Goal: Task Accomplishment & Management: Complete application form

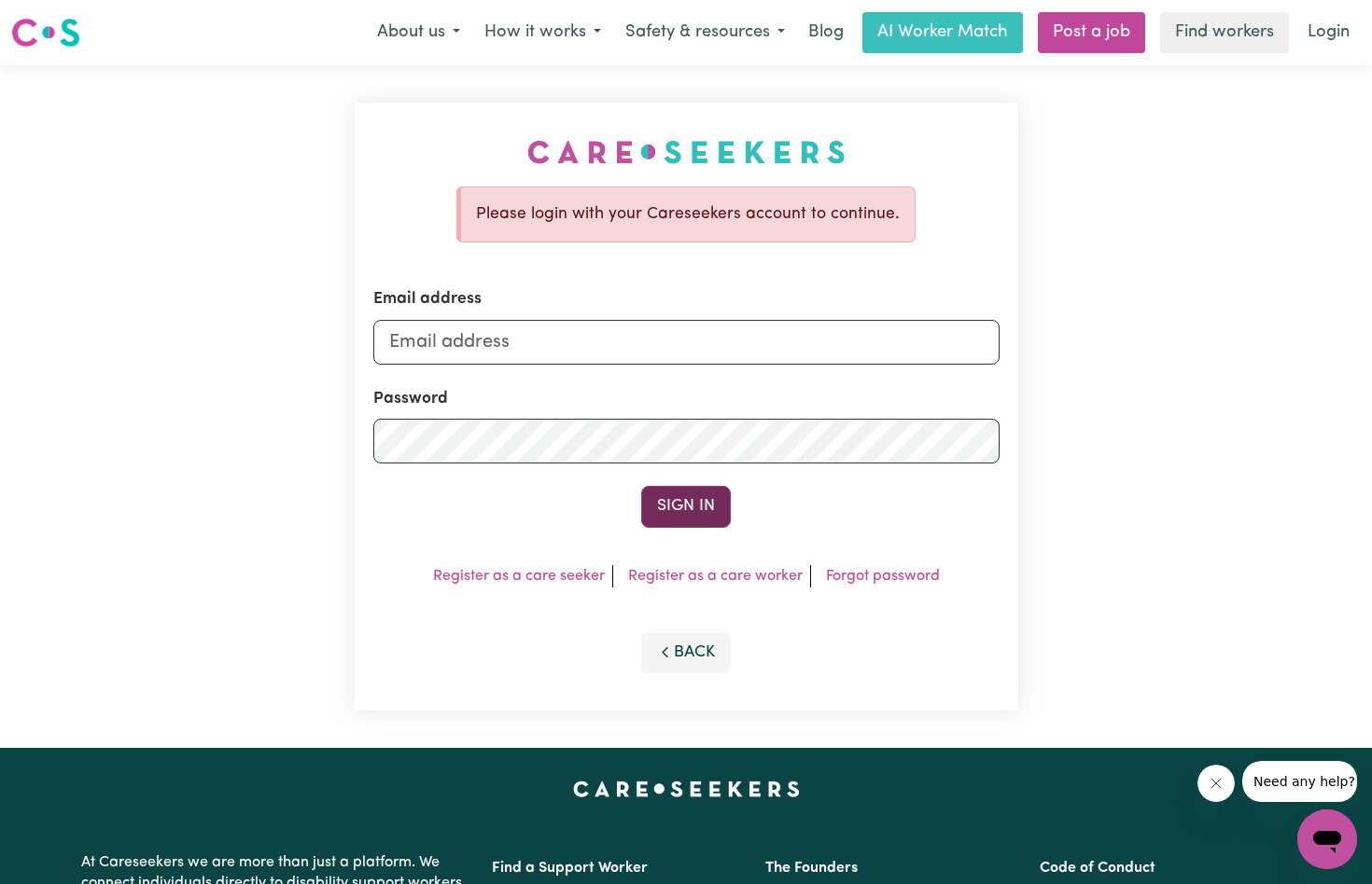
click at [693, 502] on button "Sign In" at bounding box center [686, 506] width 90 height 41
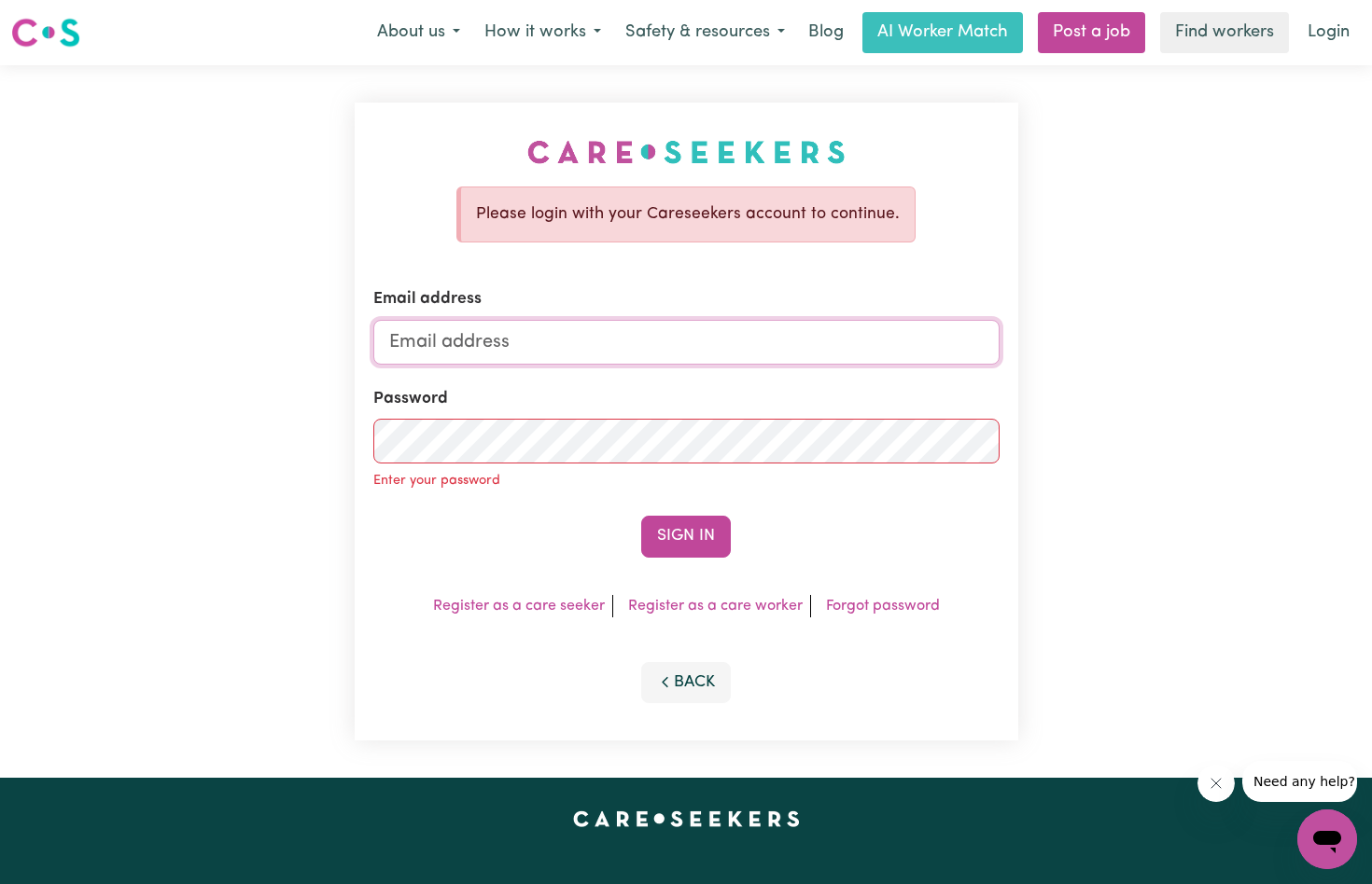
click at [416, 337] on input "Email address" at bounding box center [686, 342] width 626 height 45
type input "[EMAIL_ADDRESS][DOMAIN_NAME]"
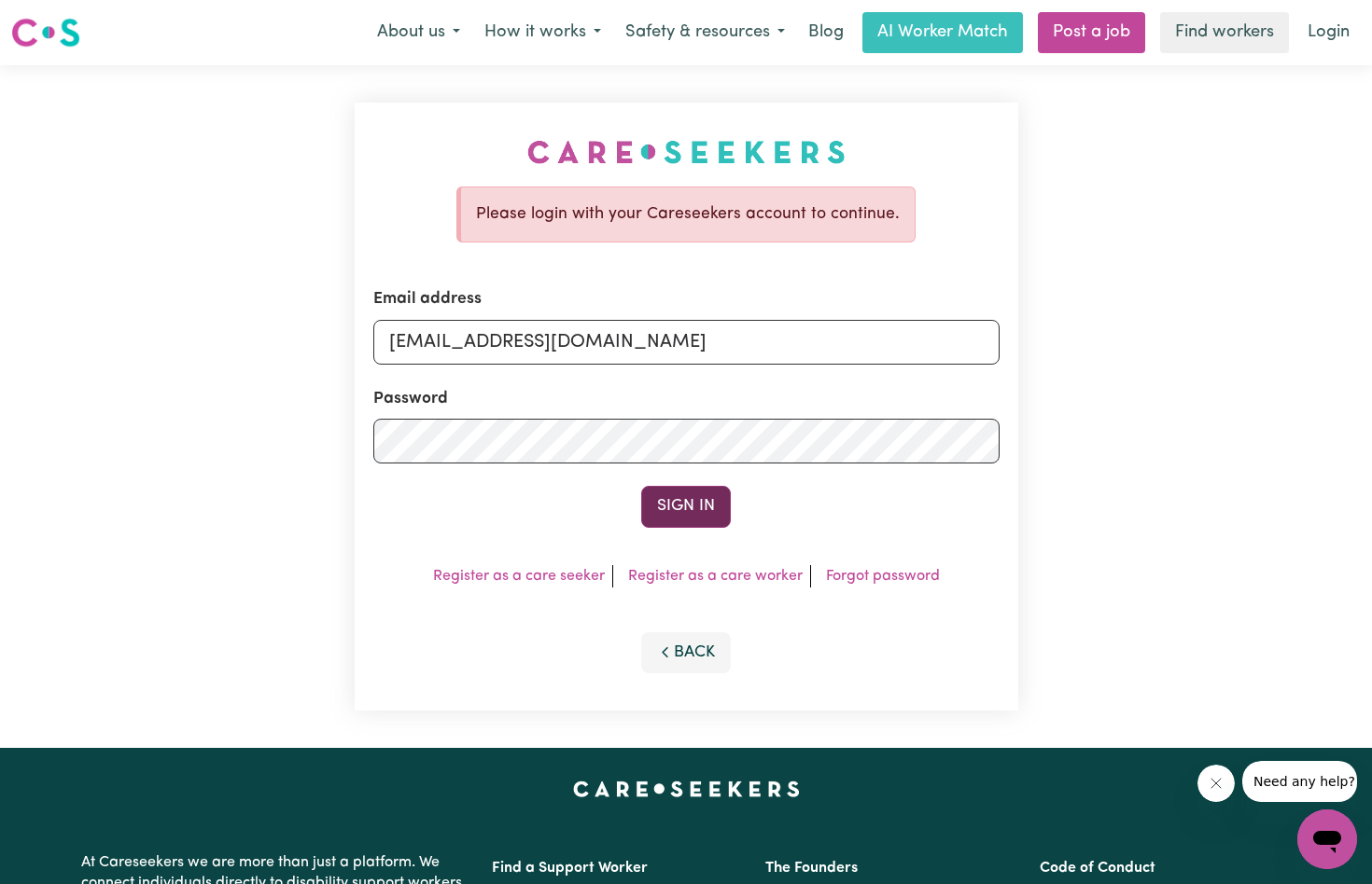
click at [689, 501] on button "Sign In" at bounding box center [686, 506] width 90 height 41
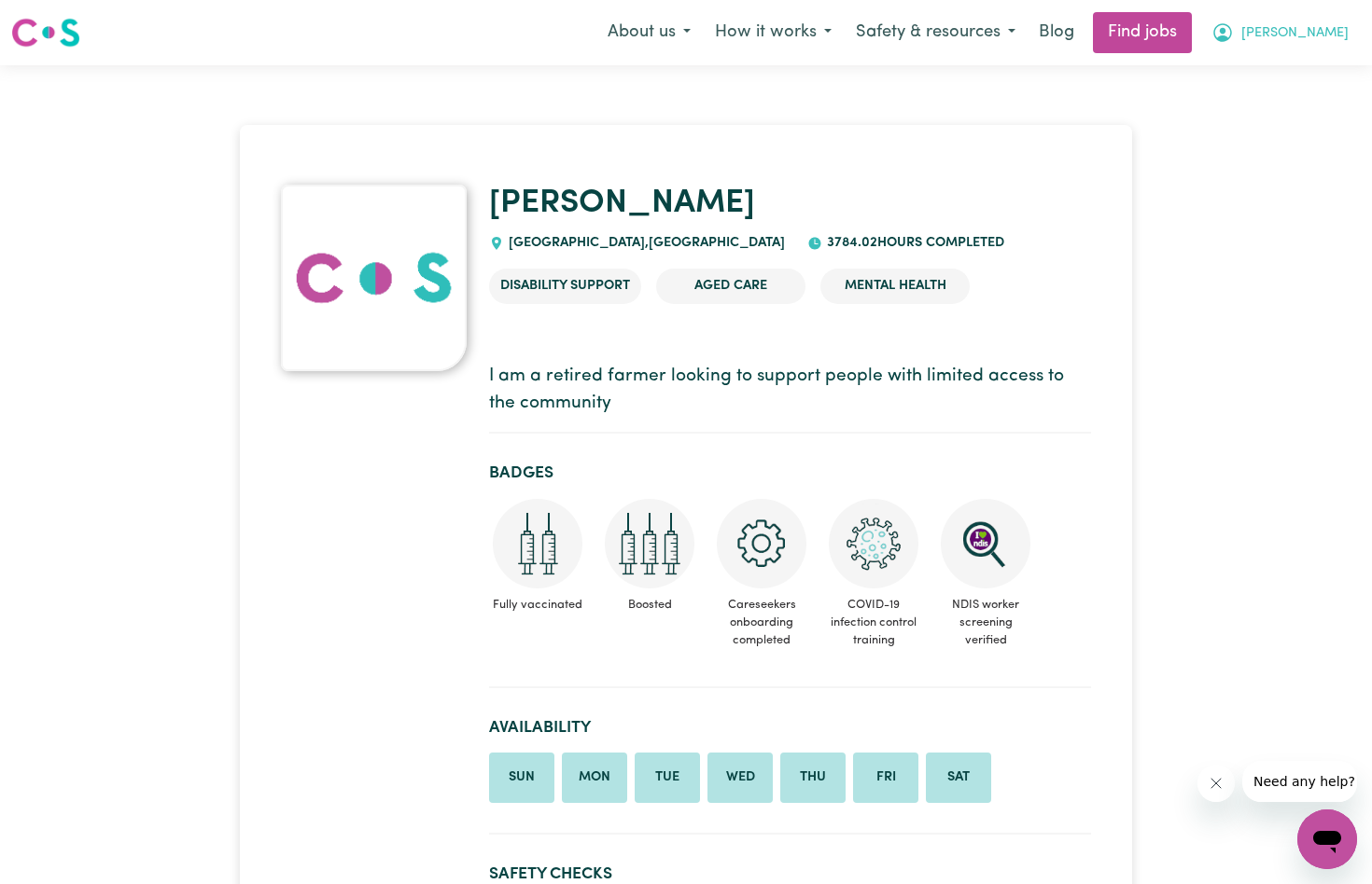
click at [1322, 30] on span "[PERSON_NAME]" at bounding box center [1295, 33] width 108 height 21
click at [1283, 63] on link "My Account" at bounding box center [1286, 73] width 148 height 36
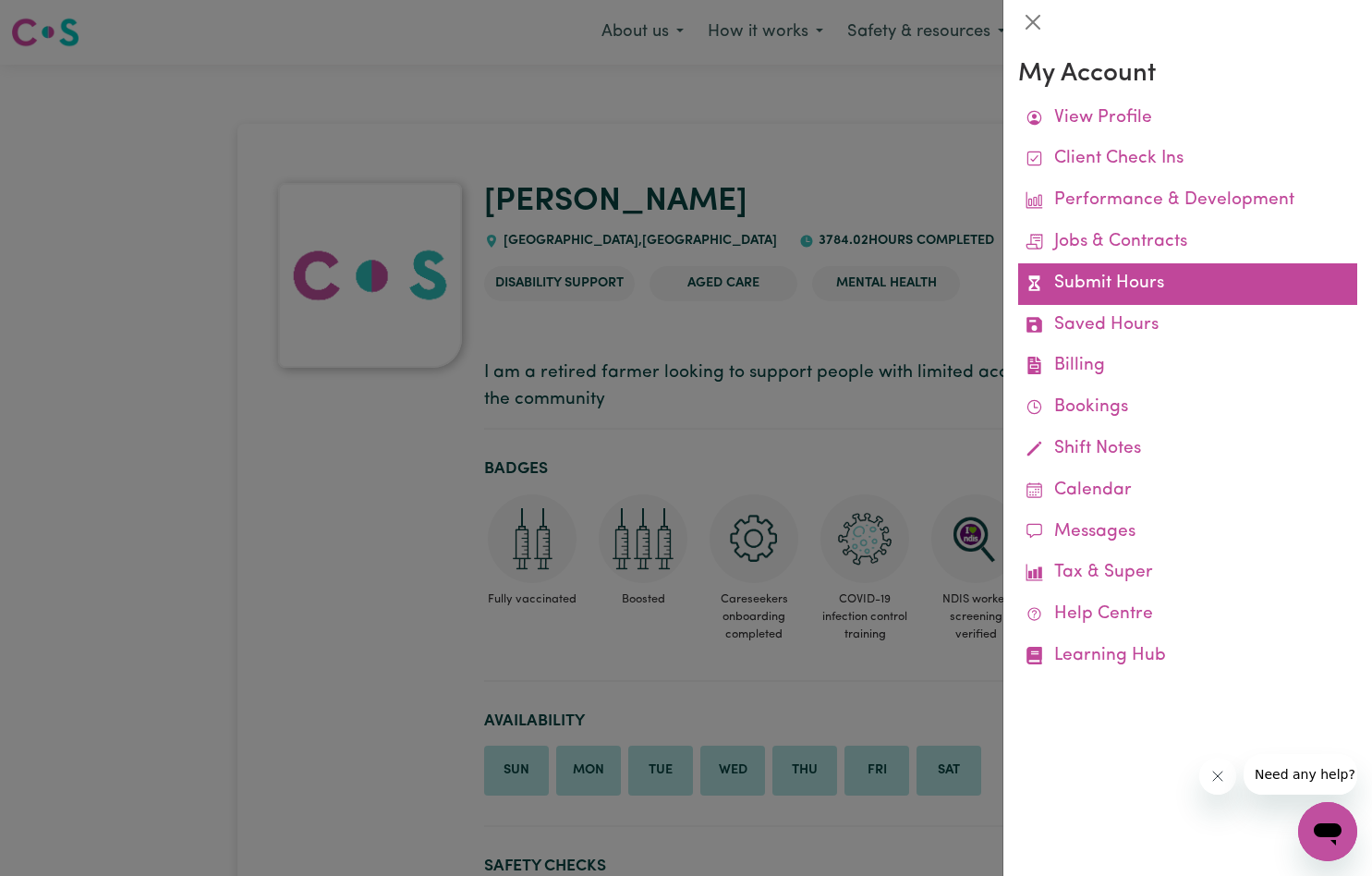
click at [1113, 276] on link "Submit Hours" at bounding box center [1188, 284] width 340 height 41
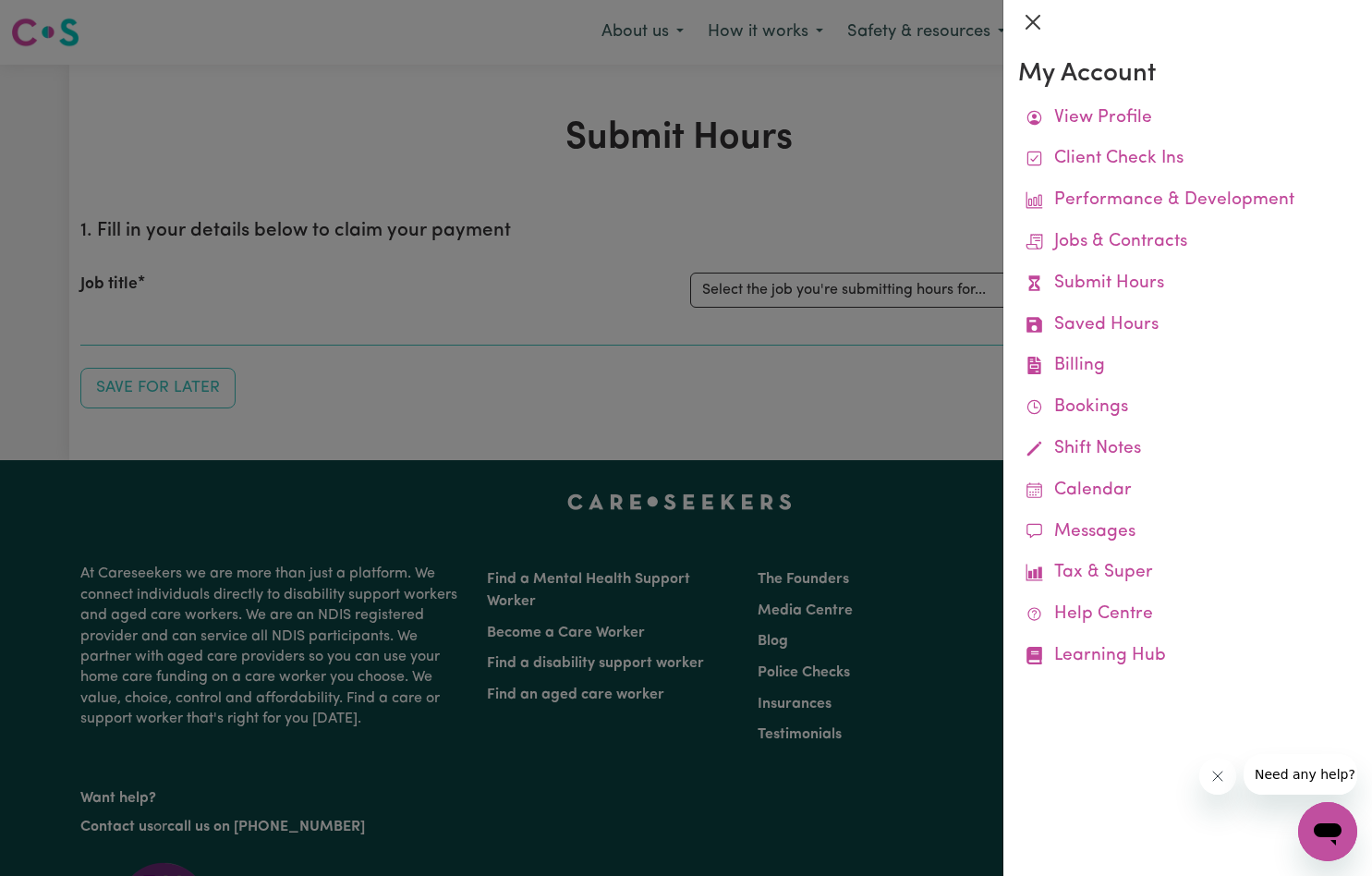
click at [1029, 16] on button "Close" at bounding box center [1033, 22] width 30 height 30
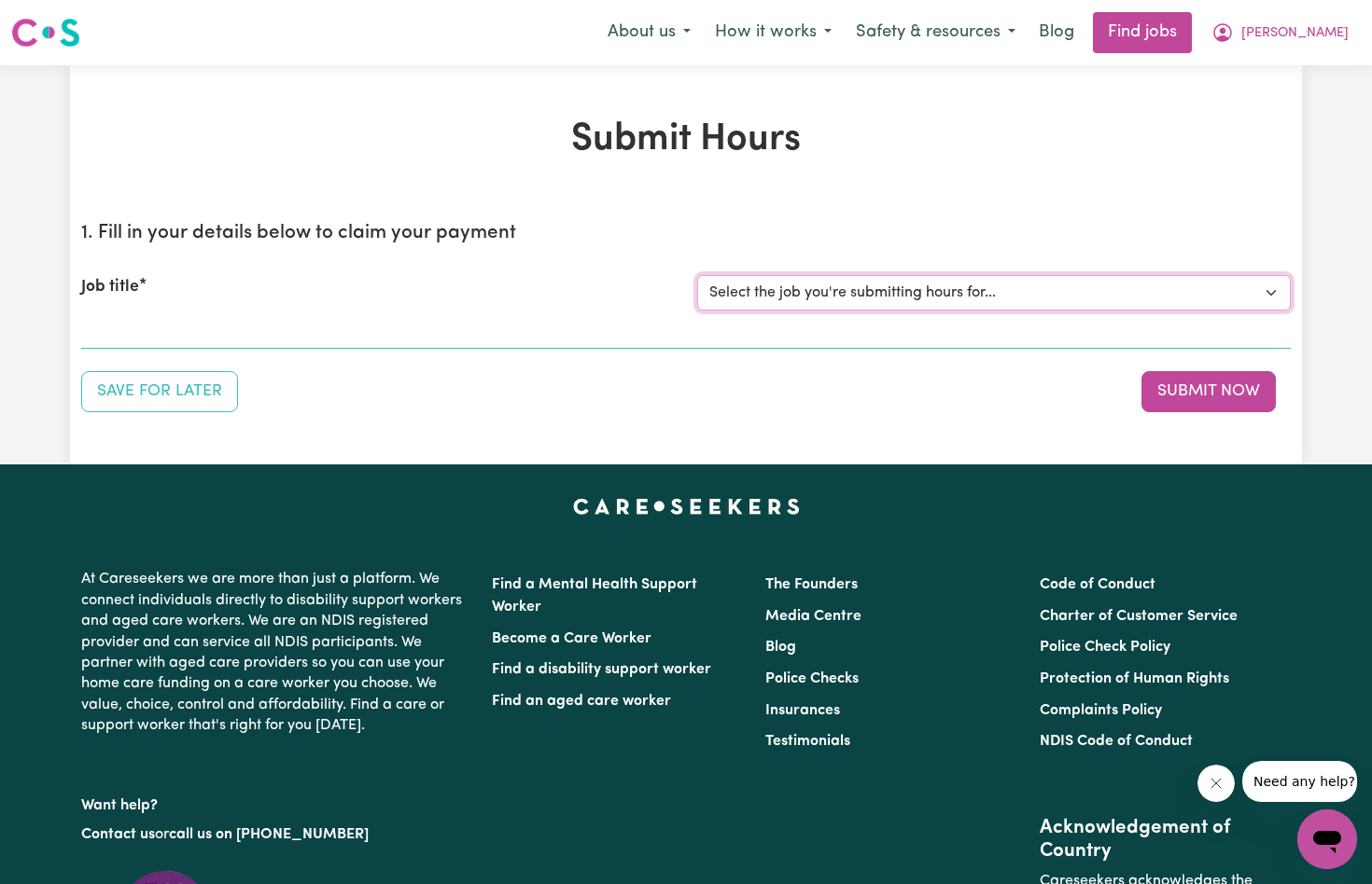
select select "1128"
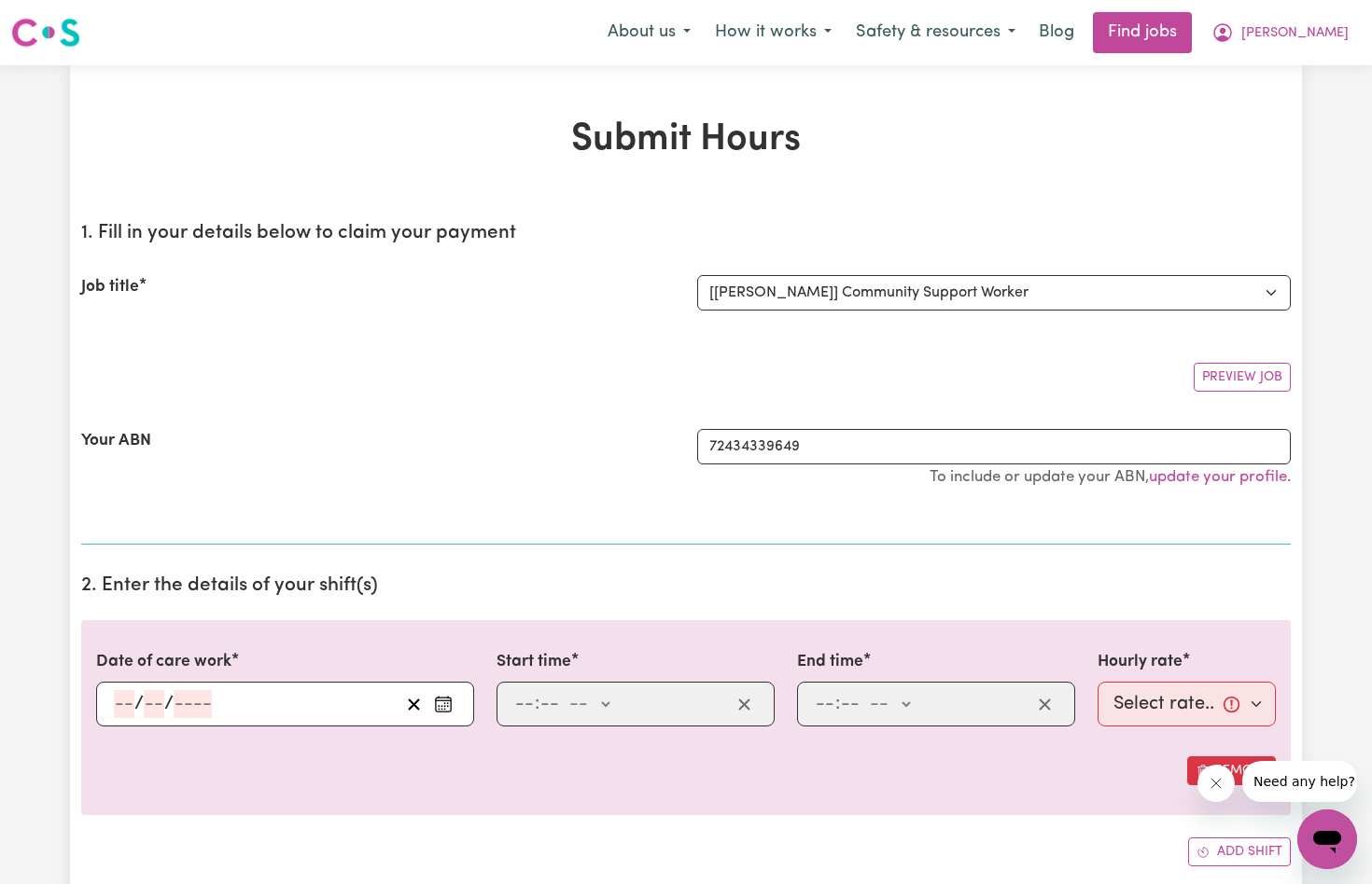
click at [443, 699] on icon "Enter the date of care work" at bounding box center [443, 704] width 19 height 19
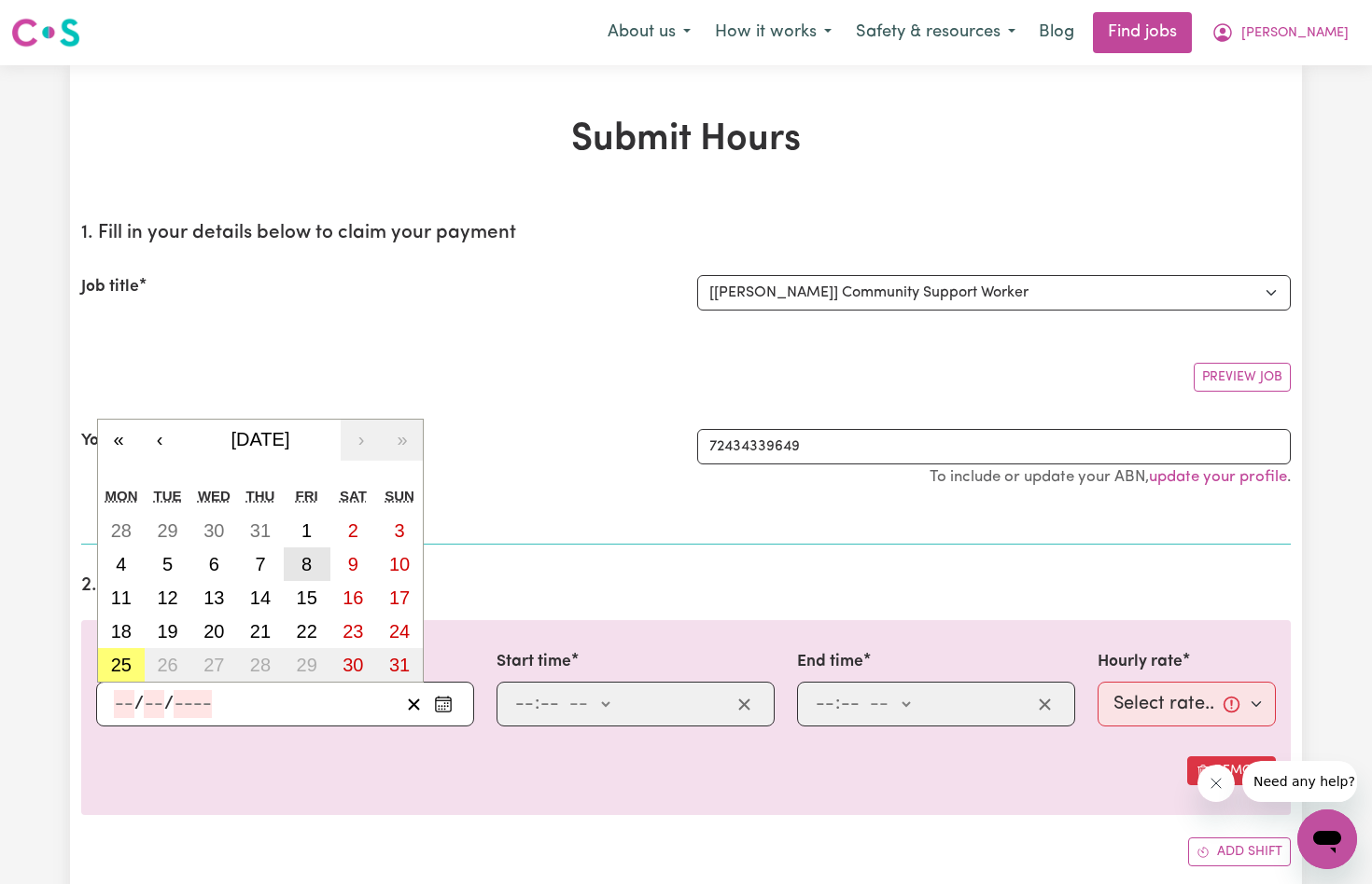
click at [309, 558] on abbr "8" at bounding box center [306, 564] width 10 height 21
type input "[DATE]"
type input "8"
type input "2025"
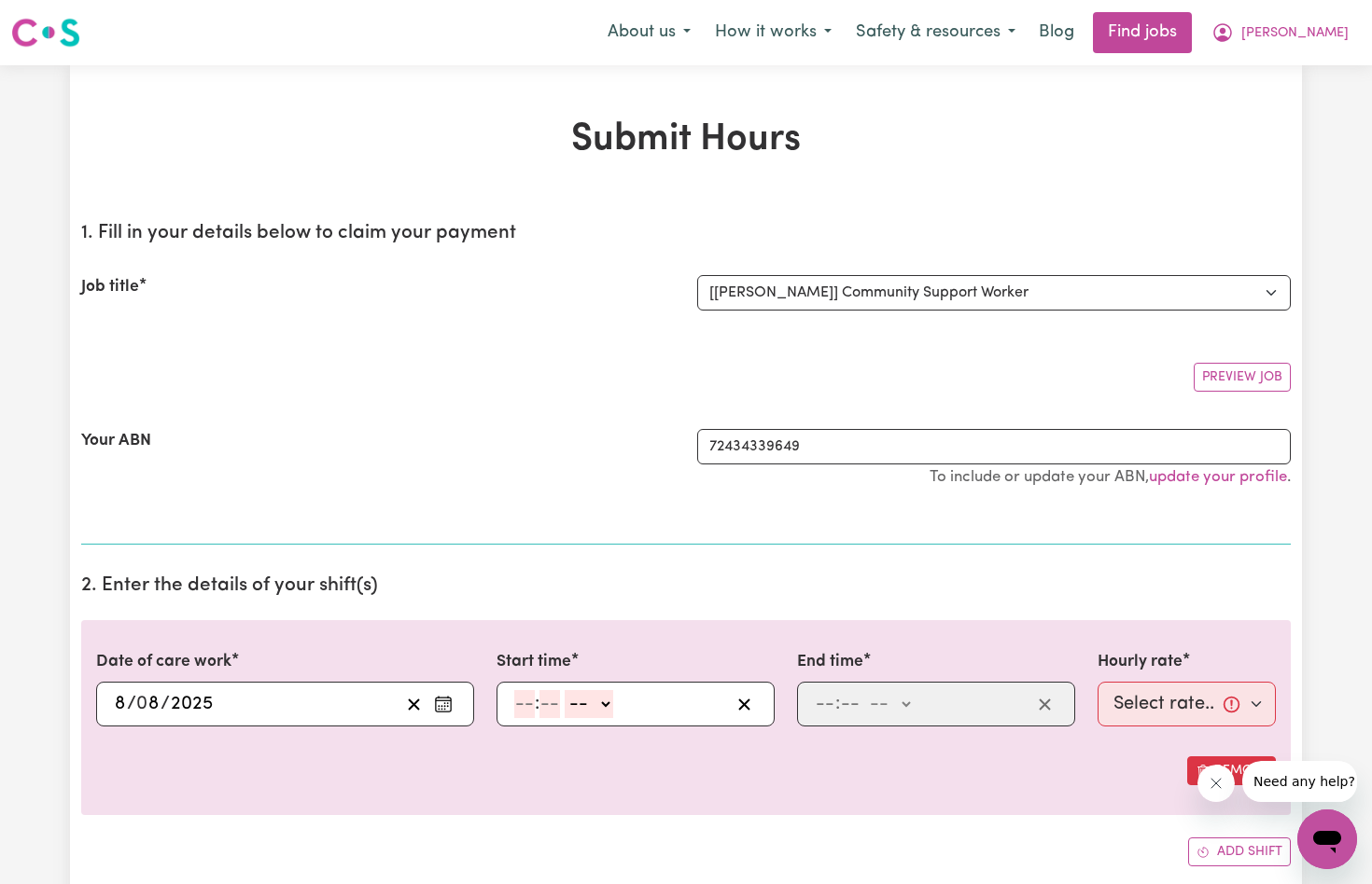
click at [521, 700] on input "number" at bounding box center [524, 705] width 21 height 28
select select "am"
click at [526, 706] on input "number" at bounding box center [524, 705] width 21 height 28
type input "10"
type input "10:00"
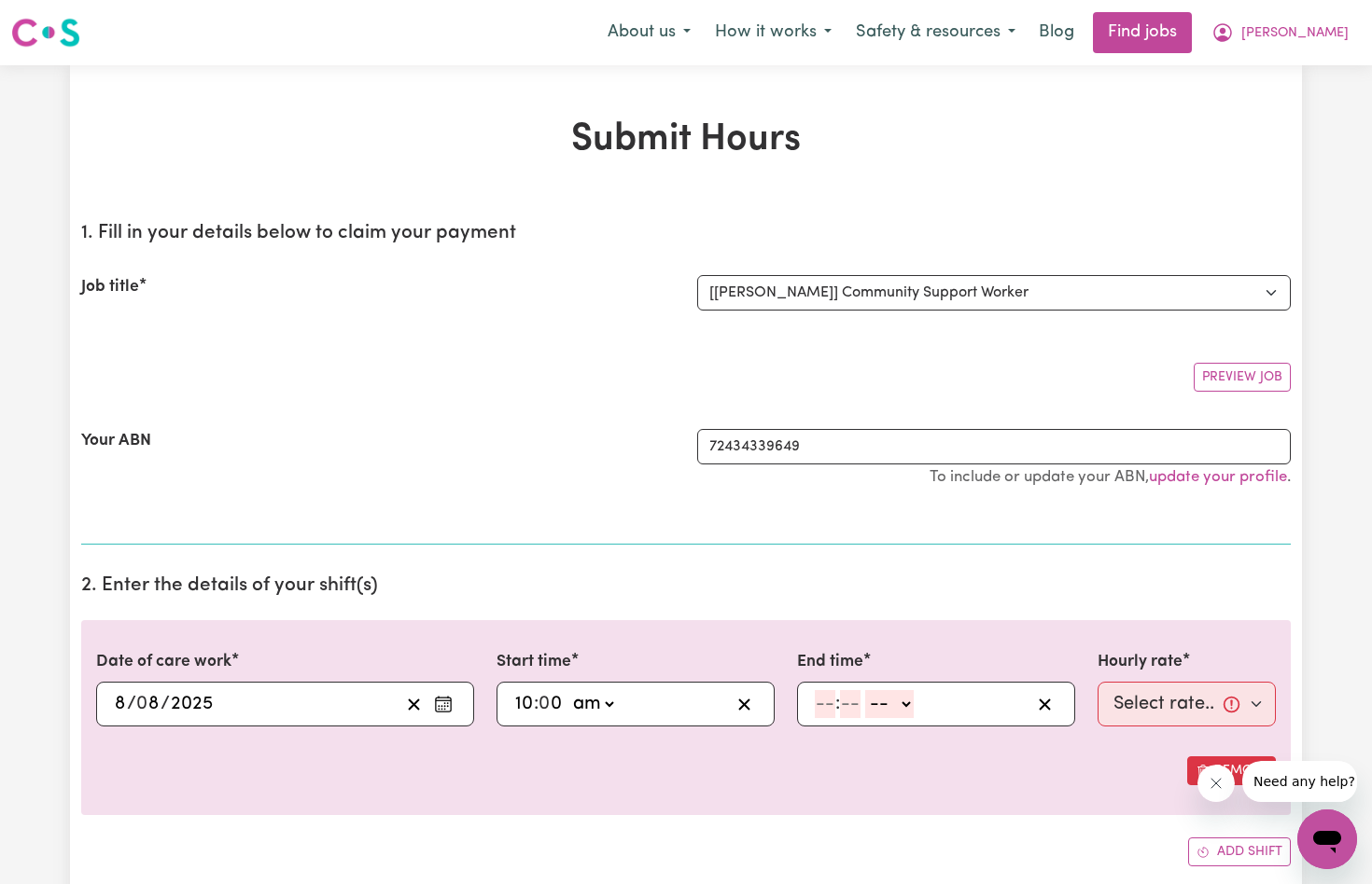
type input "0"
drag, startPoint x: 820, startPoint y: 698, endPoint x: 828, endPoint y: 723, distance: 26.2
click at [821, 699] on input "number" at bounding box center [825, 705] width 21 height 28
type input "12"
type input "0"
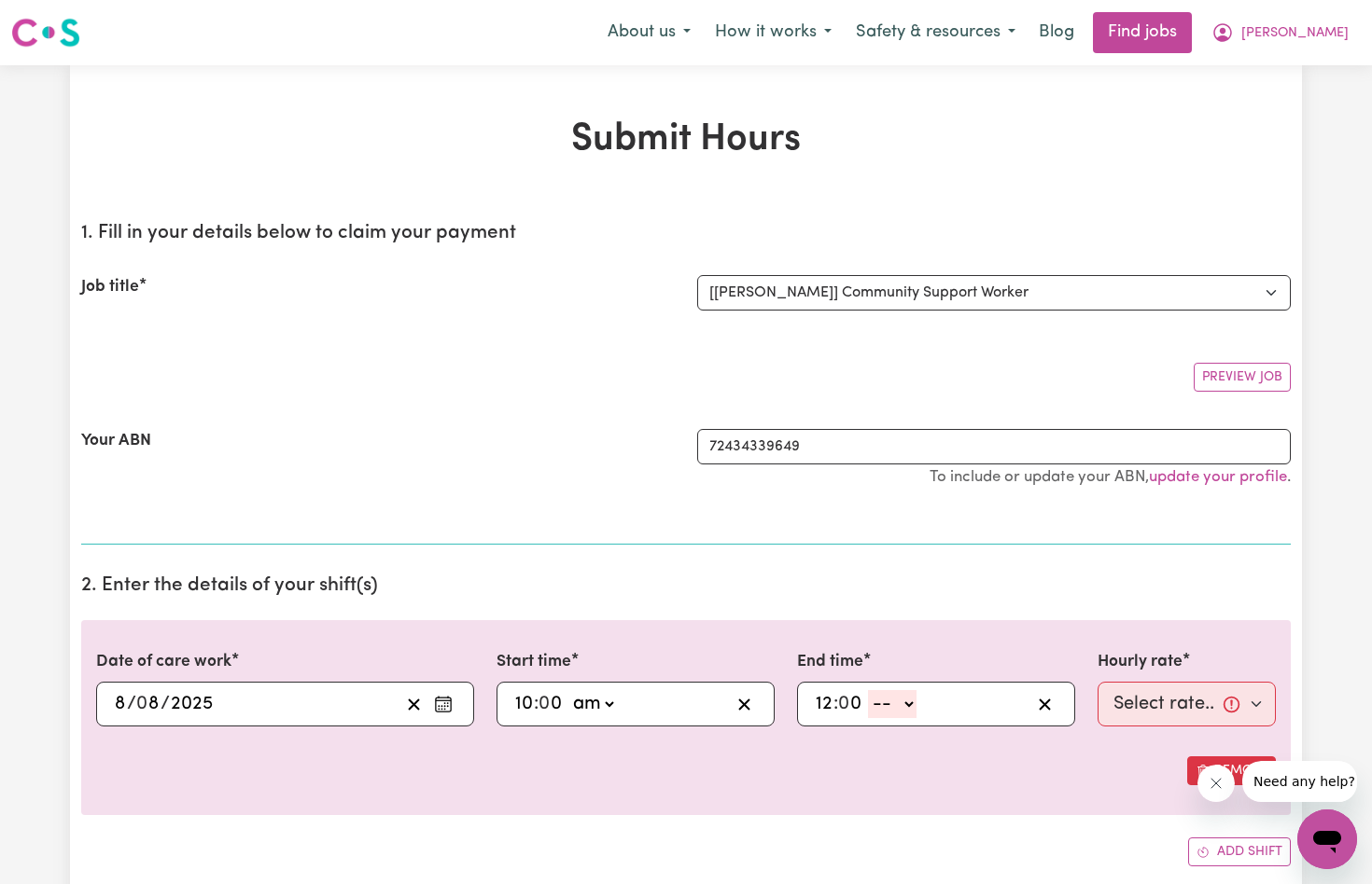
select select "pm"
type input "12:00"
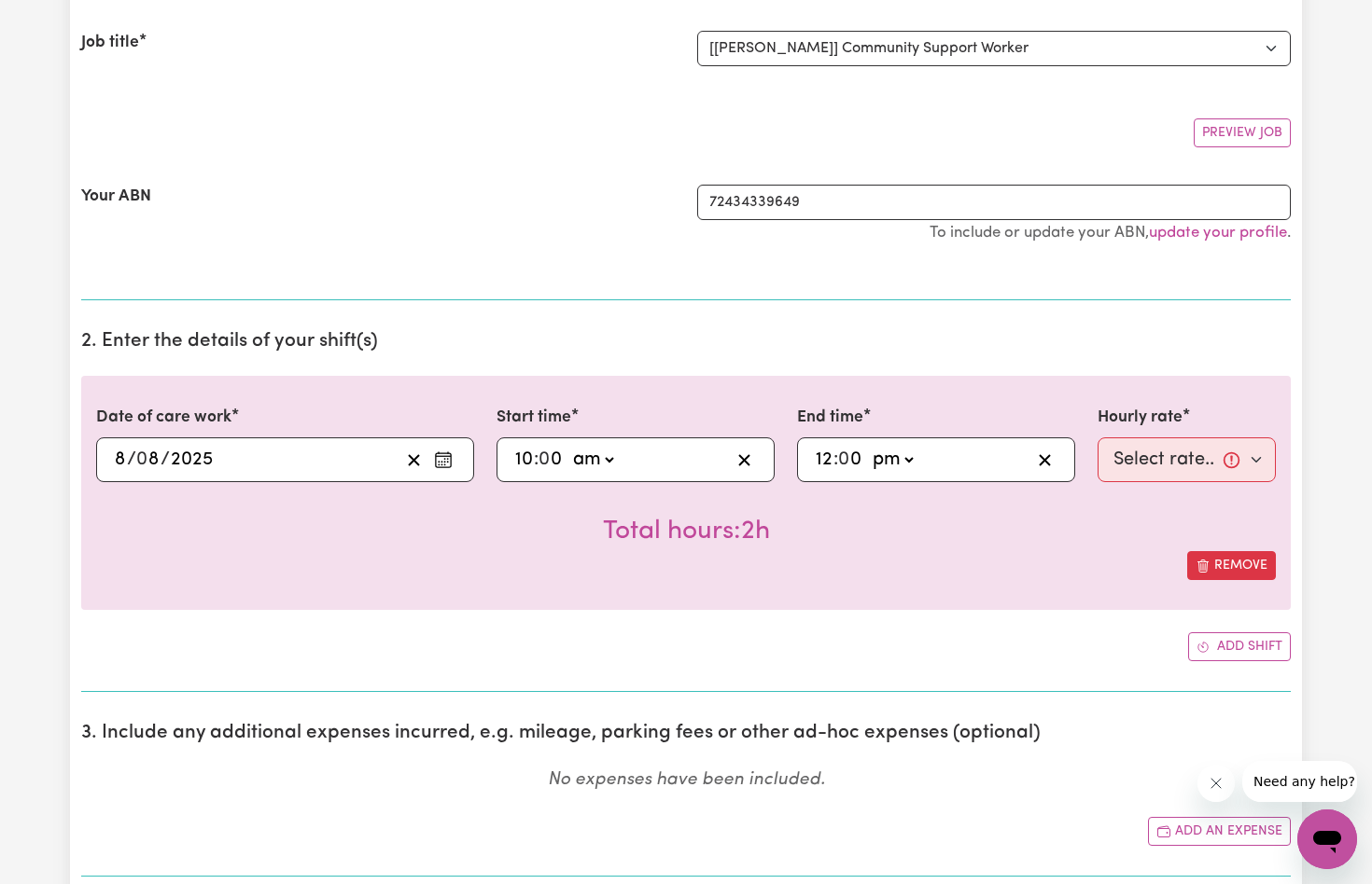
scroll to position [258, 0]
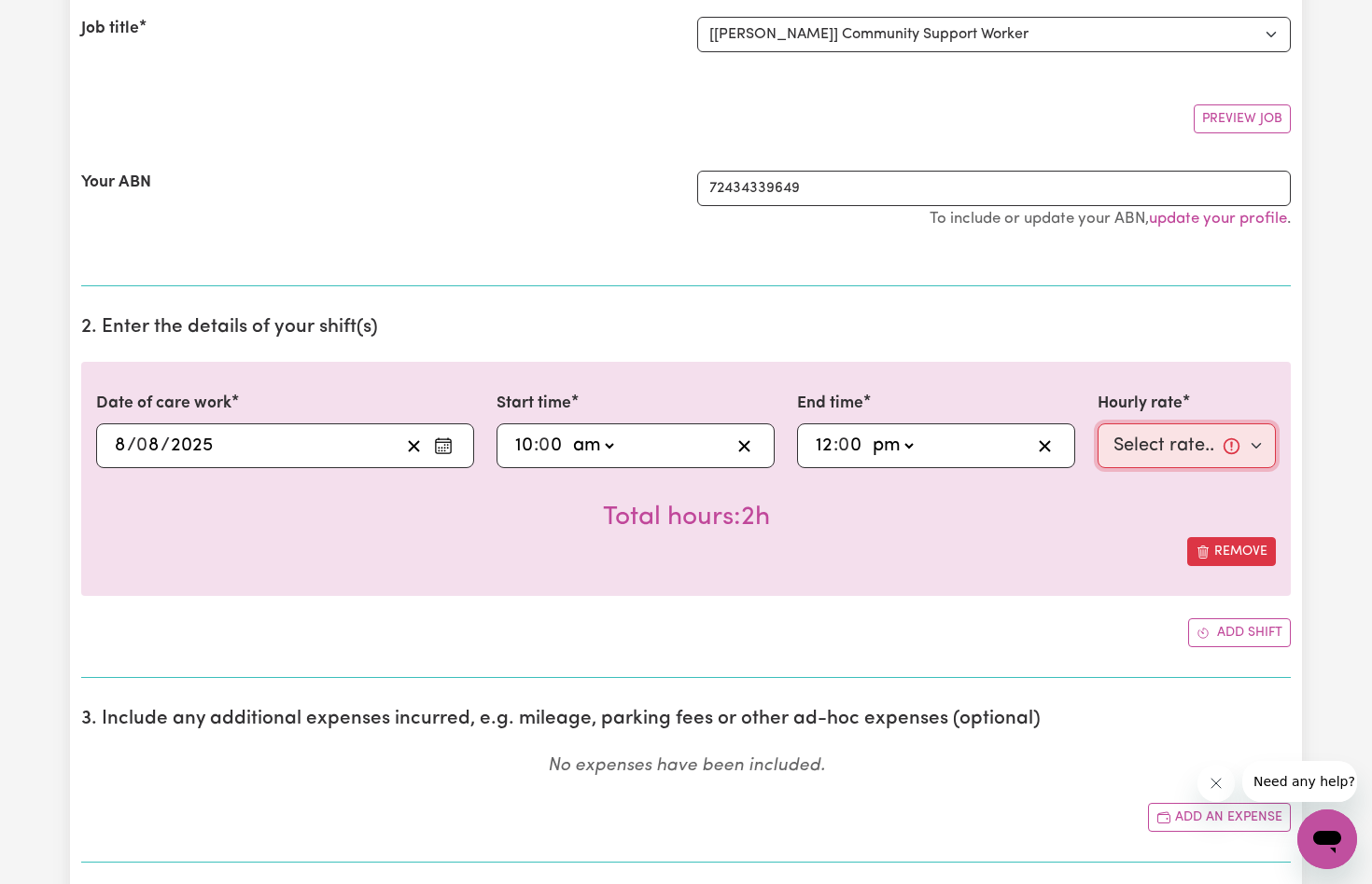
select select "82-[DATE]"
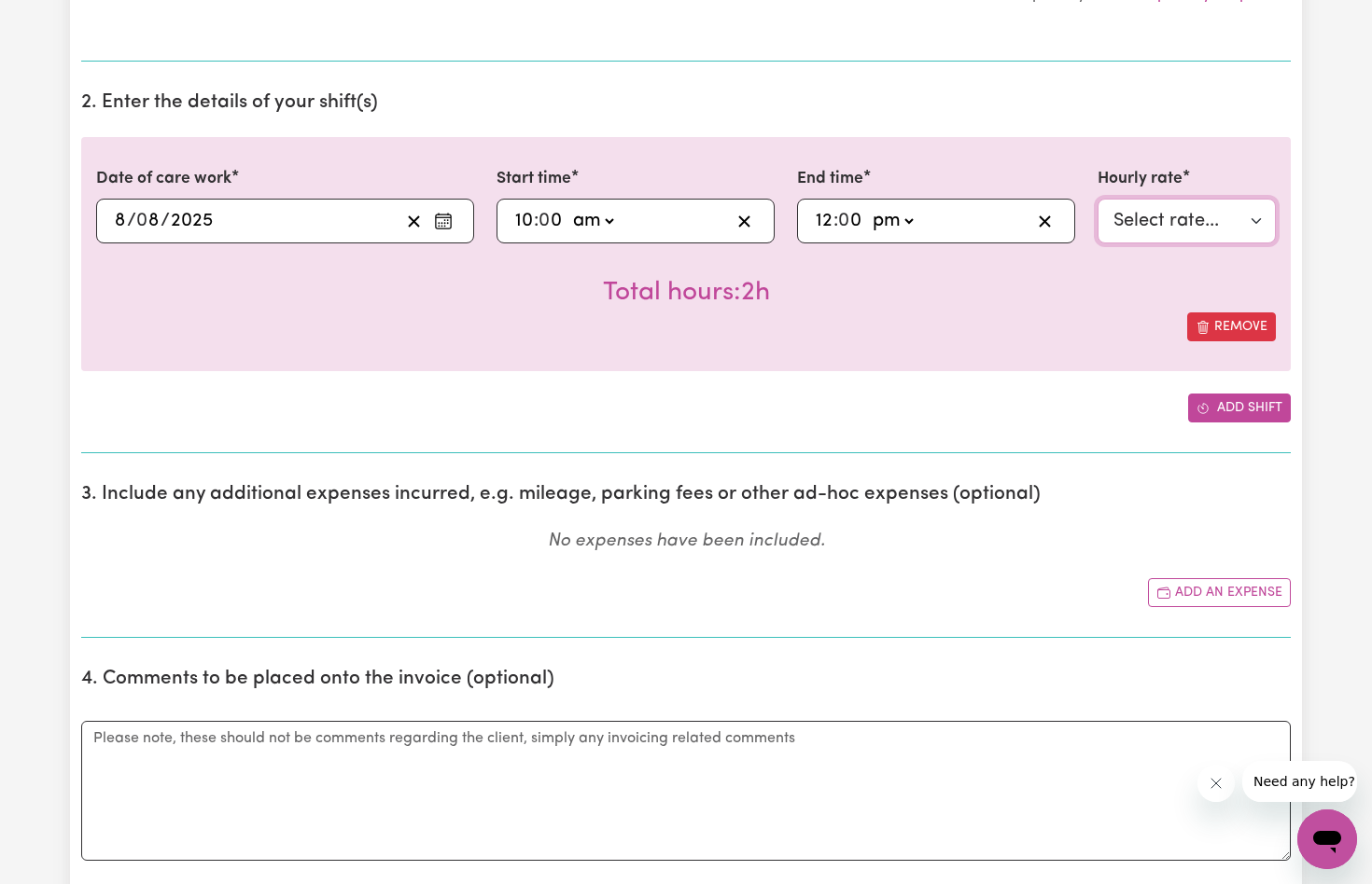
scroll to position [485, 0]
click at [1229, 399] on button "Add shift" at bounding box center [1239, 406] width 103 height 29
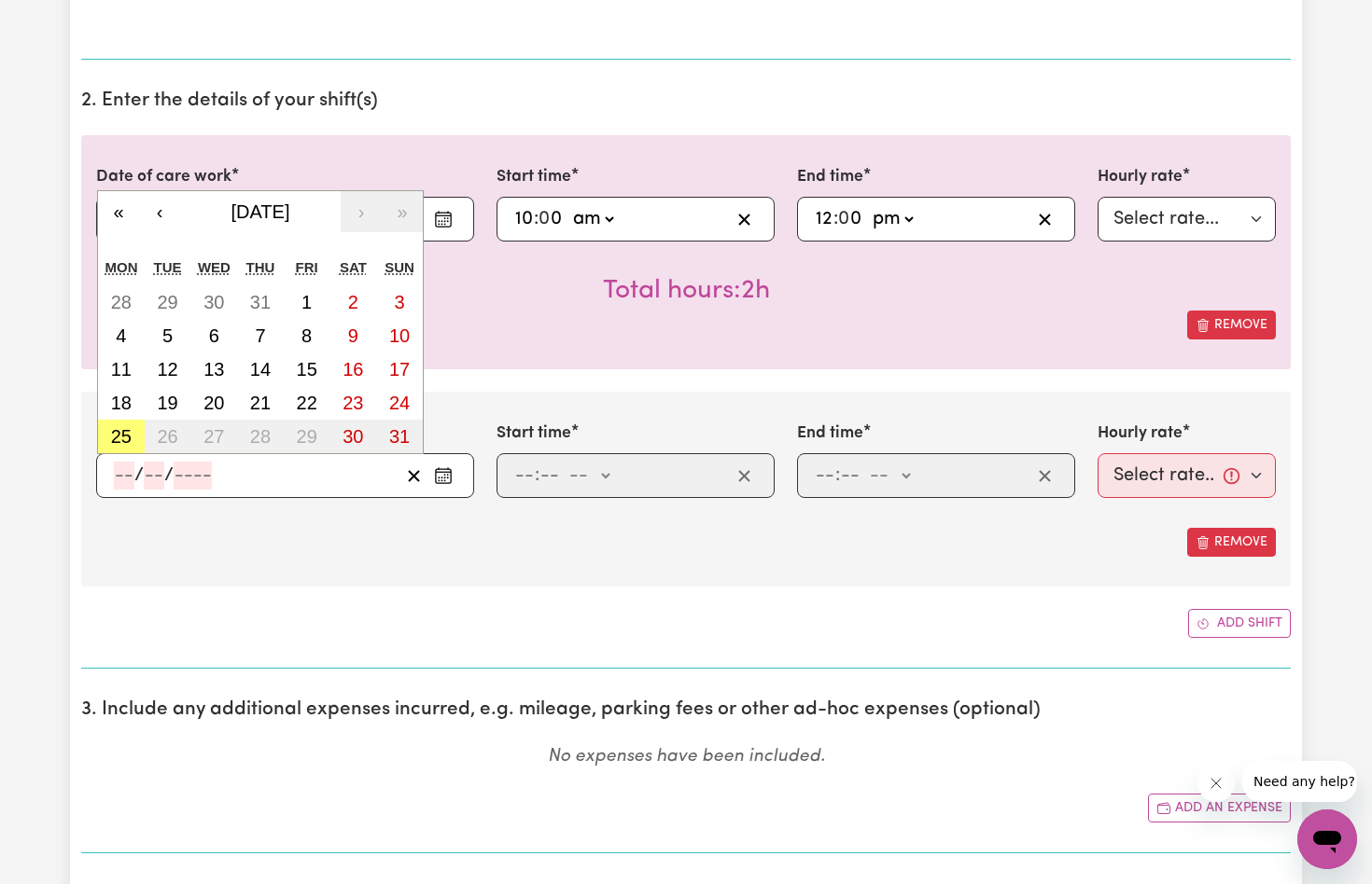
click at [124, 474] on input "number" at bounding box center [124, 475] width 21 height 28
type input "9"
click at [445, 468] on icon "Enter the date of care work" at bounding box center [443, 475] width 19 height 19
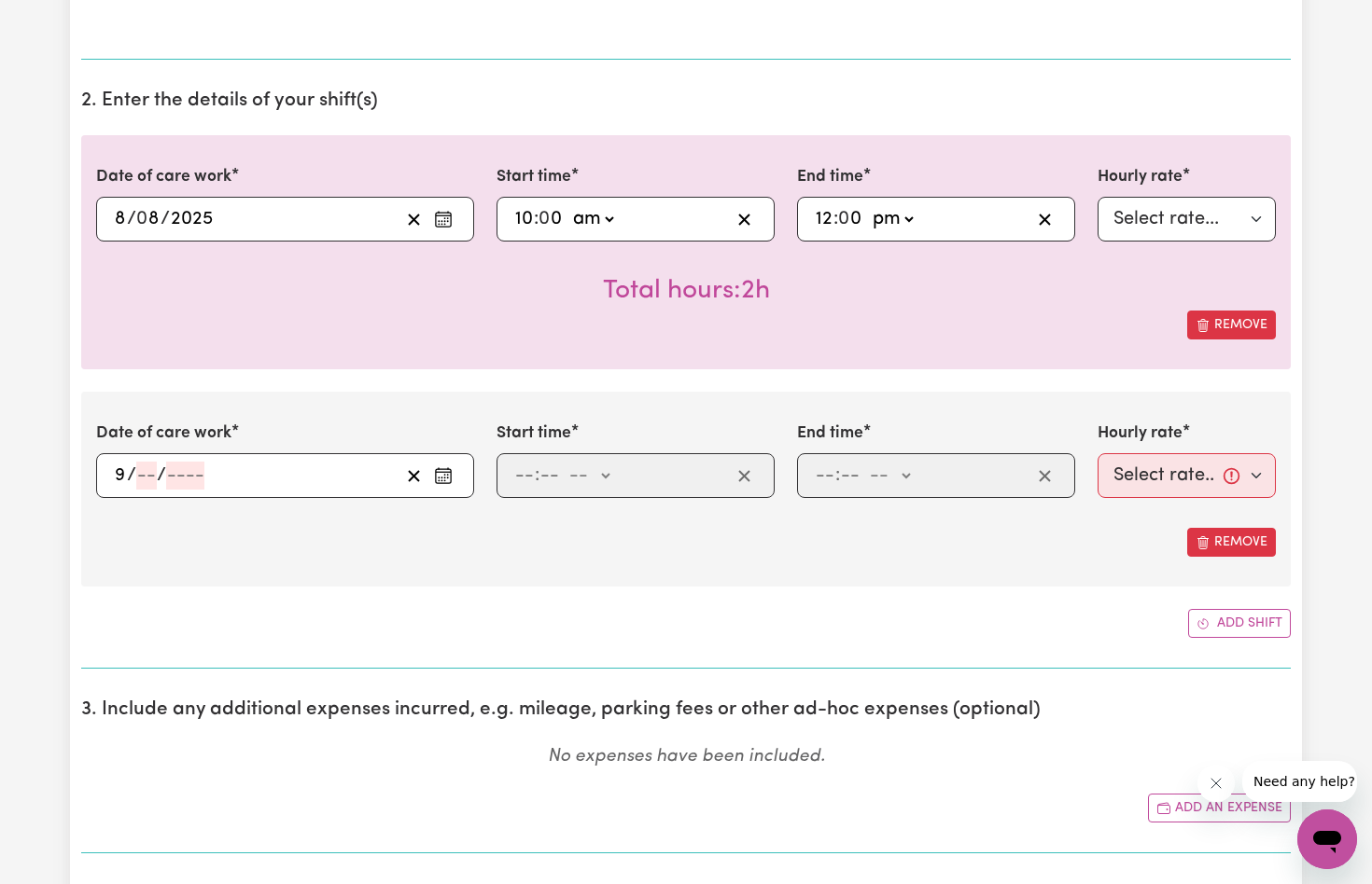
click at [439, 470] on icon "Enter the date of care work" at bounding box center [443, 475] width 19 height 19
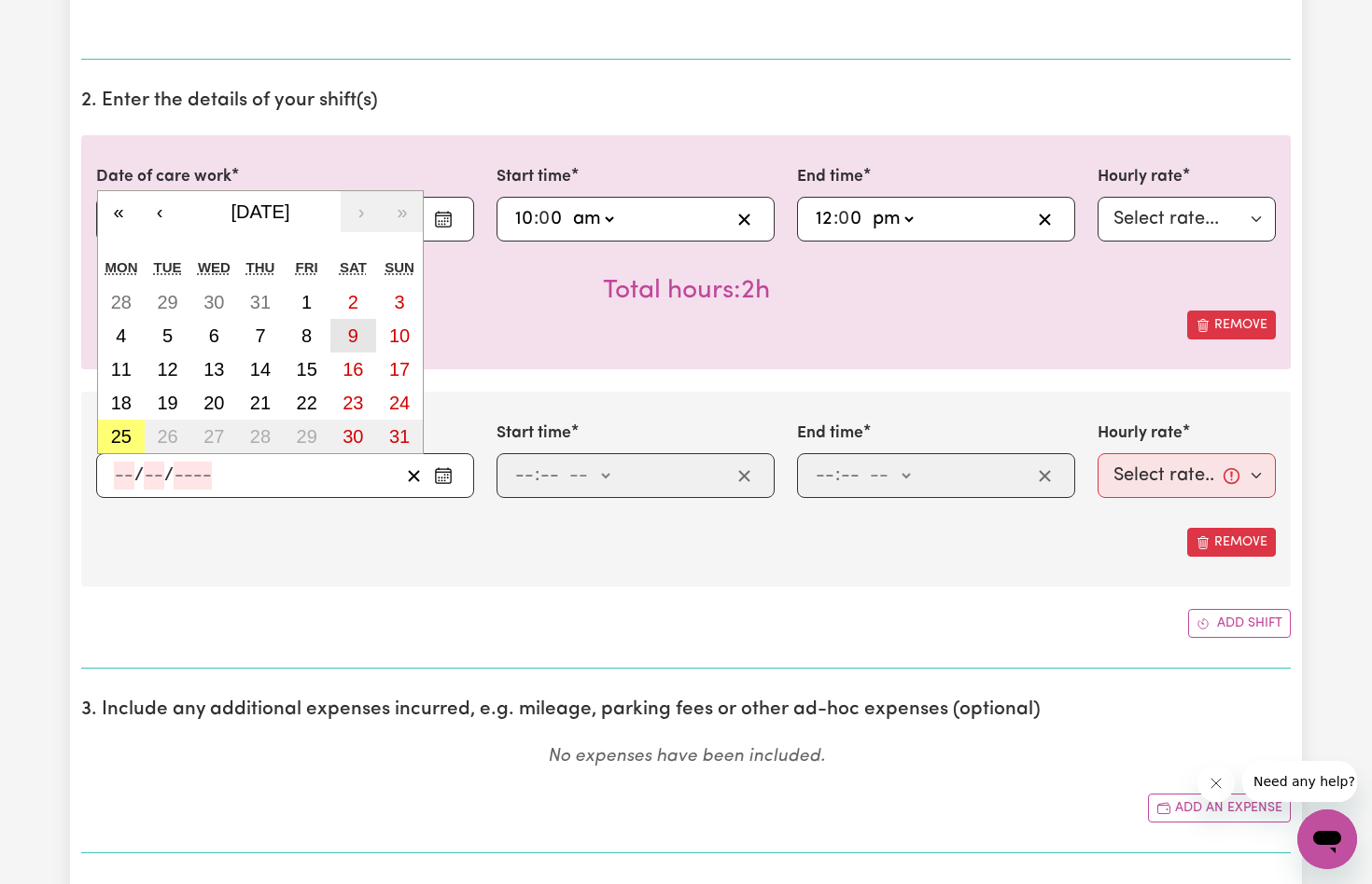
click at [355, 327] on abbr "9" at bounding box center [353, 336] width 10 height 21
type input "[DATE]"
type input "9"
type input "8"
type input "2025"
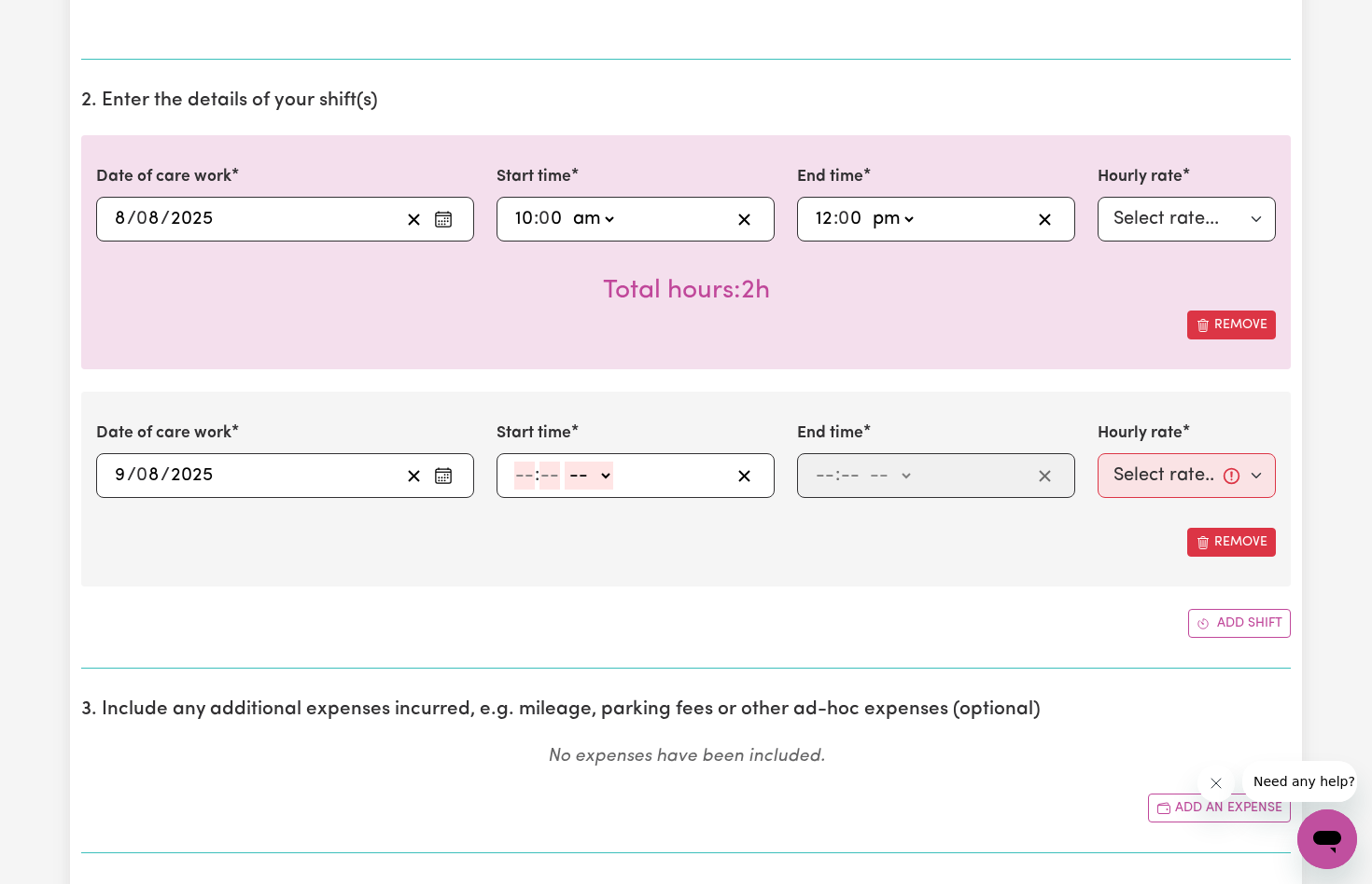
click at [524, 471] on input "number" at bounding box center [524, 475] width 21 height 28
type input "9"
type input "30"
select select "am"
type input "09:30"
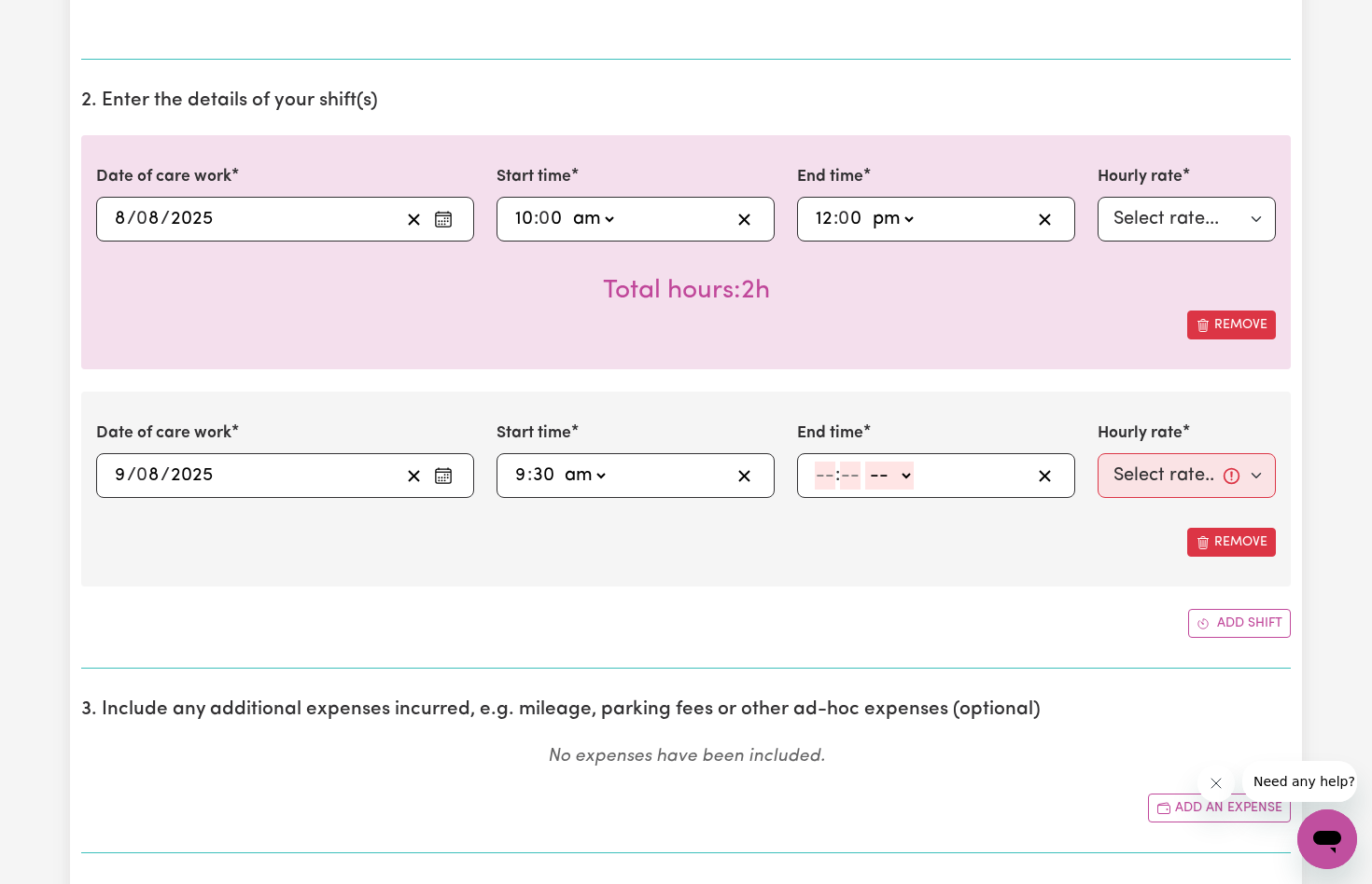
click at [822, 471] on input "number" at bounding box center [825, 475] width 21 height 28
type input "11"
type input "30"
select select "am"
type input "11:30"
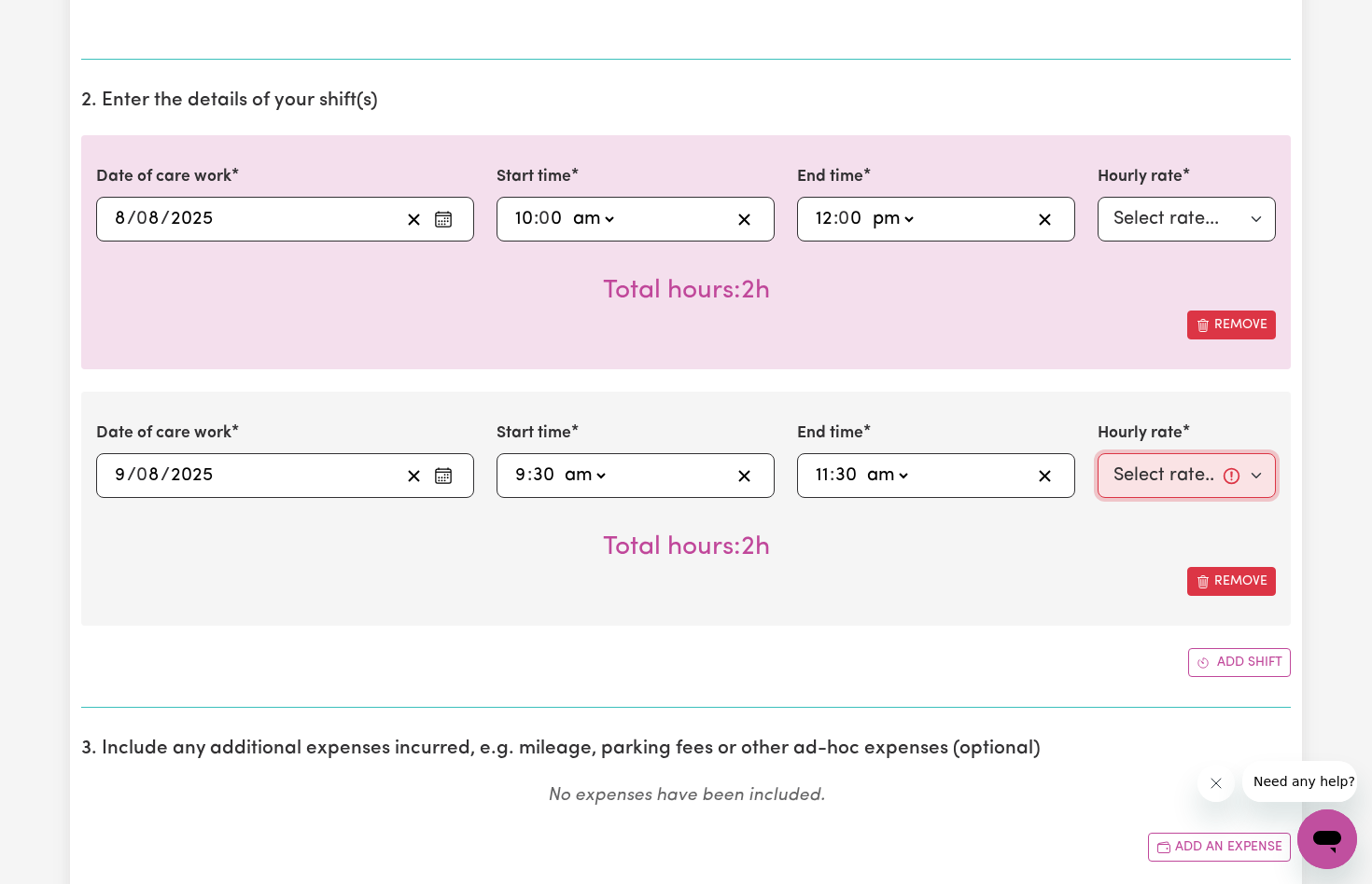
select select "82-[DATE]"
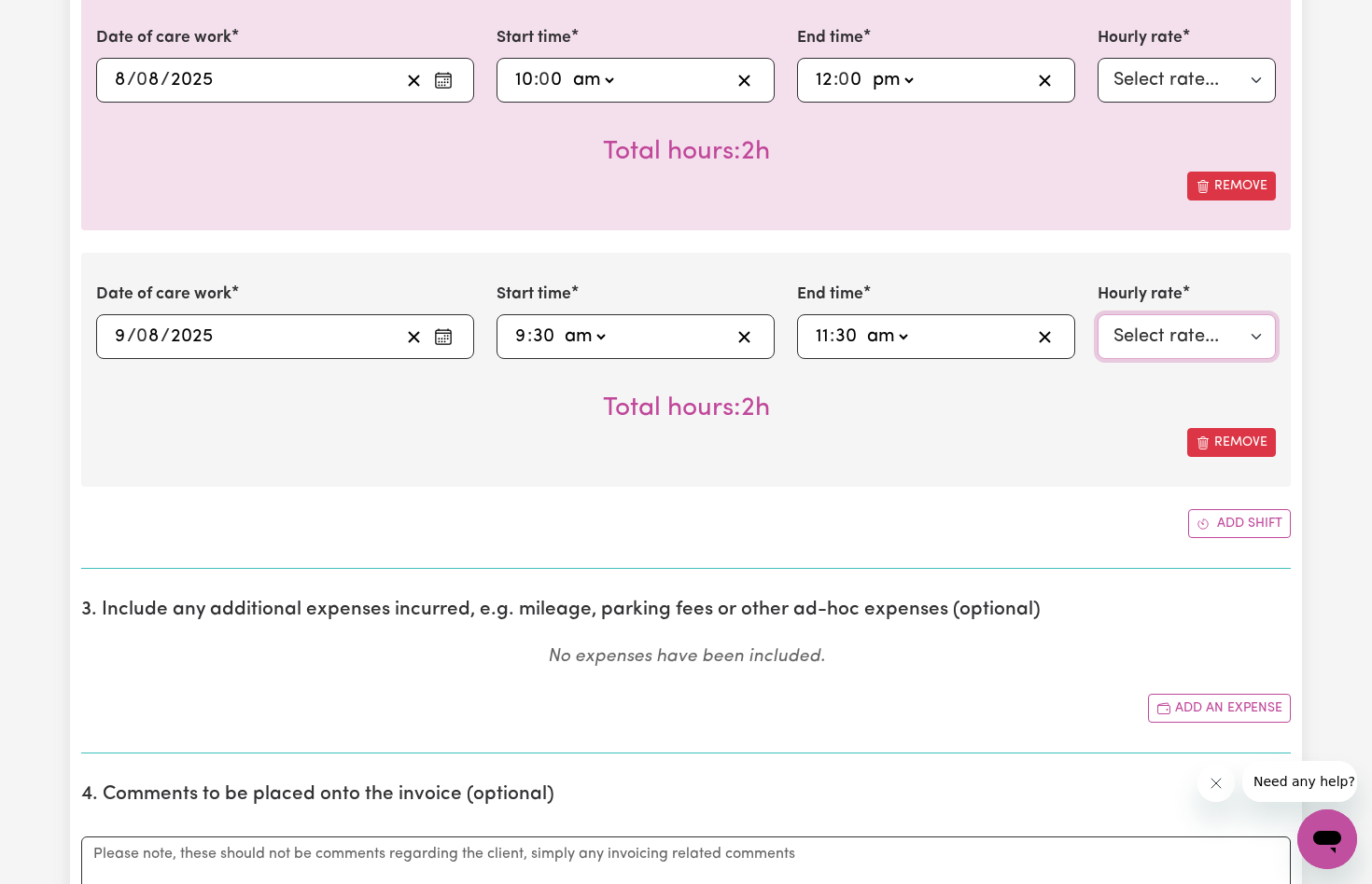
scroll to position [628, 0]
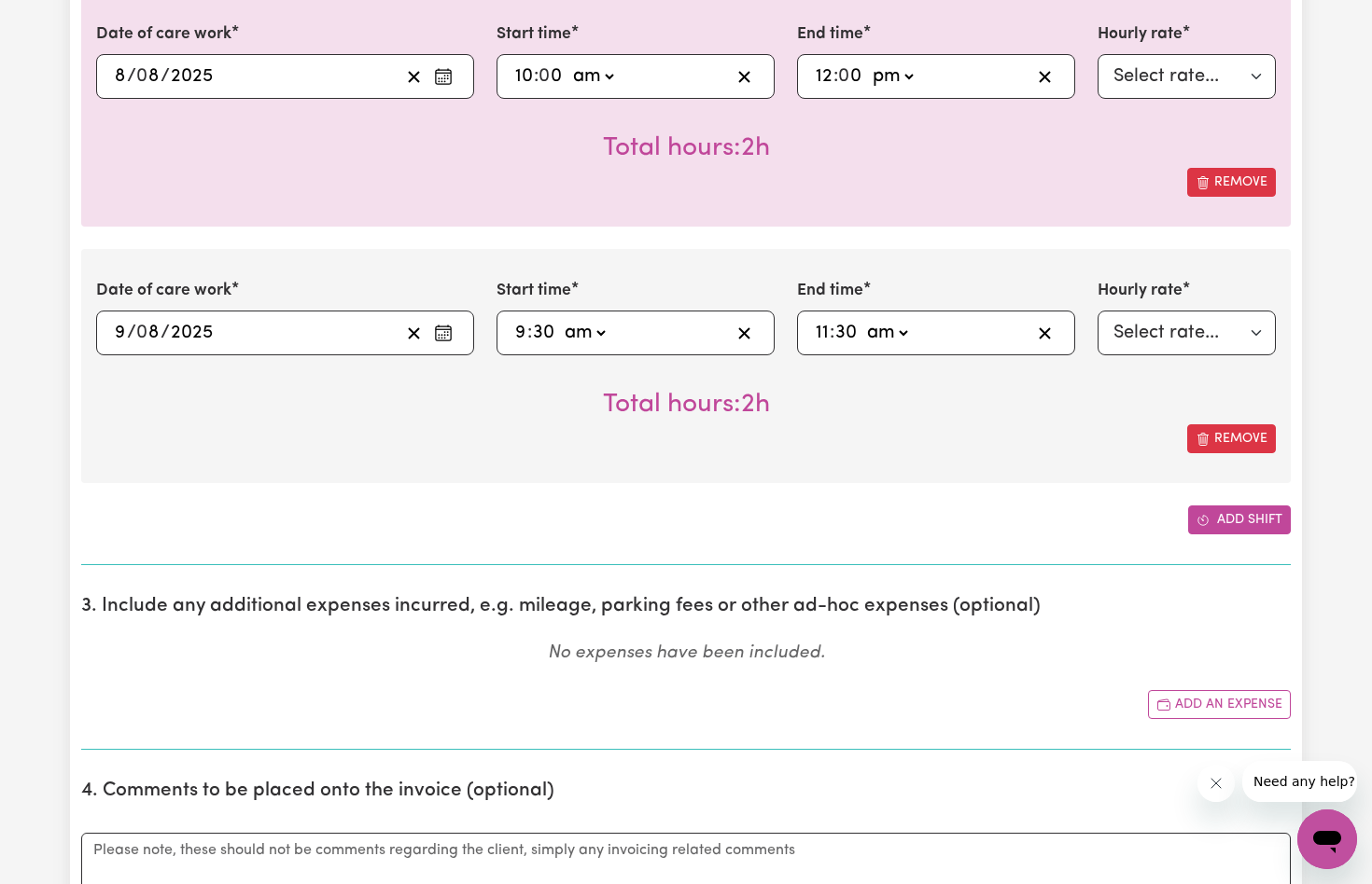
click at [1248, 516] on button "Add shift" at bounding box center [1239, 519] width 103 height 29
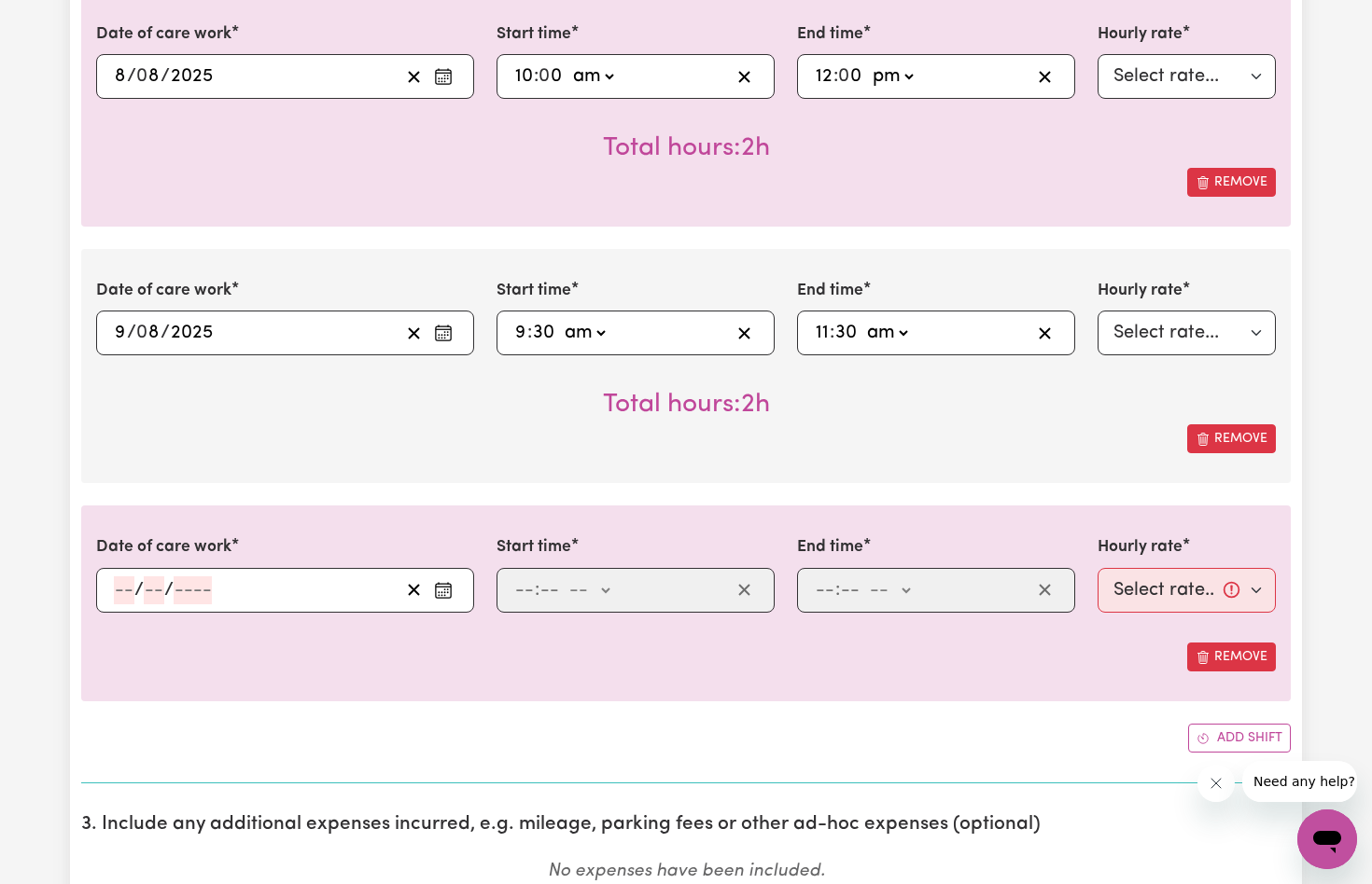
click at [442, 582] on icon "Enter the date of care work" at bounding box center [443, 590] width 19 height 19
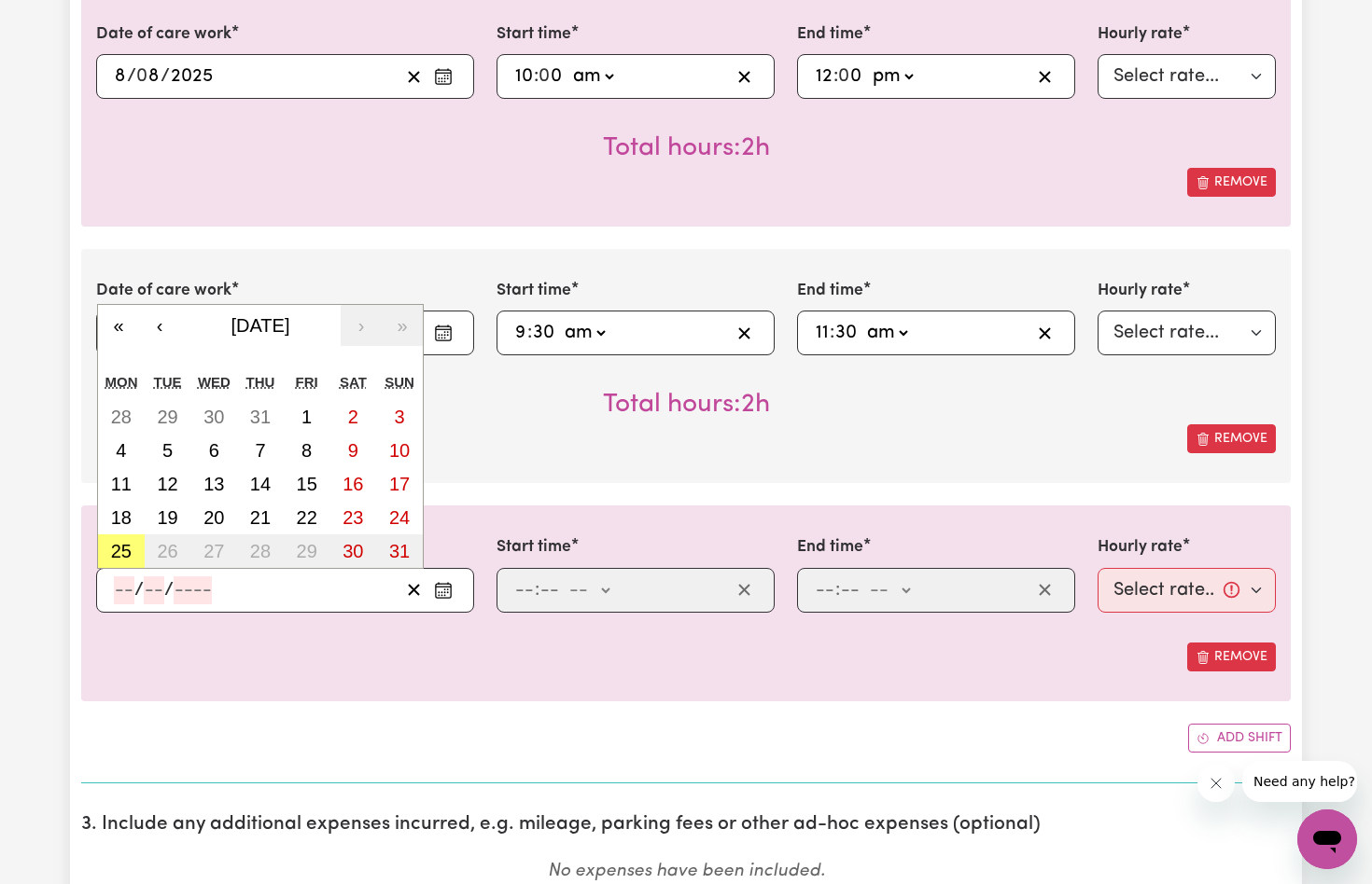
click at [220, 479] on abbr "13" at bounding box center [213, 484] width 21 height 21
type input "[DATE]"
type input "13"
type input "8"
type input "2025"
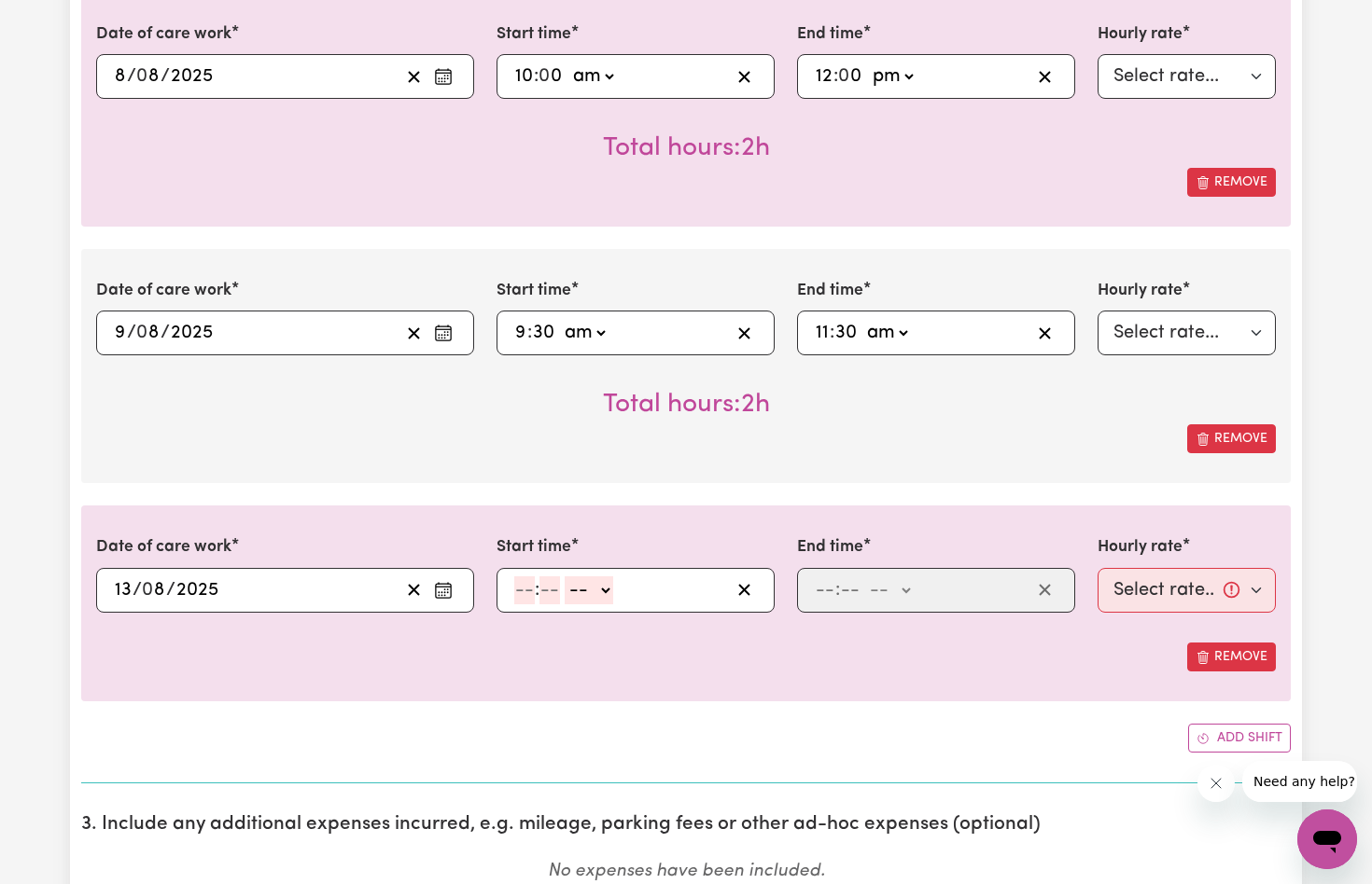
click at [524, 589] on input "number" at bounding box center [524, 590] width 21 height 28
type input "9"
type input "0"
select select "am"
type input "09:00"
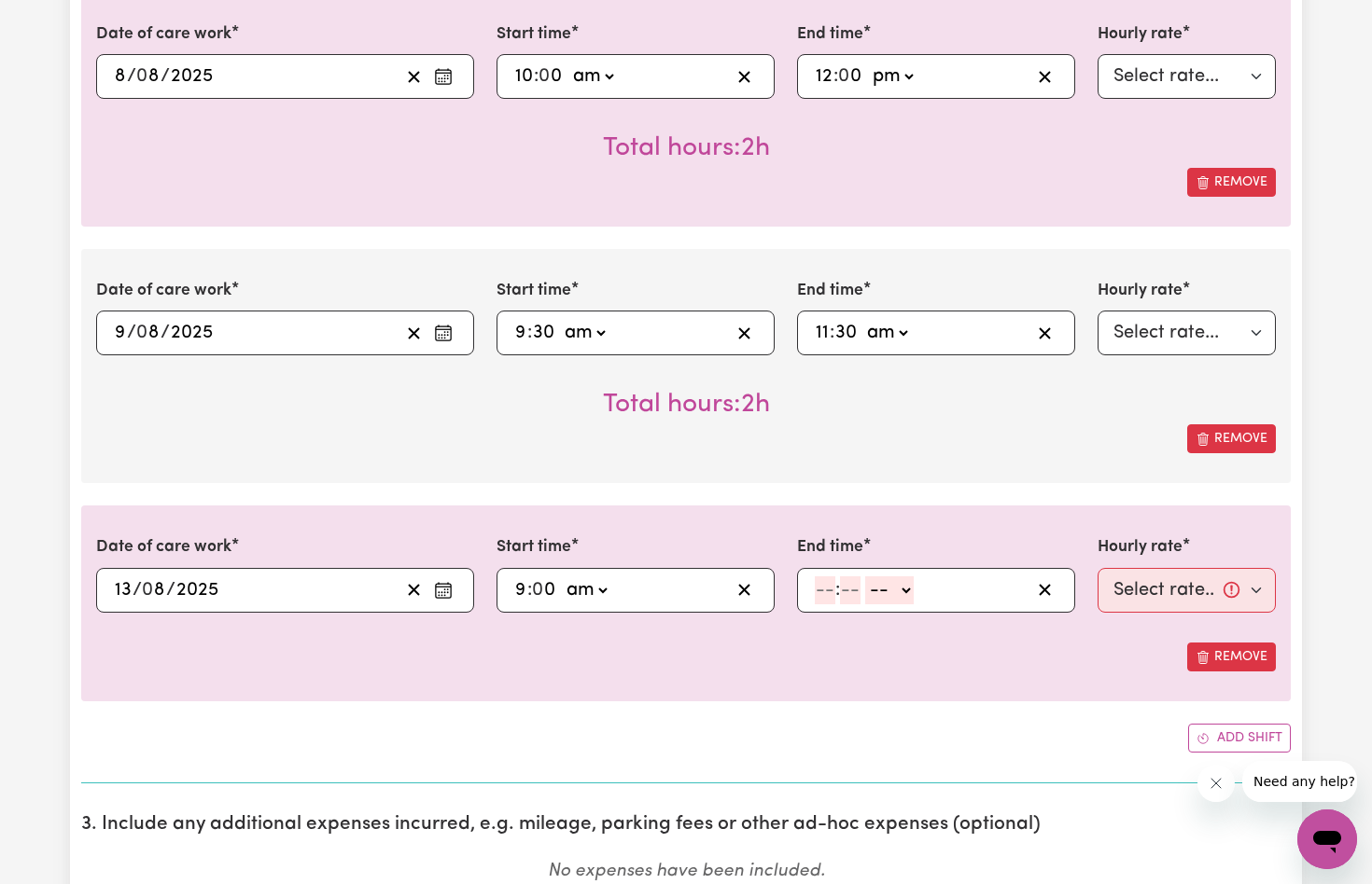
click at [821, 584] on input "number" at bounding box center [825, 590] width 21 height 28
type input "12"
type input "0"
select select "pm"
type input "12:00"
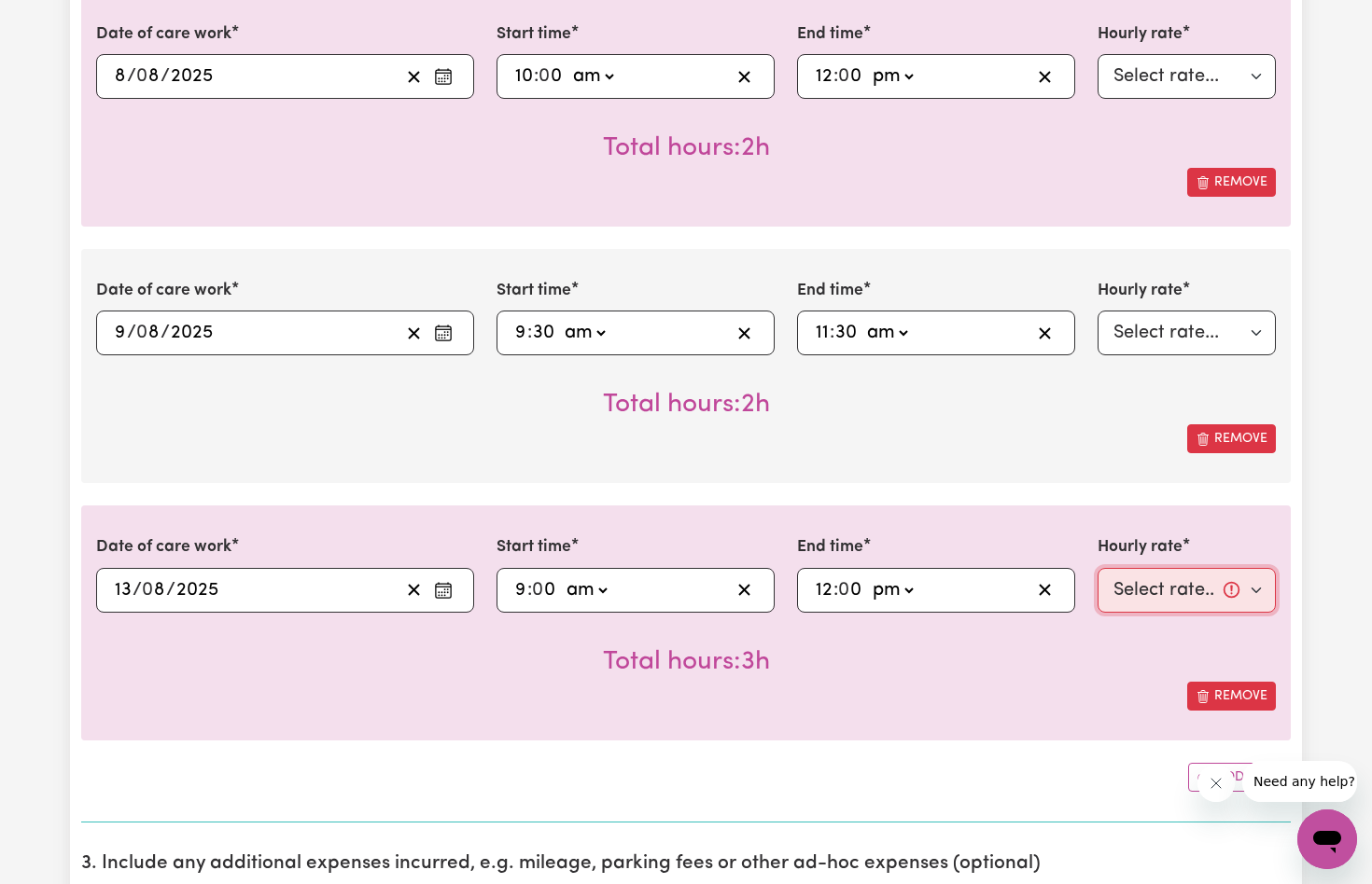
select select "82-[DATE]"
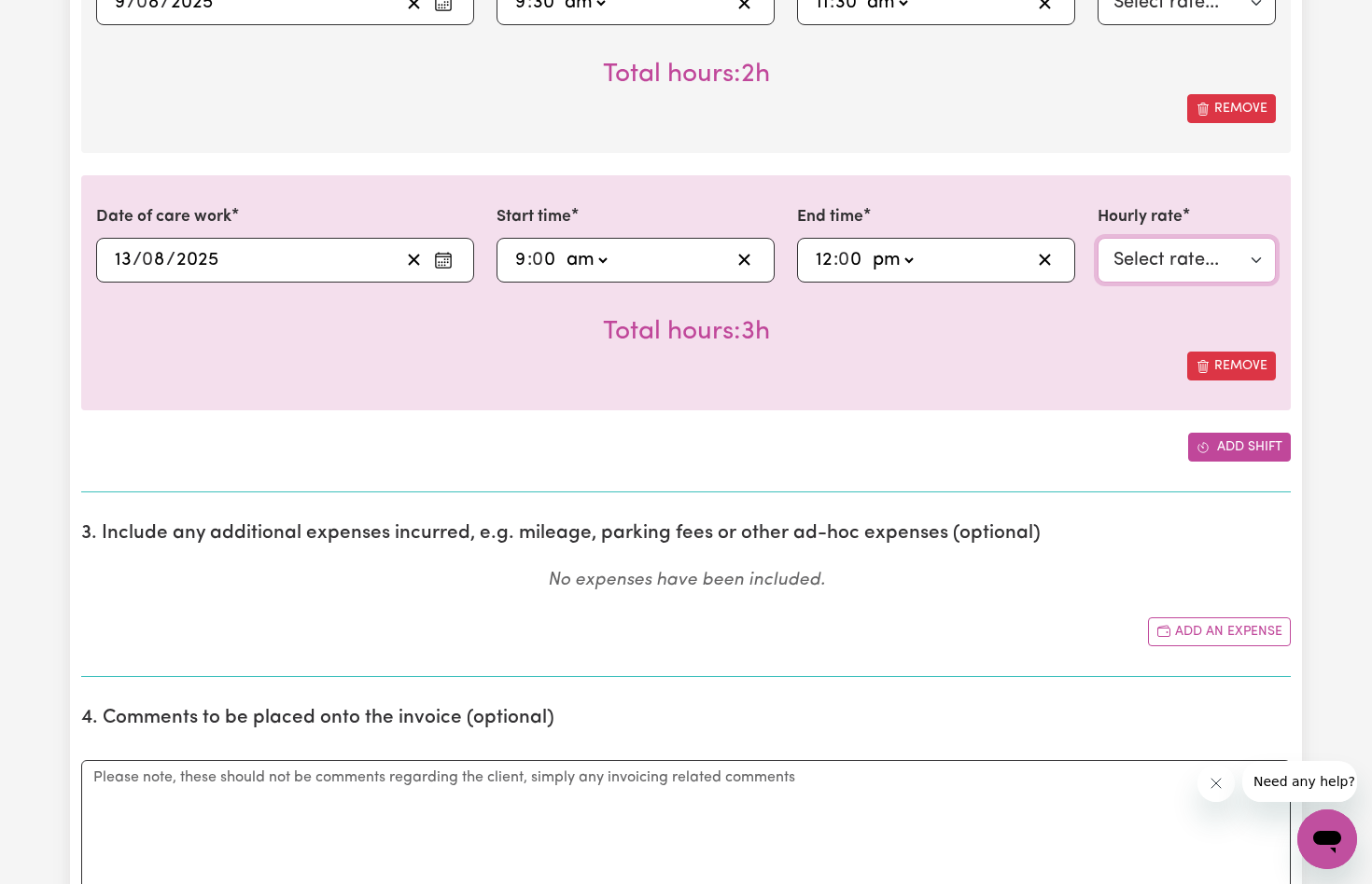
scroll to position [972, 0]
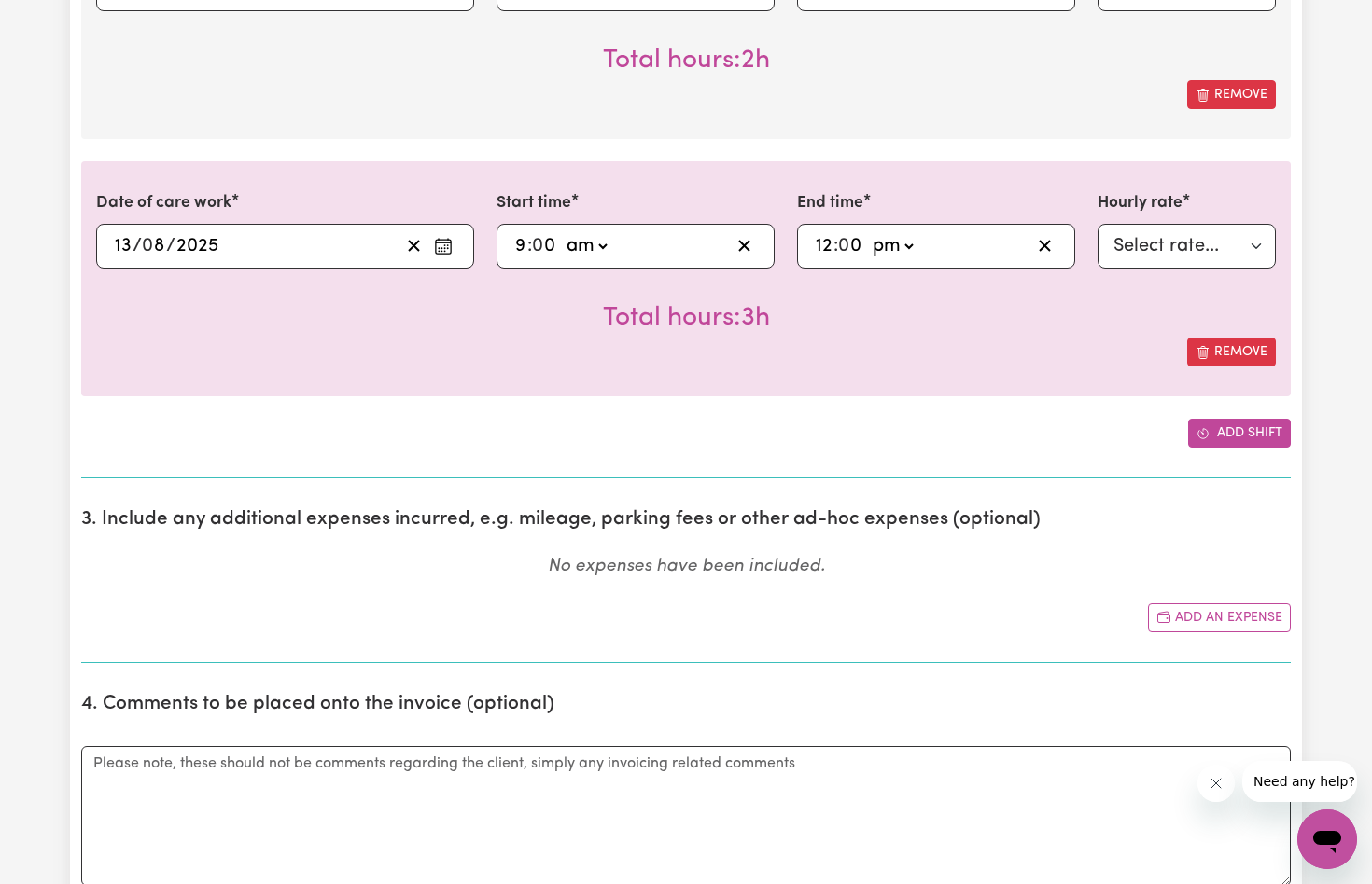
click at [1241, 428] on button "Add shift" at bounding box center [1239, 433] width 103 height 29
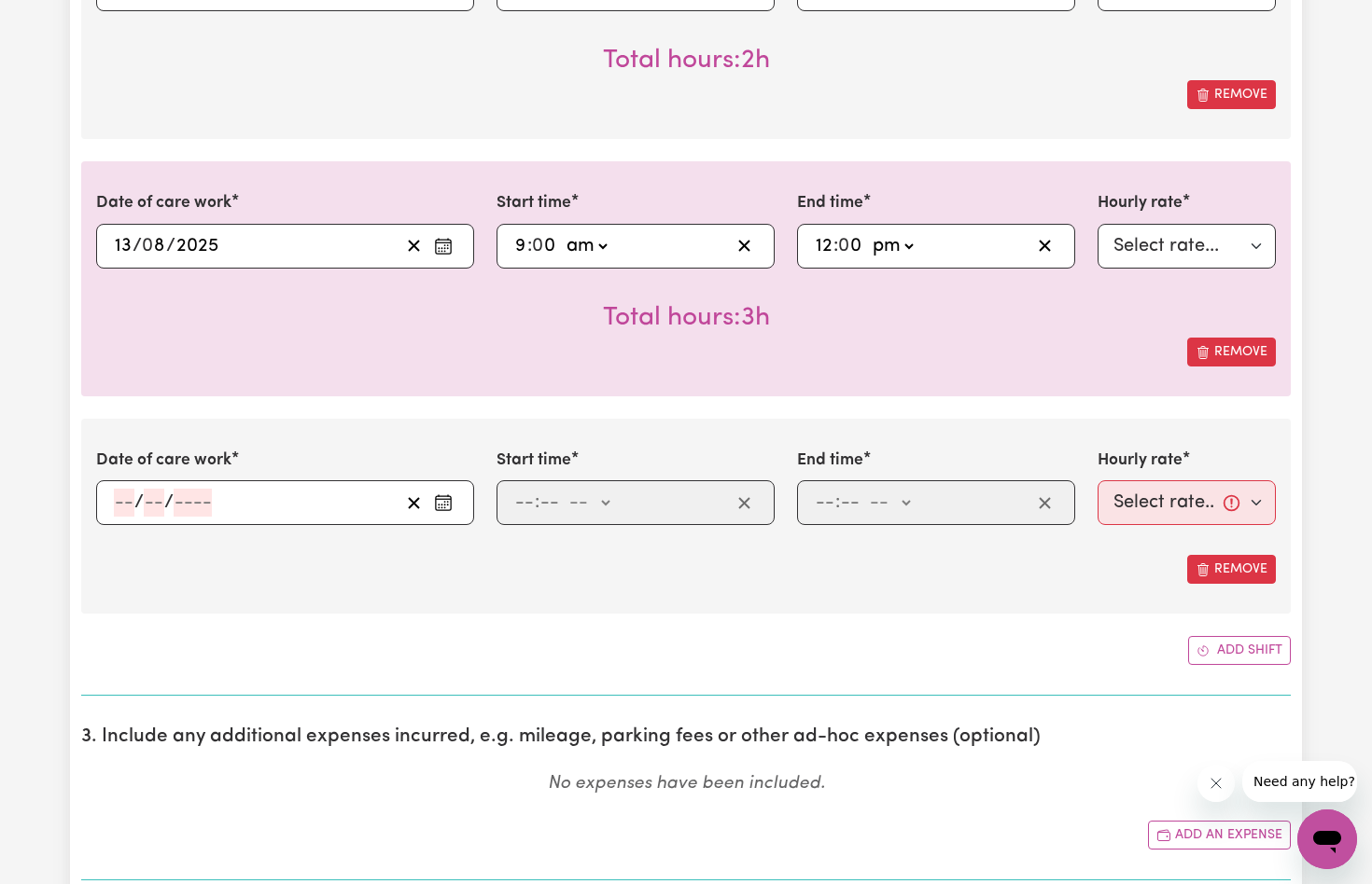
click at [442, 494] on icon "Enter the date of care work" at bounding box center [443, 502] width 19 height 19
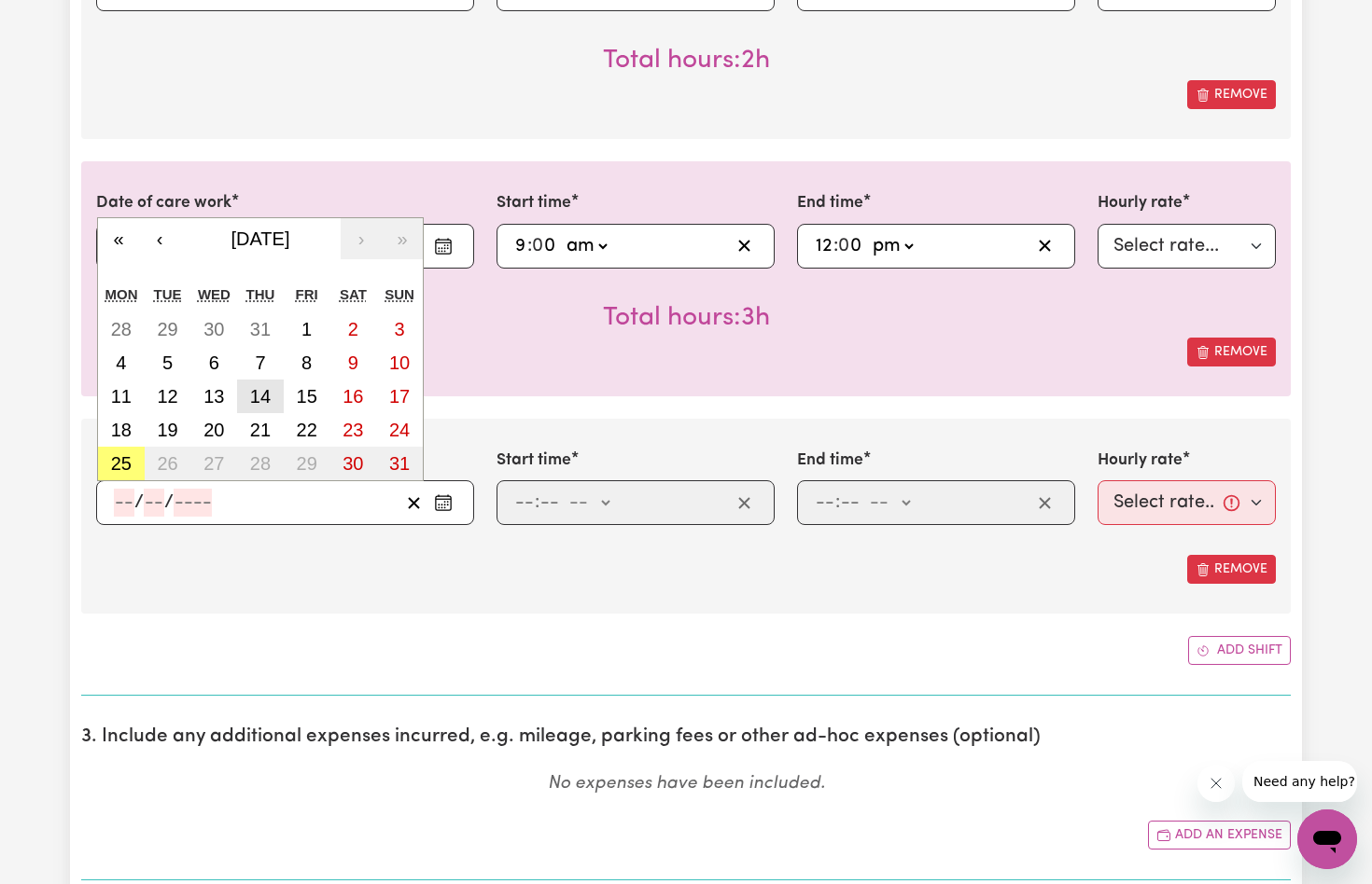
click at [258, 389] on abbr "14" at bounding box center [260, 397] width 21 height 21
type input "[DATE]"
type input "14"
type input "8"
type input "2025"
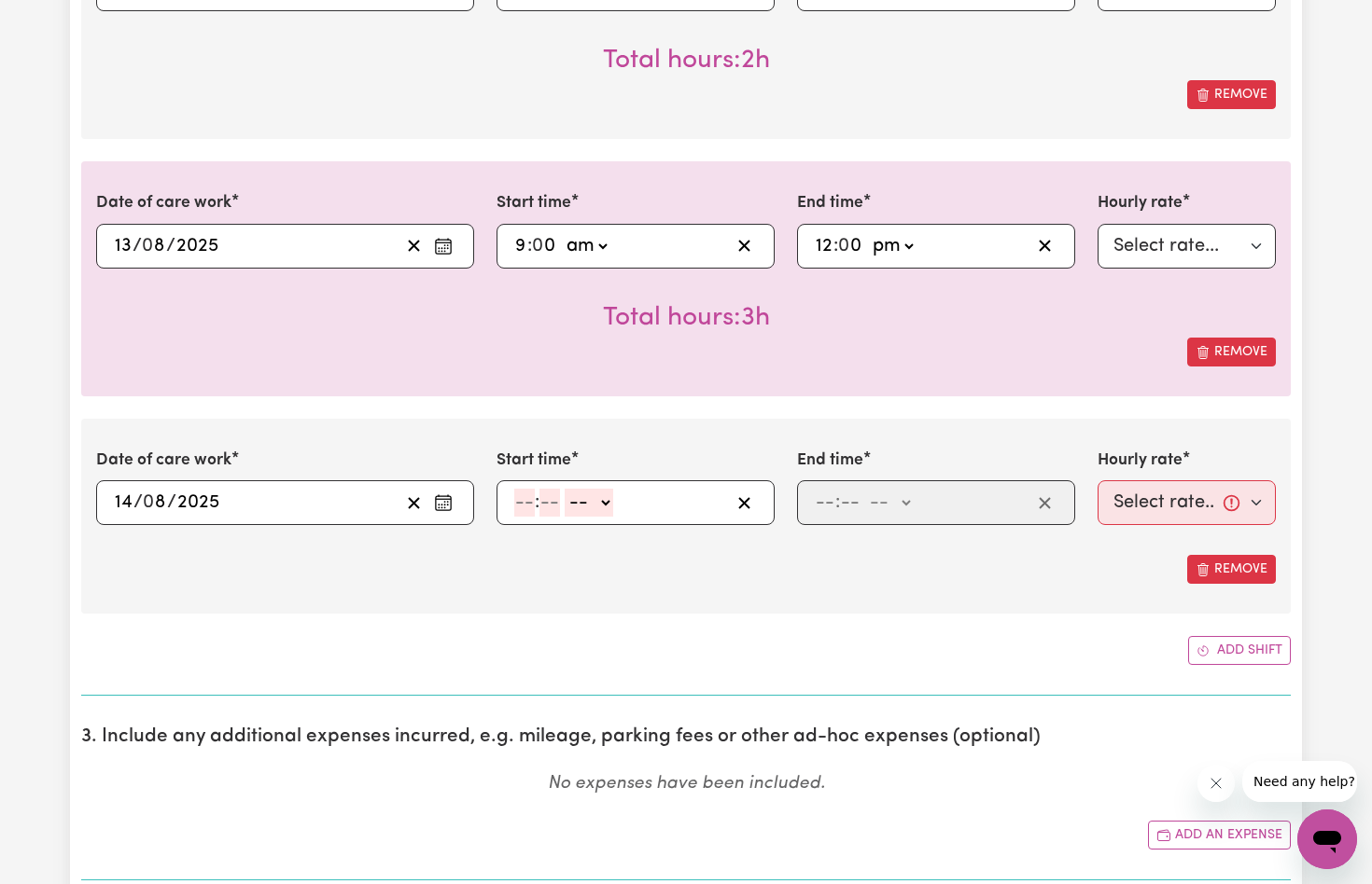
click at [527, 498] on input "number" at bounding box center [524, 502] width 21 height 28
type input "1"
click at [537, 496] on input "number" at bounding box center [541, 502] width 21 height 28
type input "00"
select select "pm"
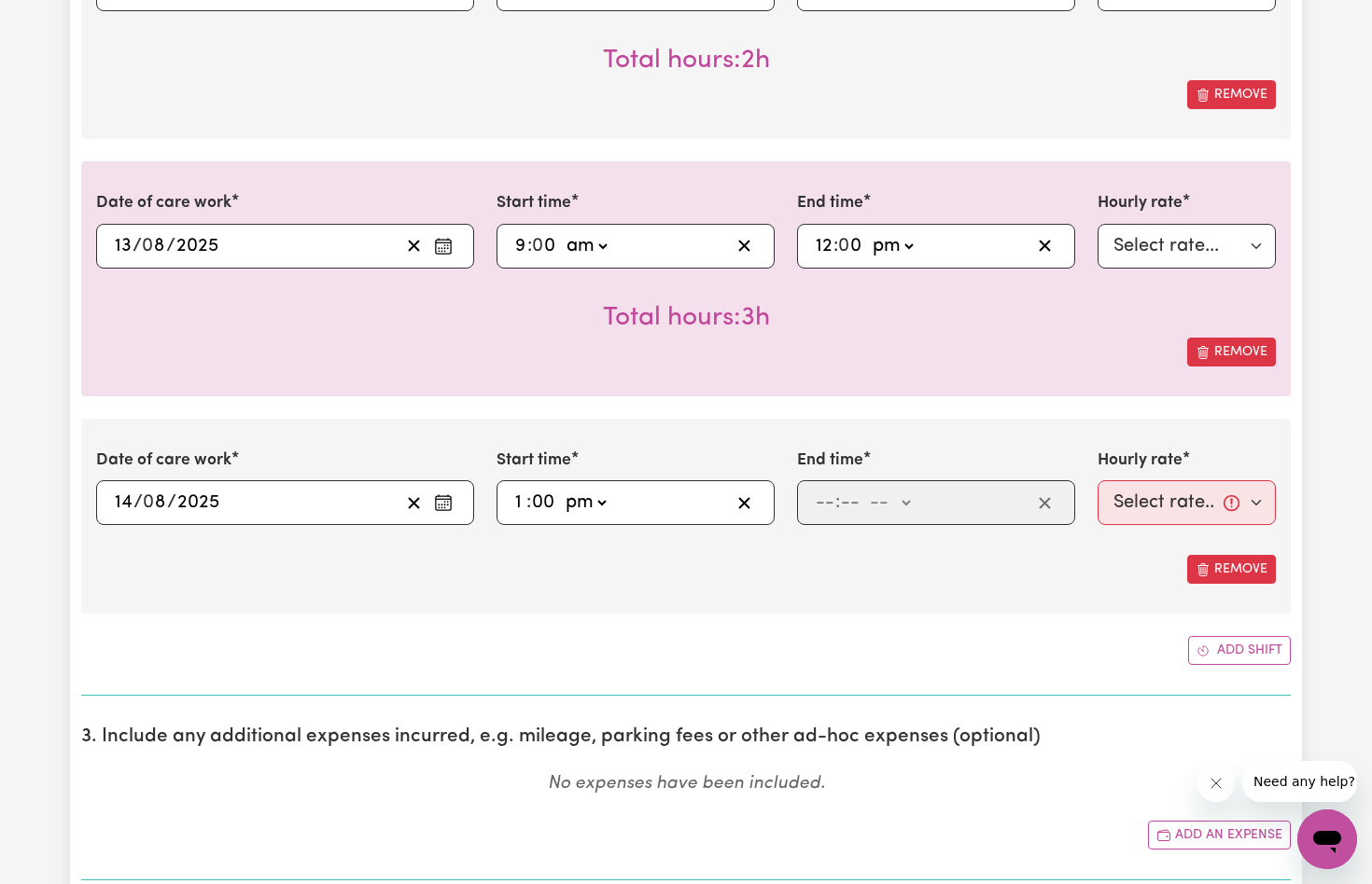
type input "13:00"
type input "0"
click at [824, 497] on input "number" at bounding box center [825, 502] width 21 height 28
type input "3"
type input "0"
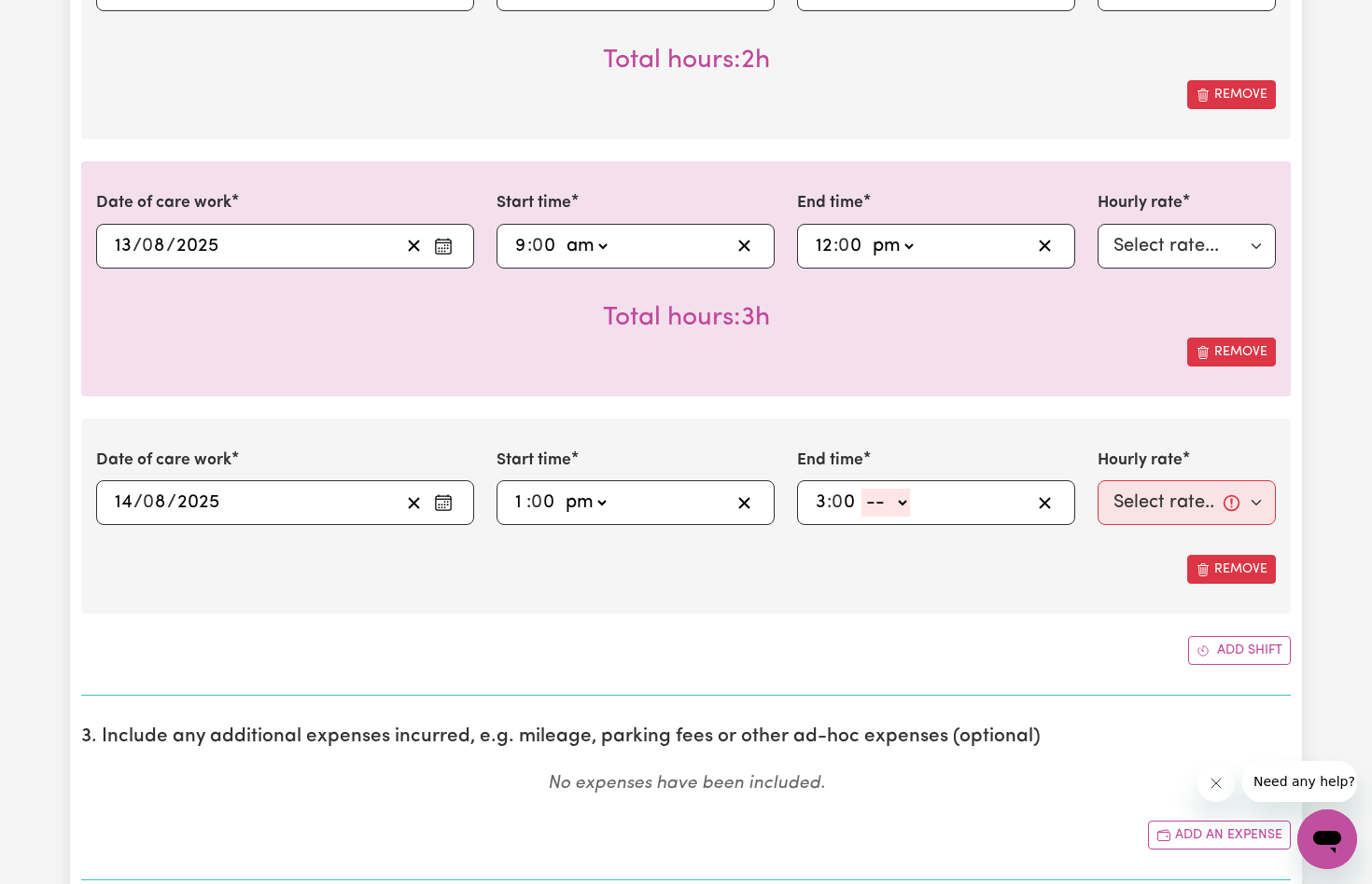
select select "pm"
type input "15:00"
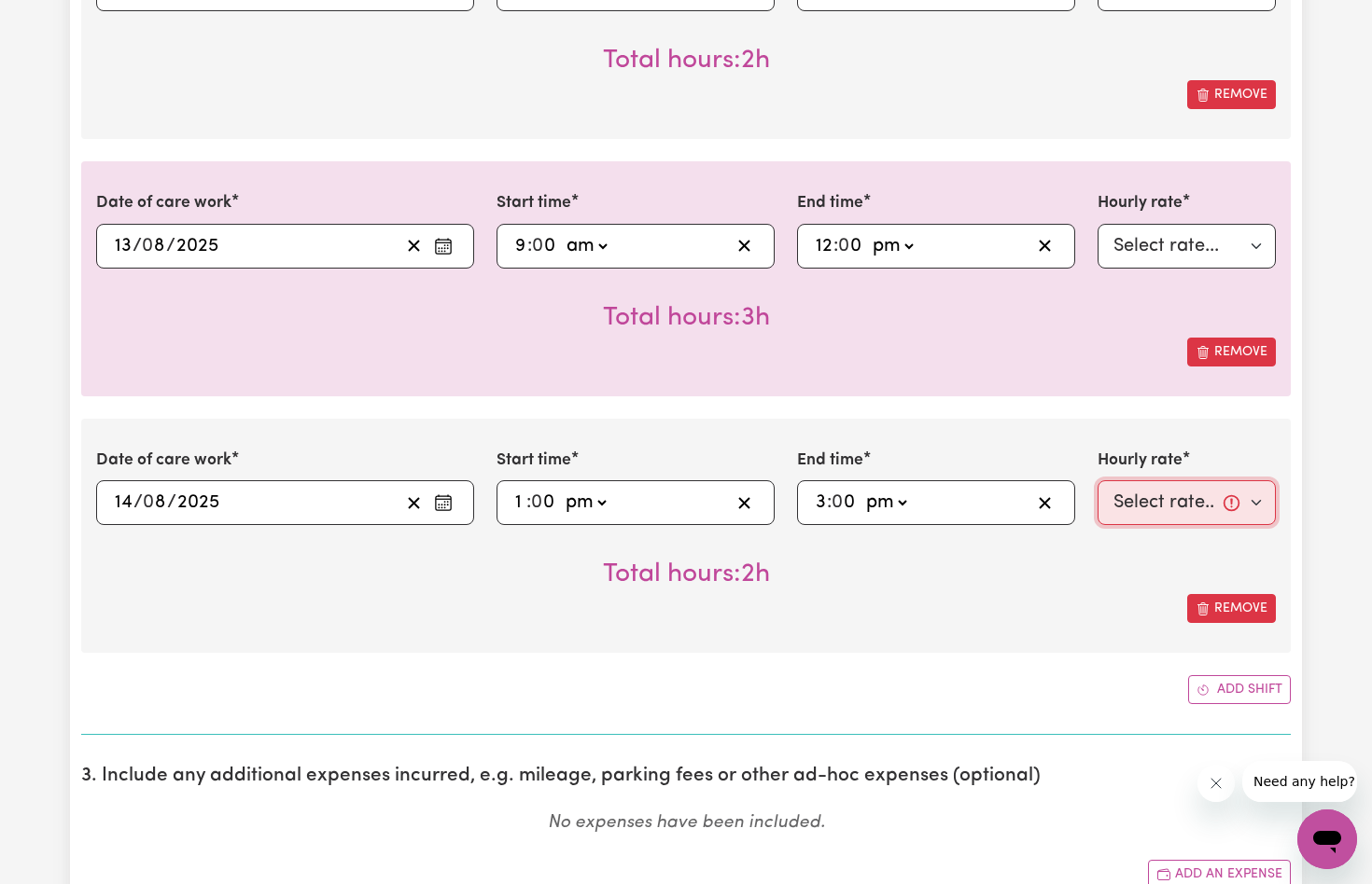
select select "82-[DATE]"
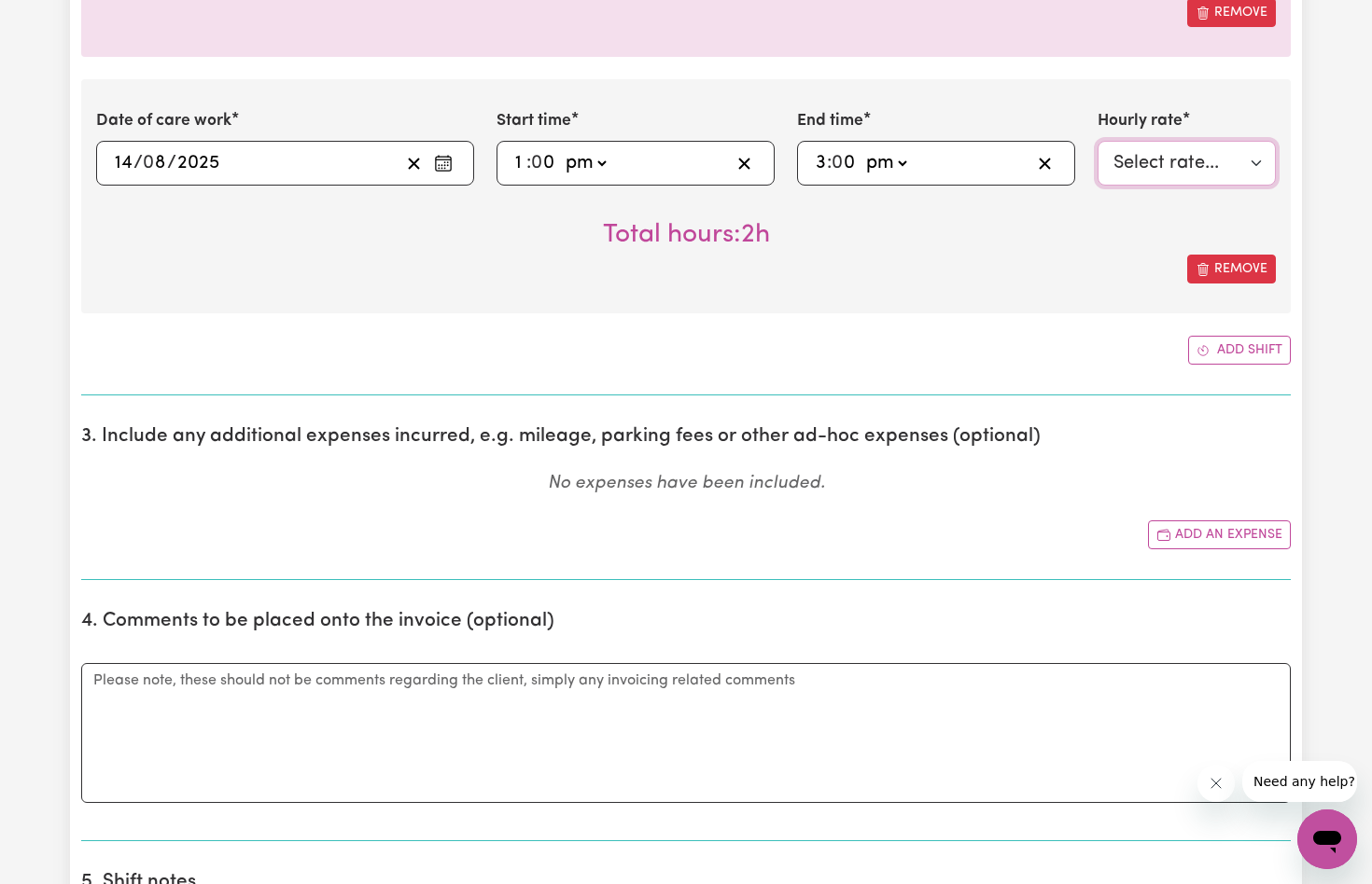
scroll to position [1325, 0]
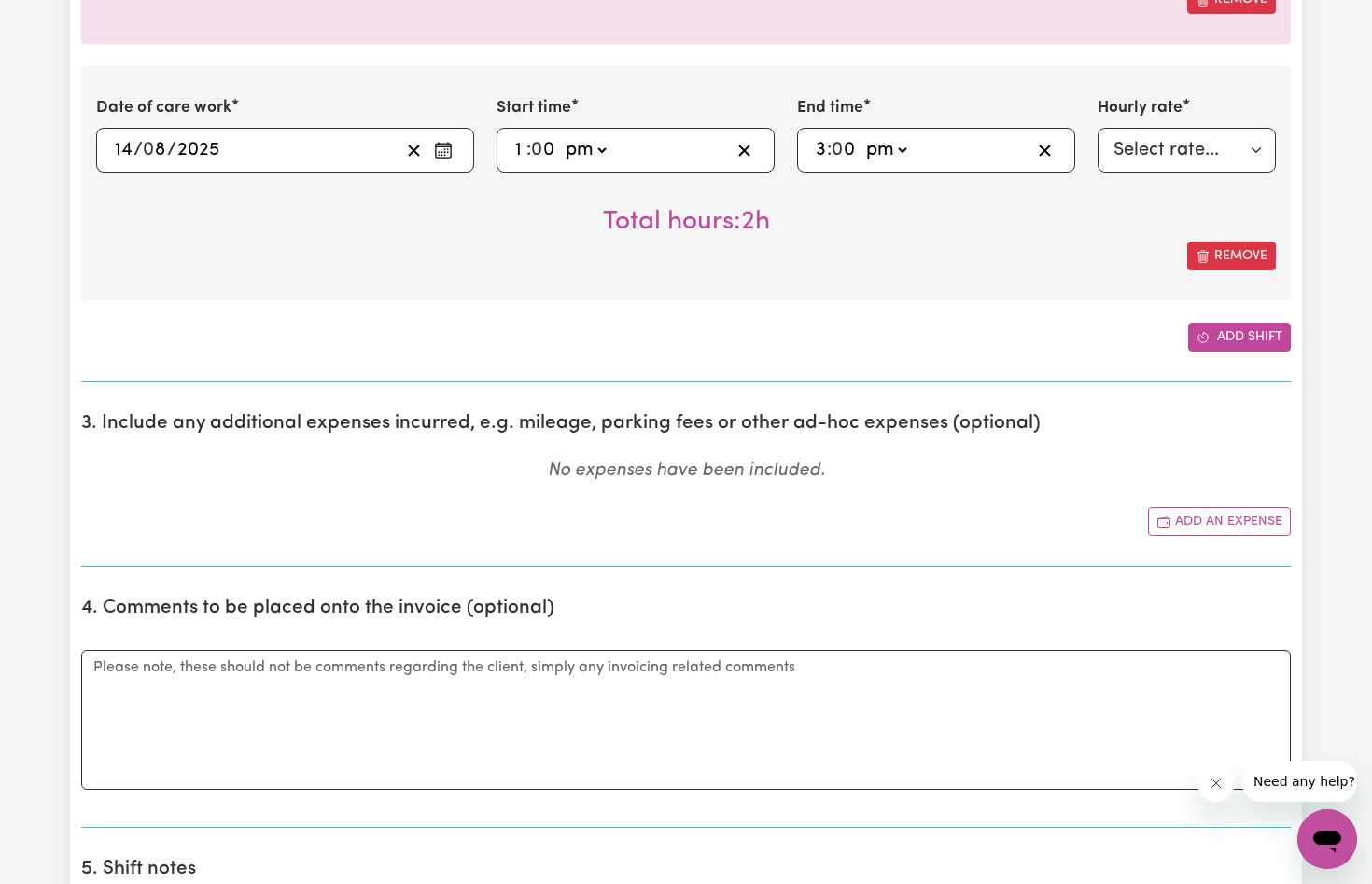
click at [1223, 330] on button "Add shift" at bounding box center [1239, 337] width 103 height 29
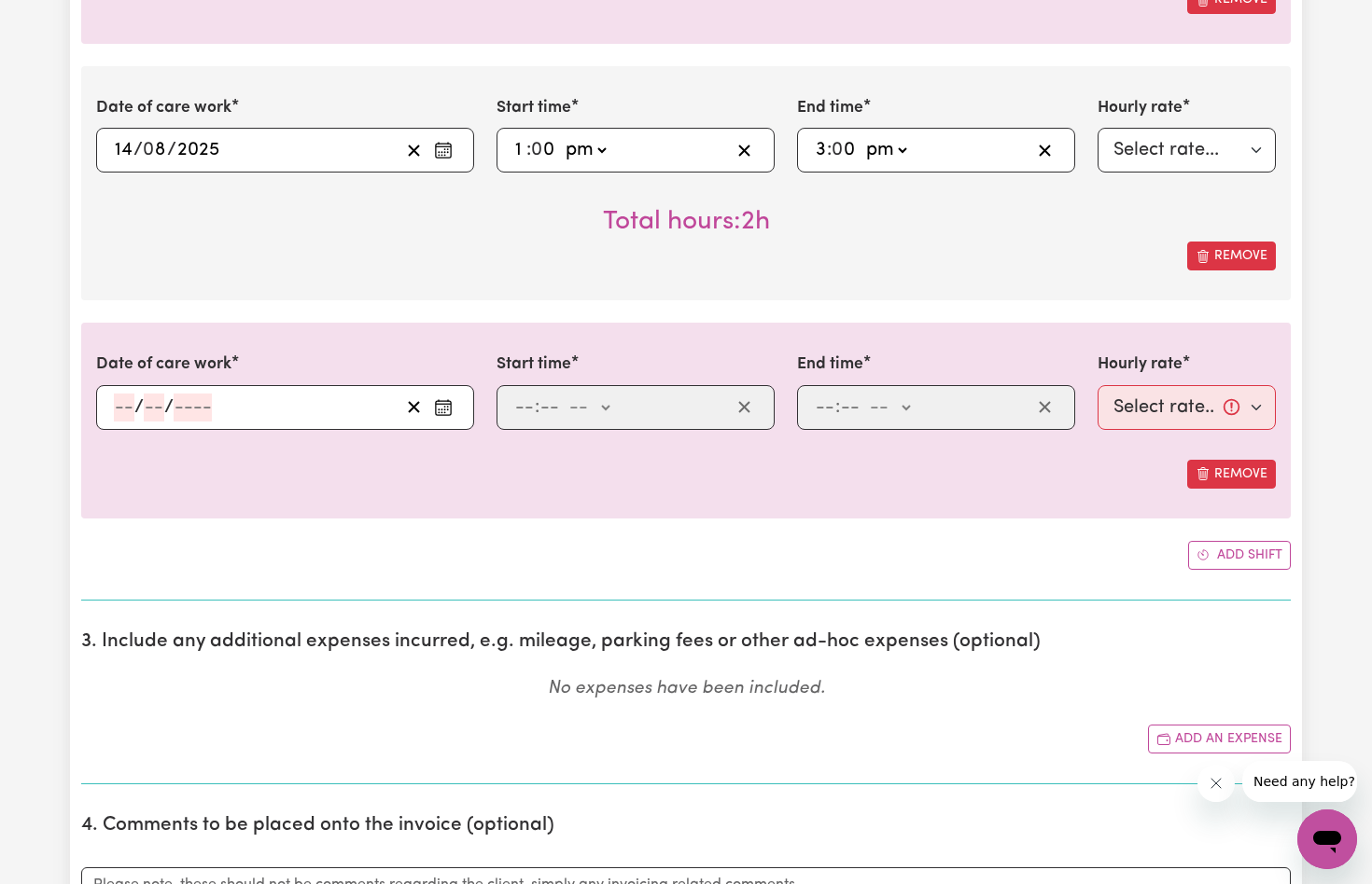
click at [446, 402] on icon "Enter the date of care work" at bounding box center [443, 408] width 19 height 19
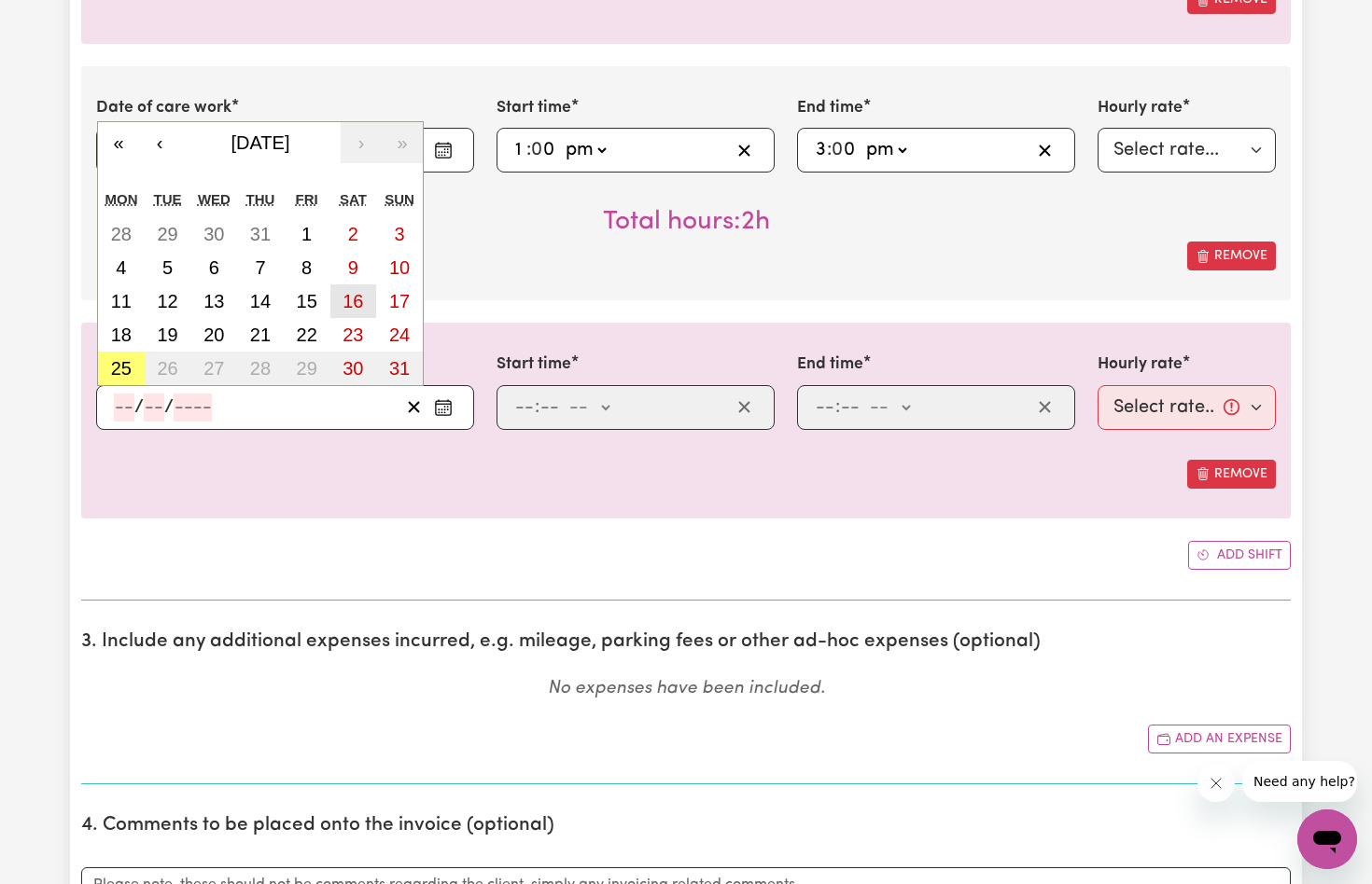
click at [351, 294] on abbr "16" at bounding box center [353, 301] width 21 height 21
type input "[DATE]"
type input "16"
type input "8"
type input "2025"
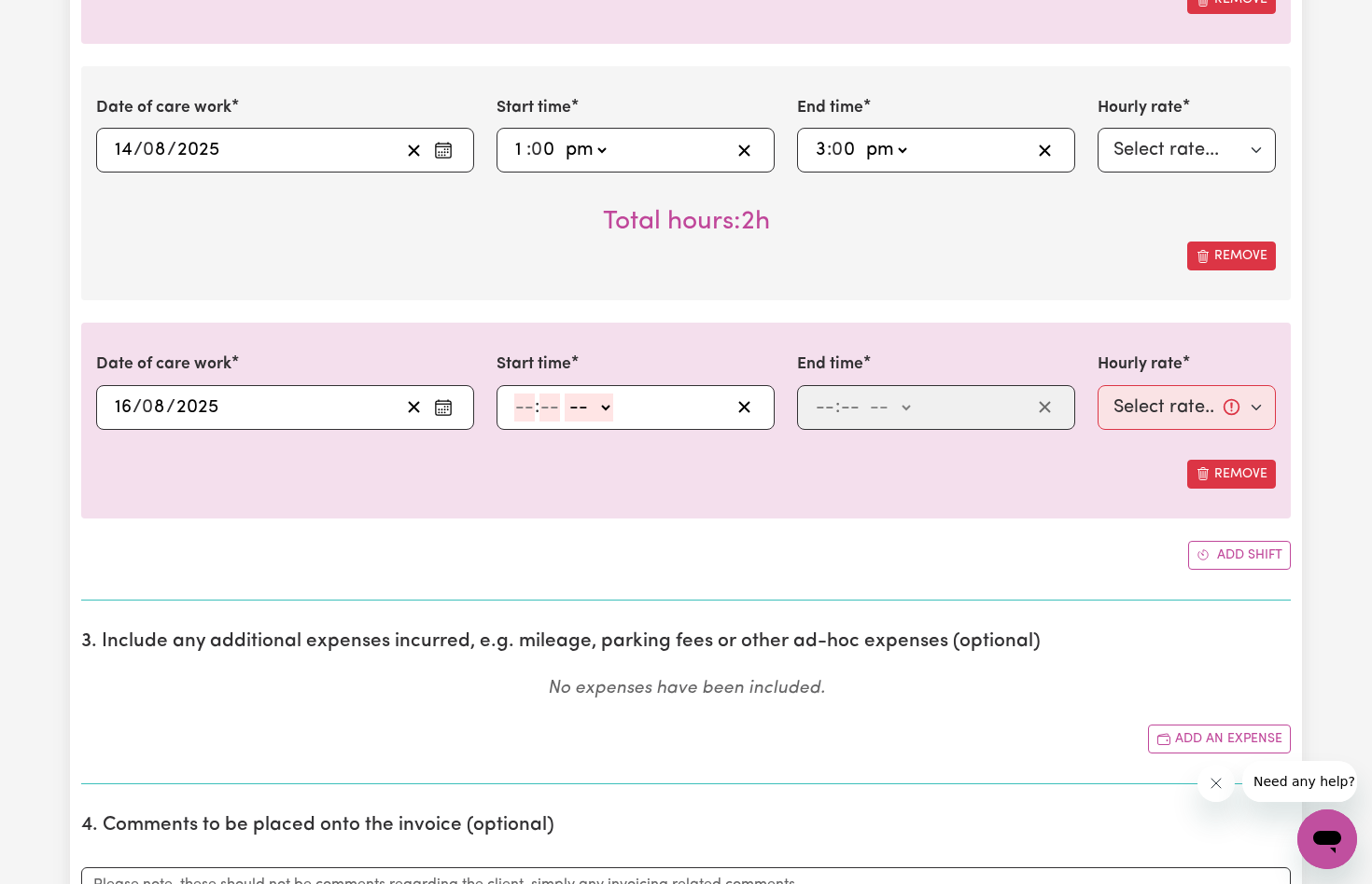
click at [522, 402] on input "number" at bounding box center [524, 408] width 21 height 28
type input "10"
type input "0"
select select "am"
type input "10:00"
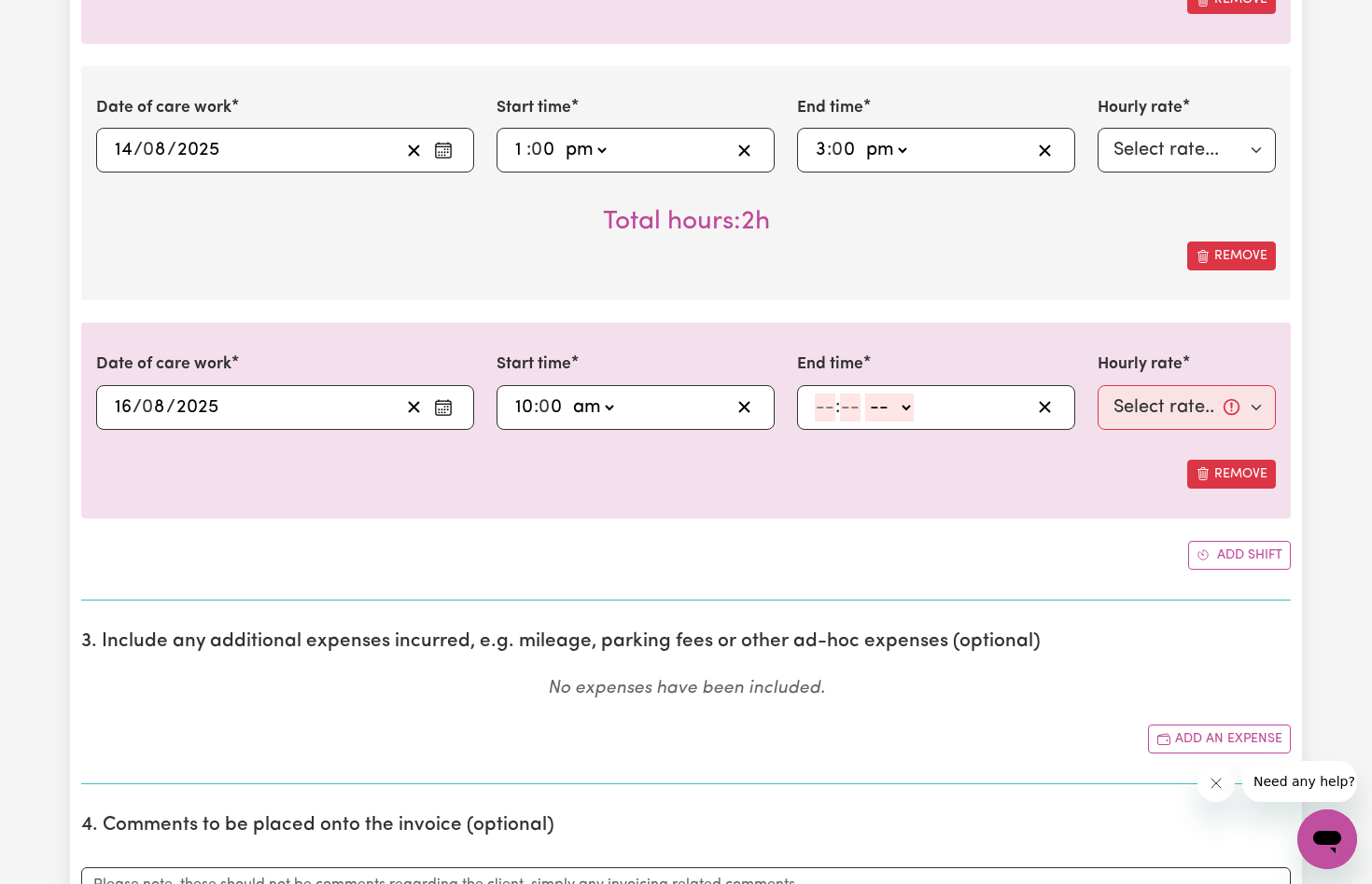
drag, startPoint x: 823, startPoint y: 402, endPoint x: 818, endPoint y: 424, distance: 22.6
click at [823, 402] on input "number" at bounding box center [825, 408] width 21 height 28
type input "12"
type input "0"
select select "pm"
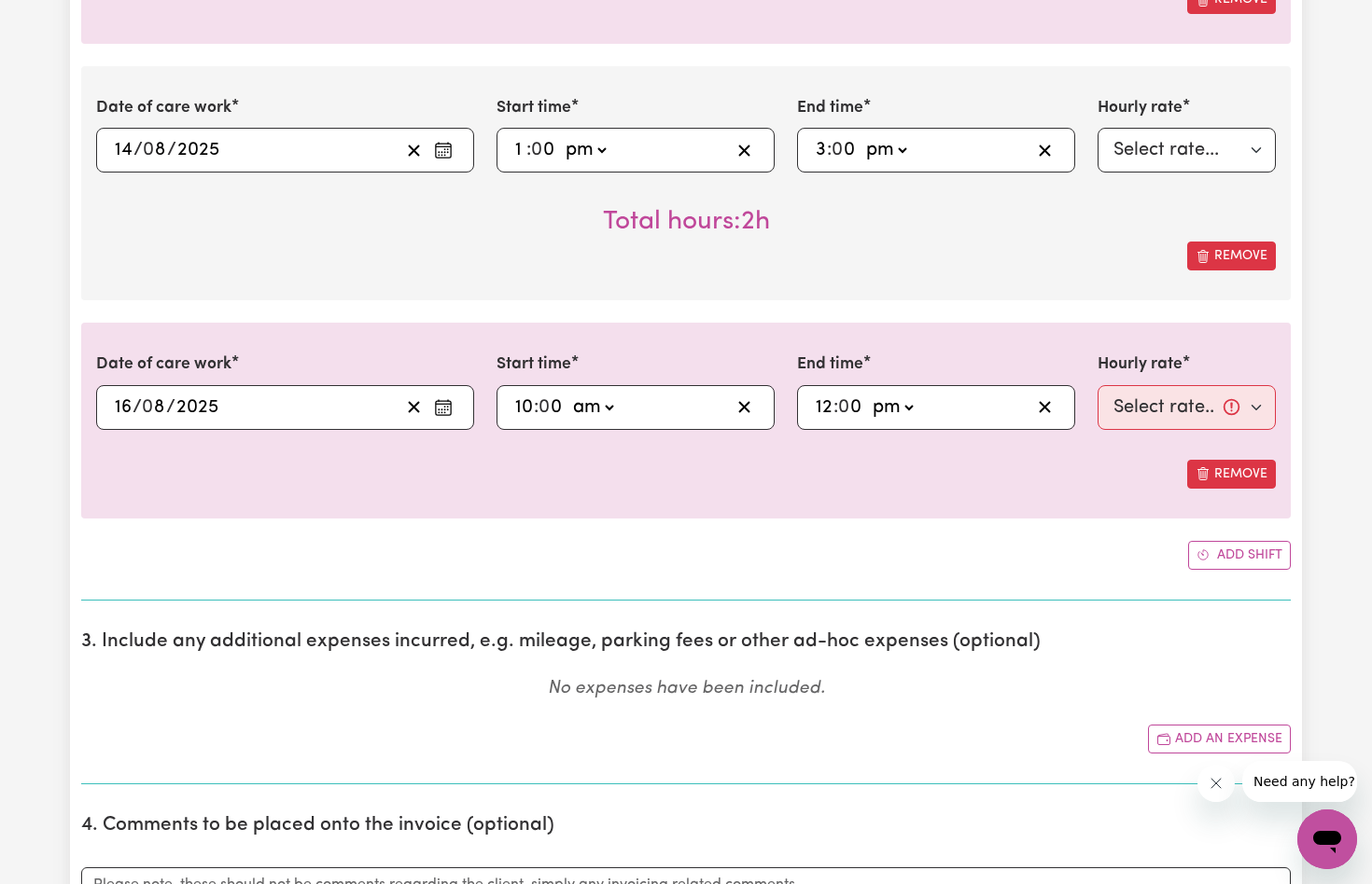
type input "12:00"
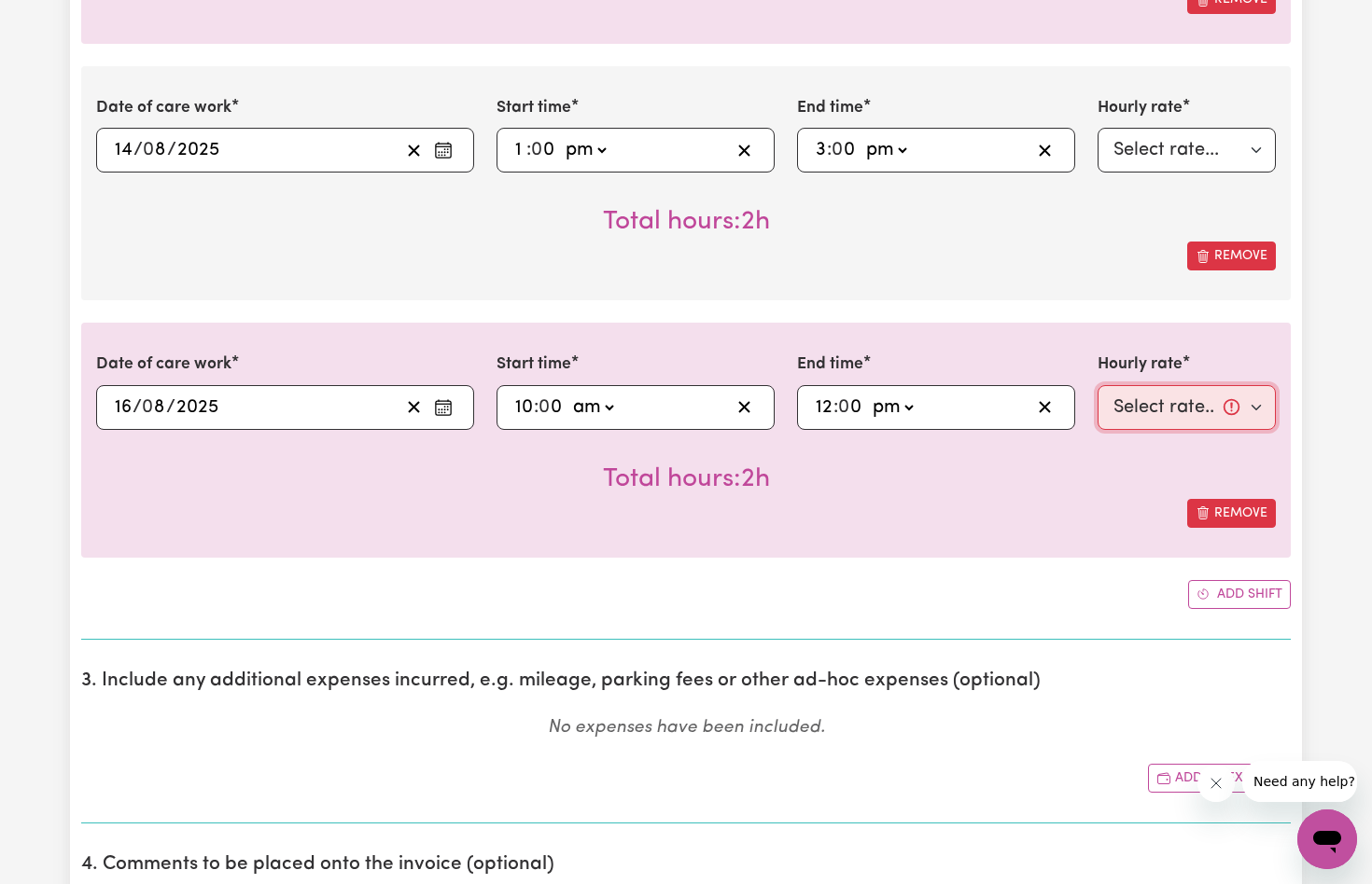
select select "82-[DATE]"
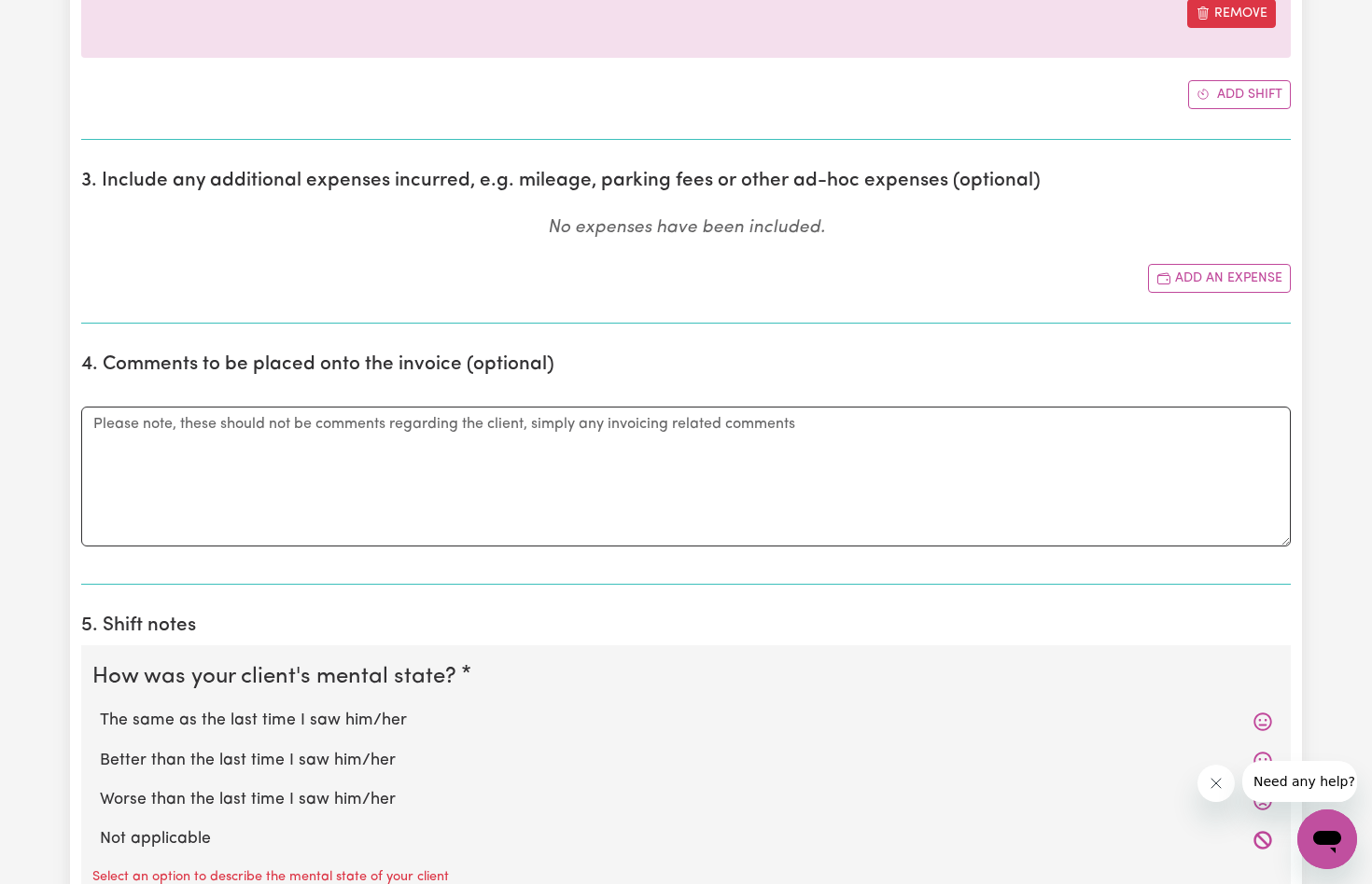
scroll to position [1828, 0]
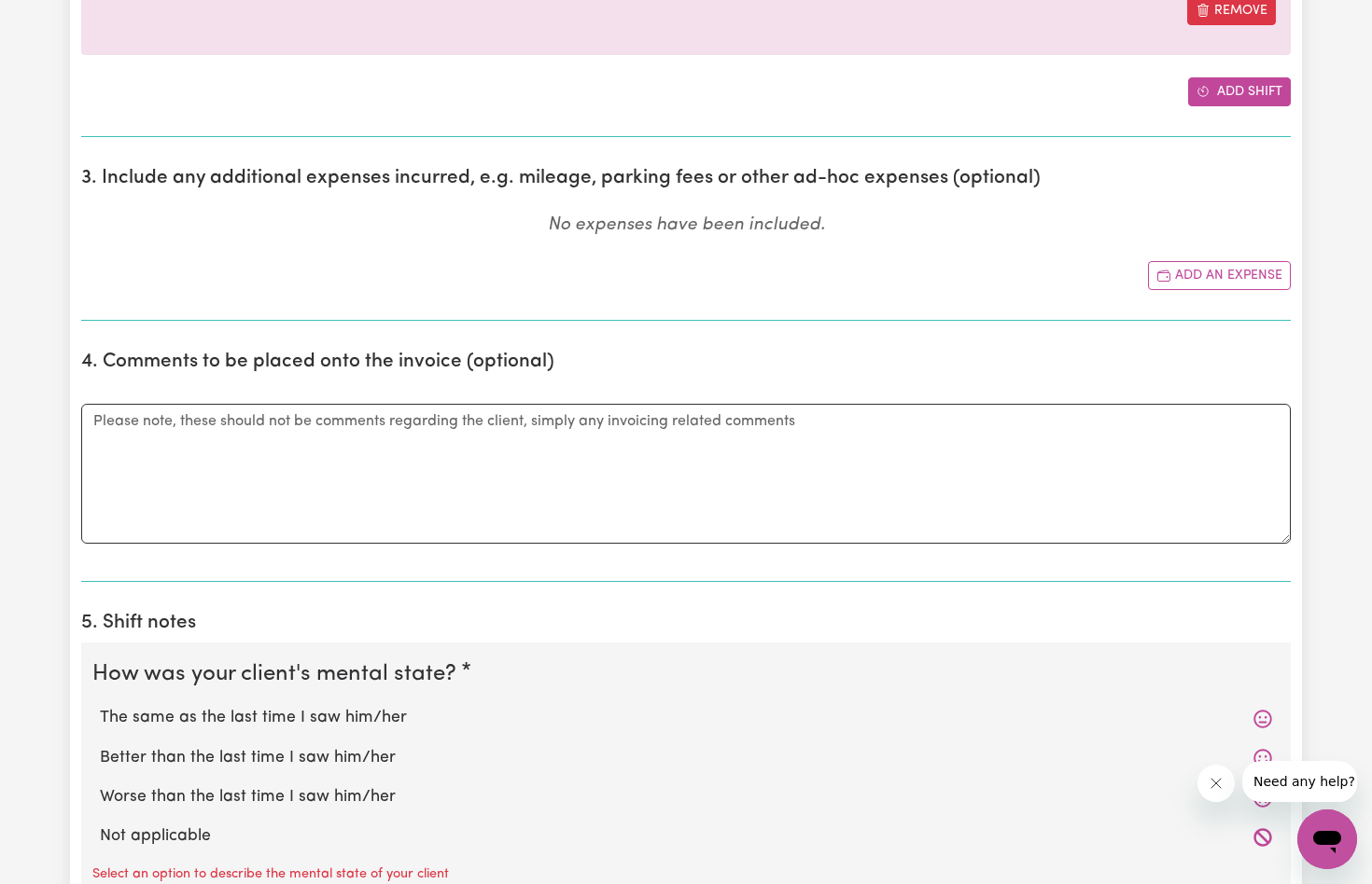
click at [1236, 85] on button "Add shift" at bounding box center [1239, 92] width 103 height 29
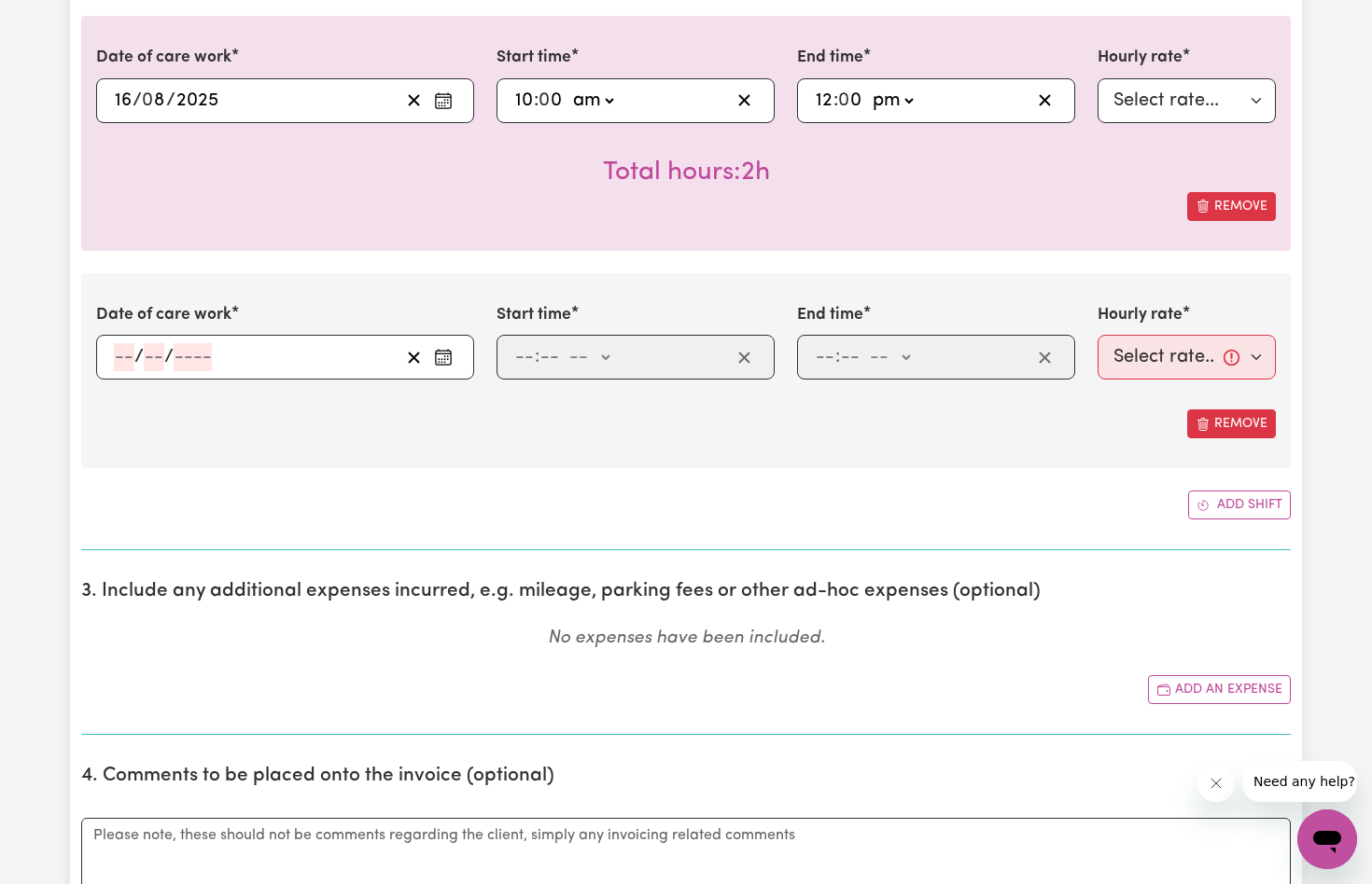
scroll to position [1623, 0]
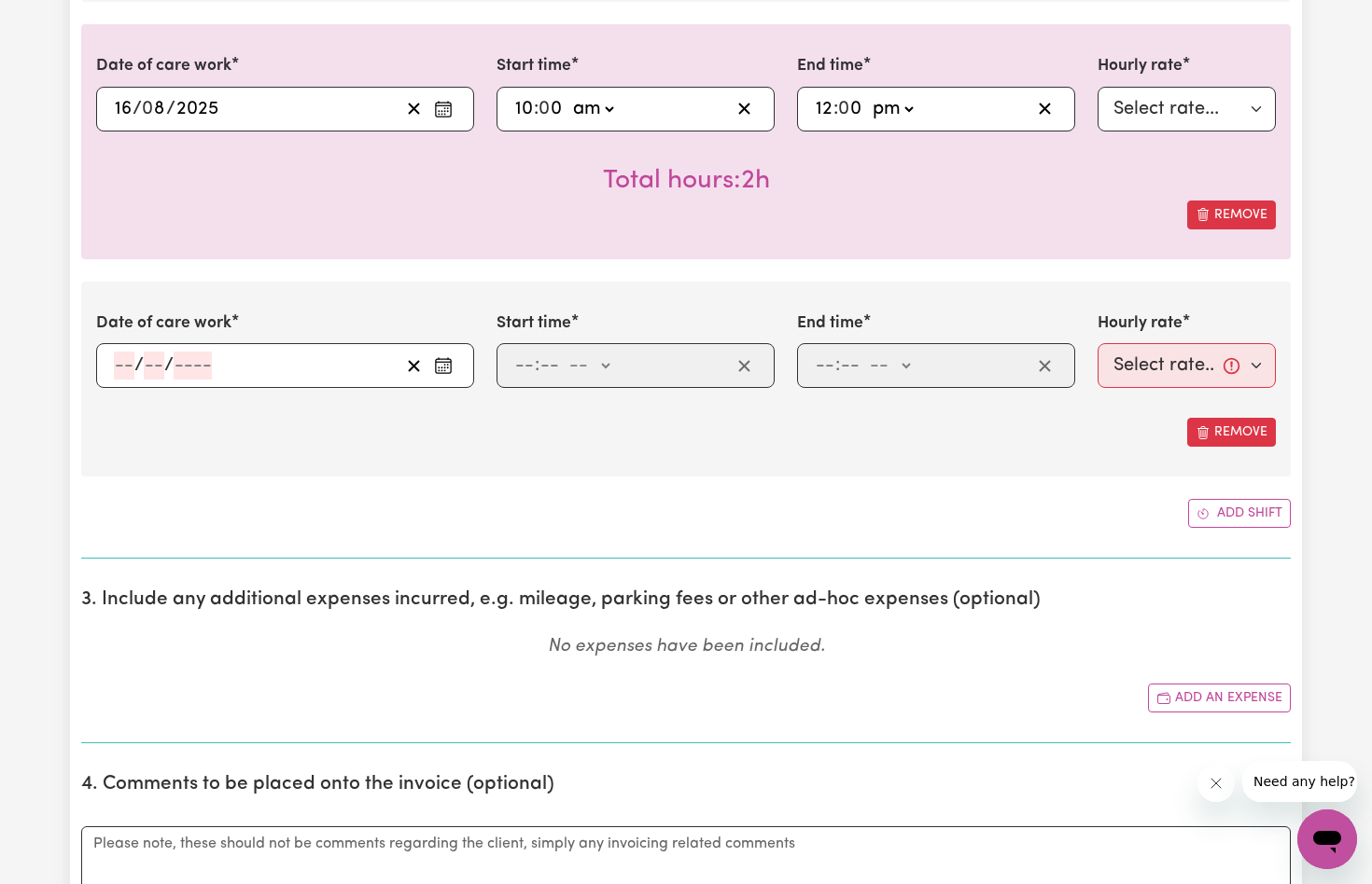
click at [446, 362] on icon "Enter the date of care work" at bounding box center [443, 362] width 15 height 0
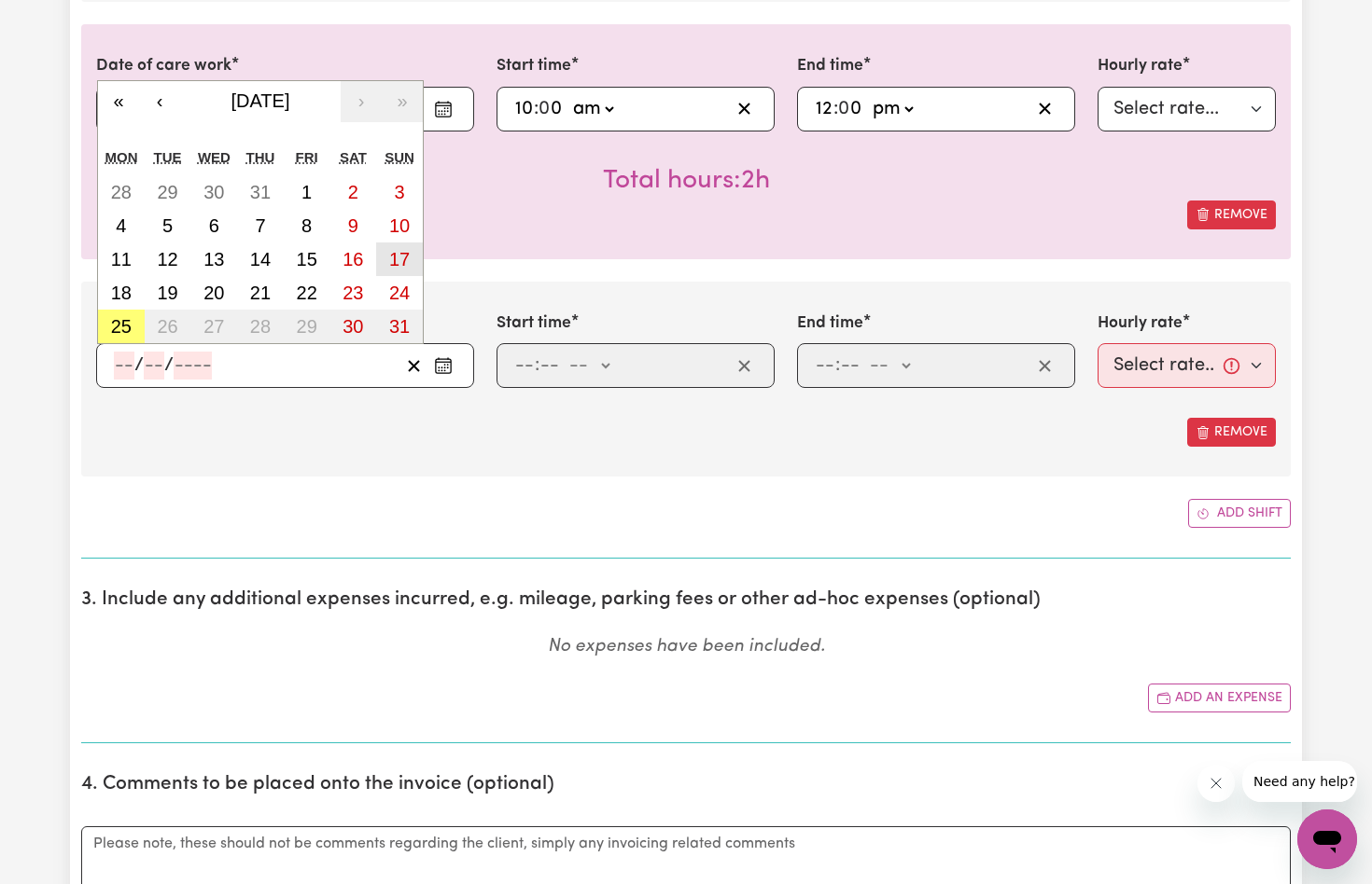
click at [398, 251] on abbr "17" at bounding box center [399, 259] width 21 height 21
type input "[DATE]"
type input "17"
type input "8"
type input "2025"
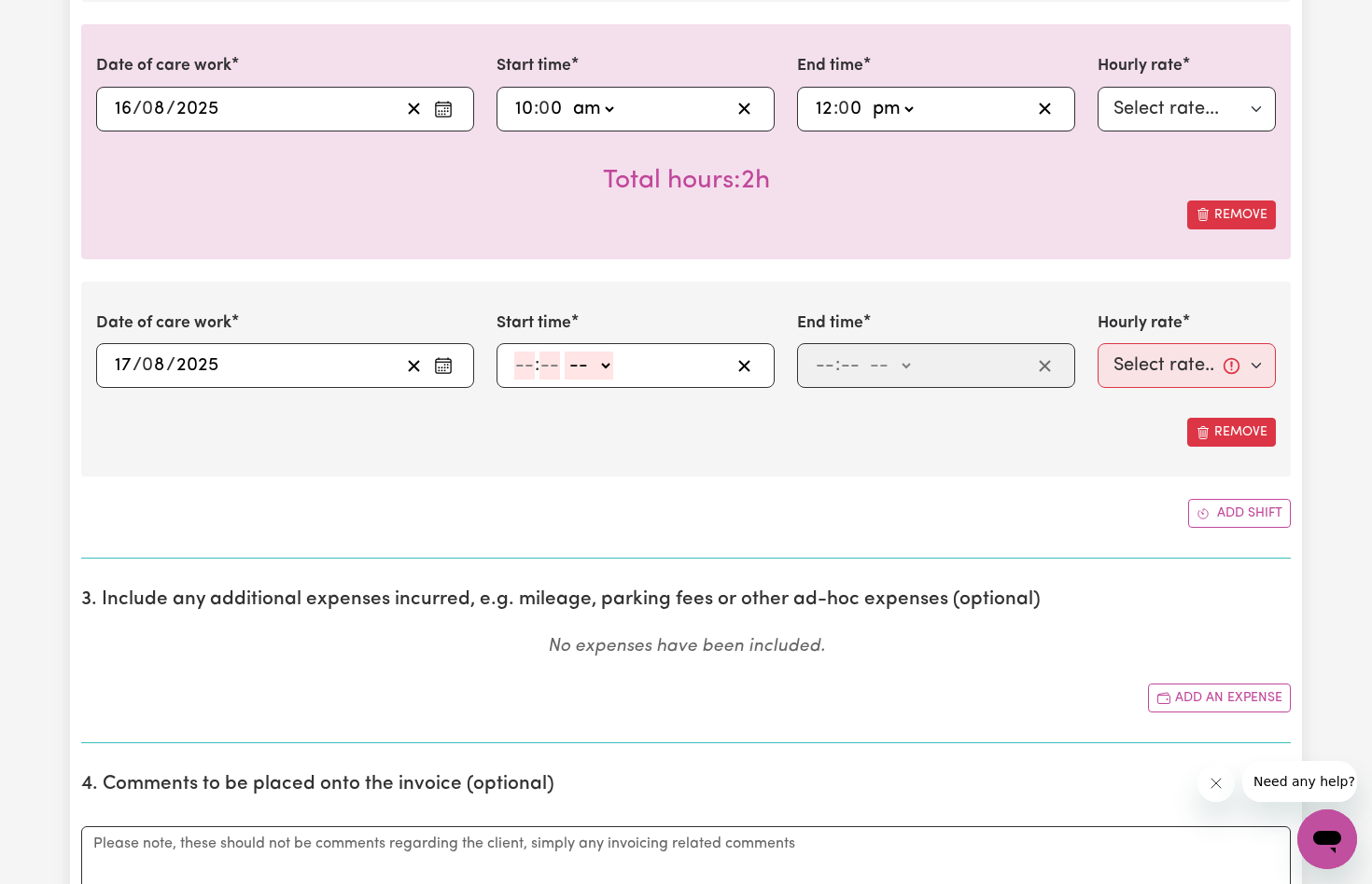
click at [525, 360] on input "number" at bounding box center [524, 366] width 21 height 28
type input "1"
click at [541, 363] on input "number" at bounding box center [541, 366] width 21 height 28
type input "30"
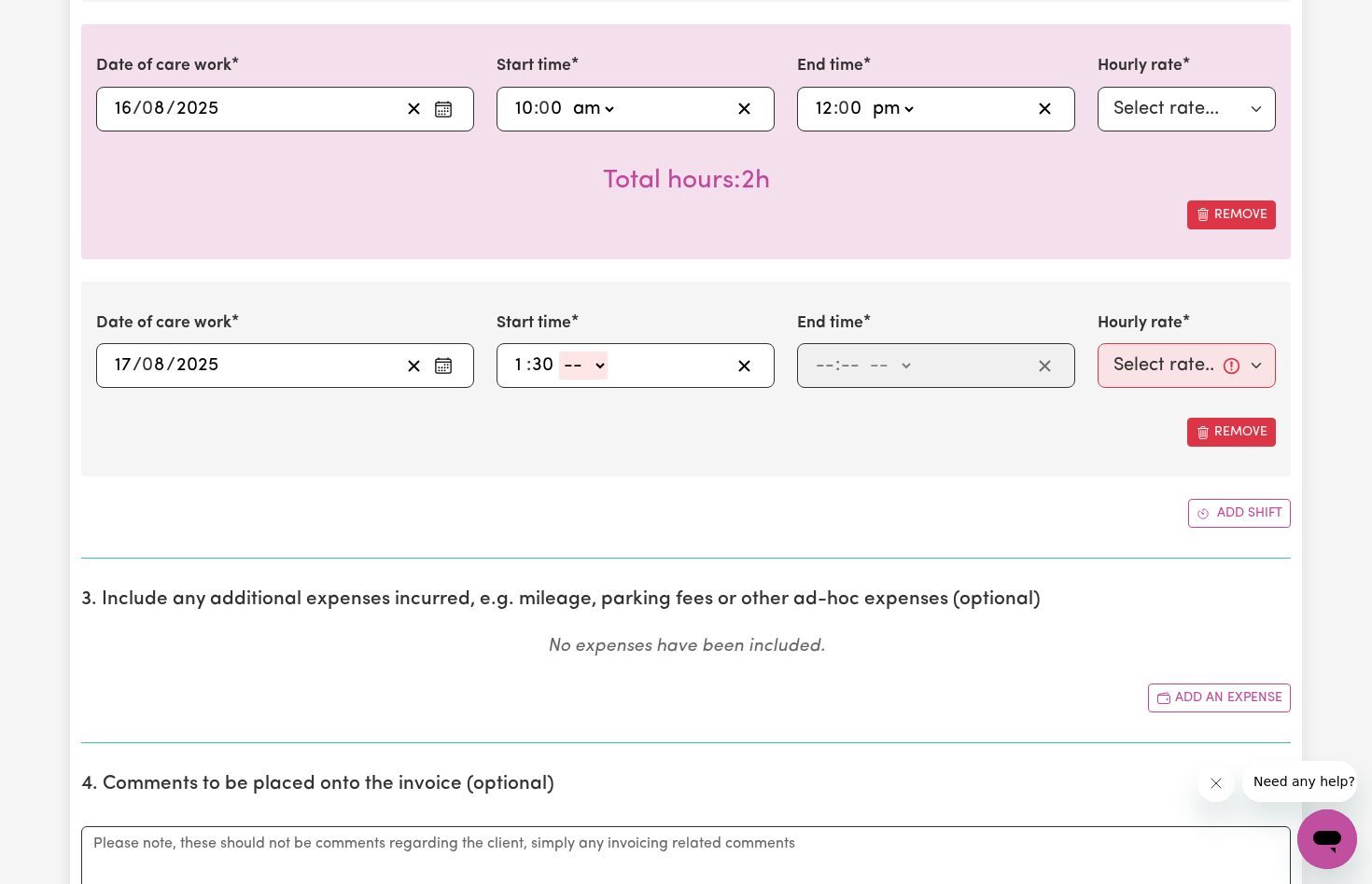
select select "pm"
type input "13:30"
drag, startPoint x: 825, startPoint y: 359, endPoint x: 831, endPoint y: 375, distance: 17.1
click at [825, 359] on input "number" at bounding box center [825, 366] width 21 height 28
type input "3"
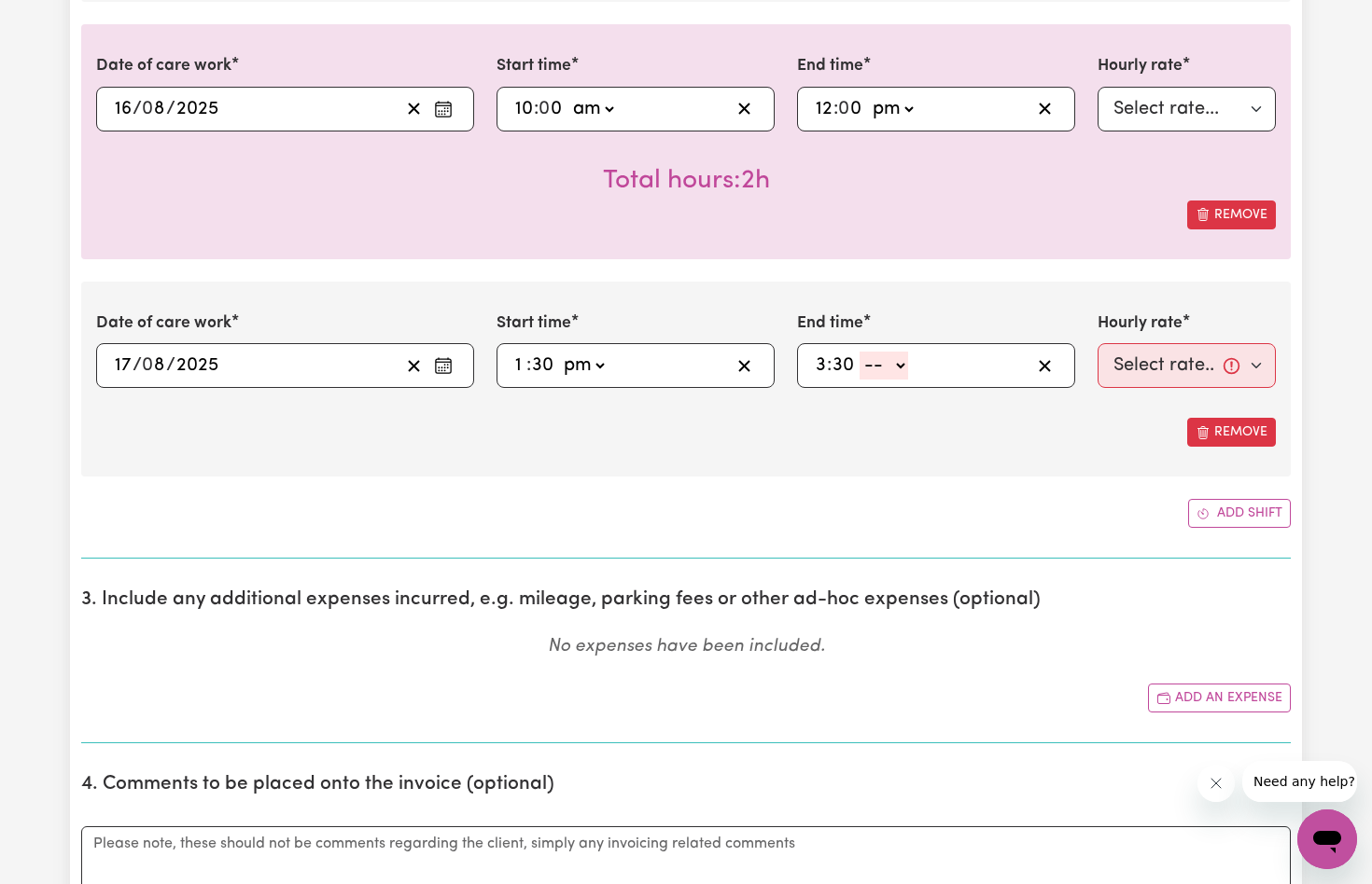
type input "30"
select select "pm"
type input "15:30"
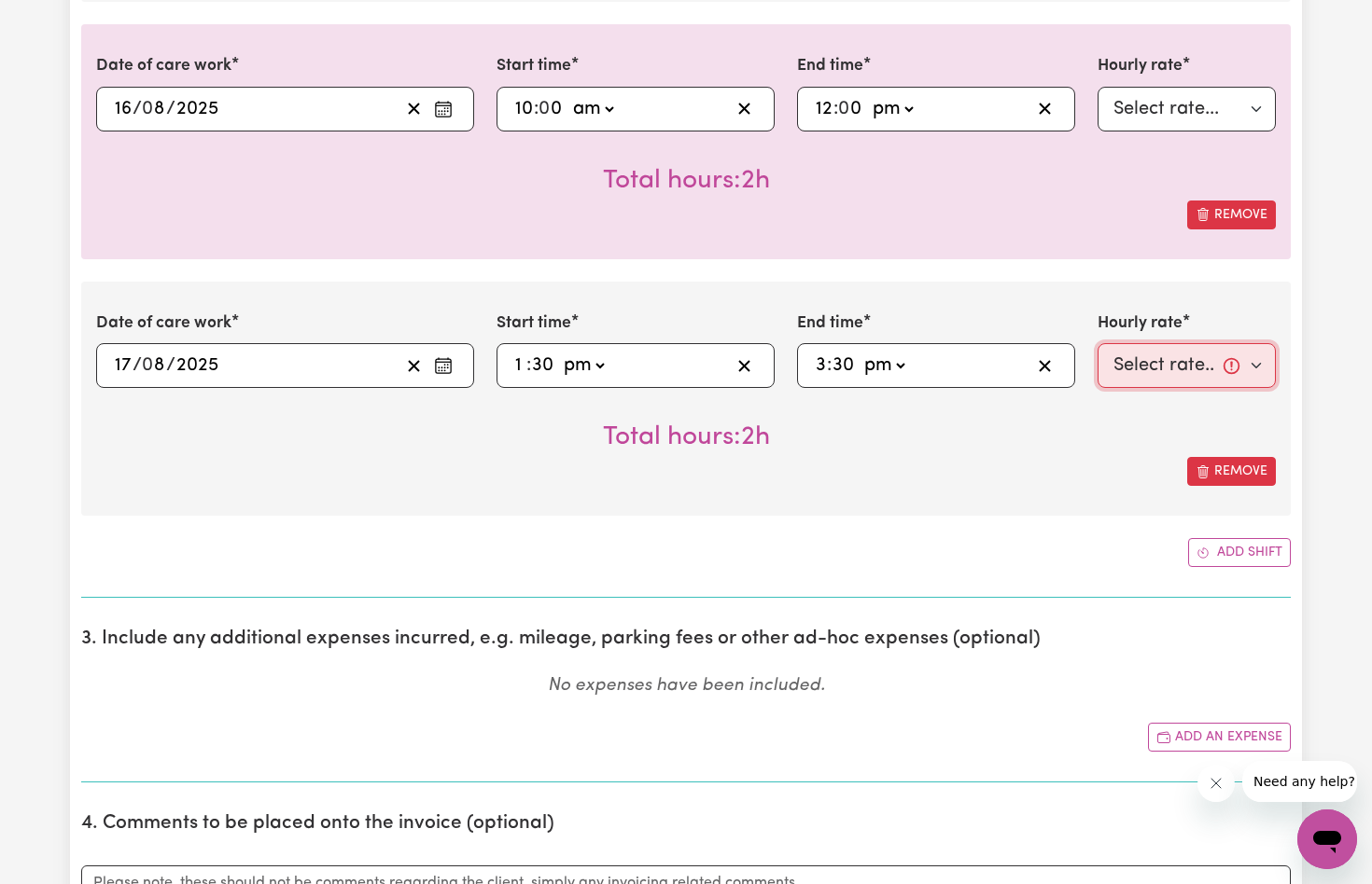
select select "82-[DATE]"
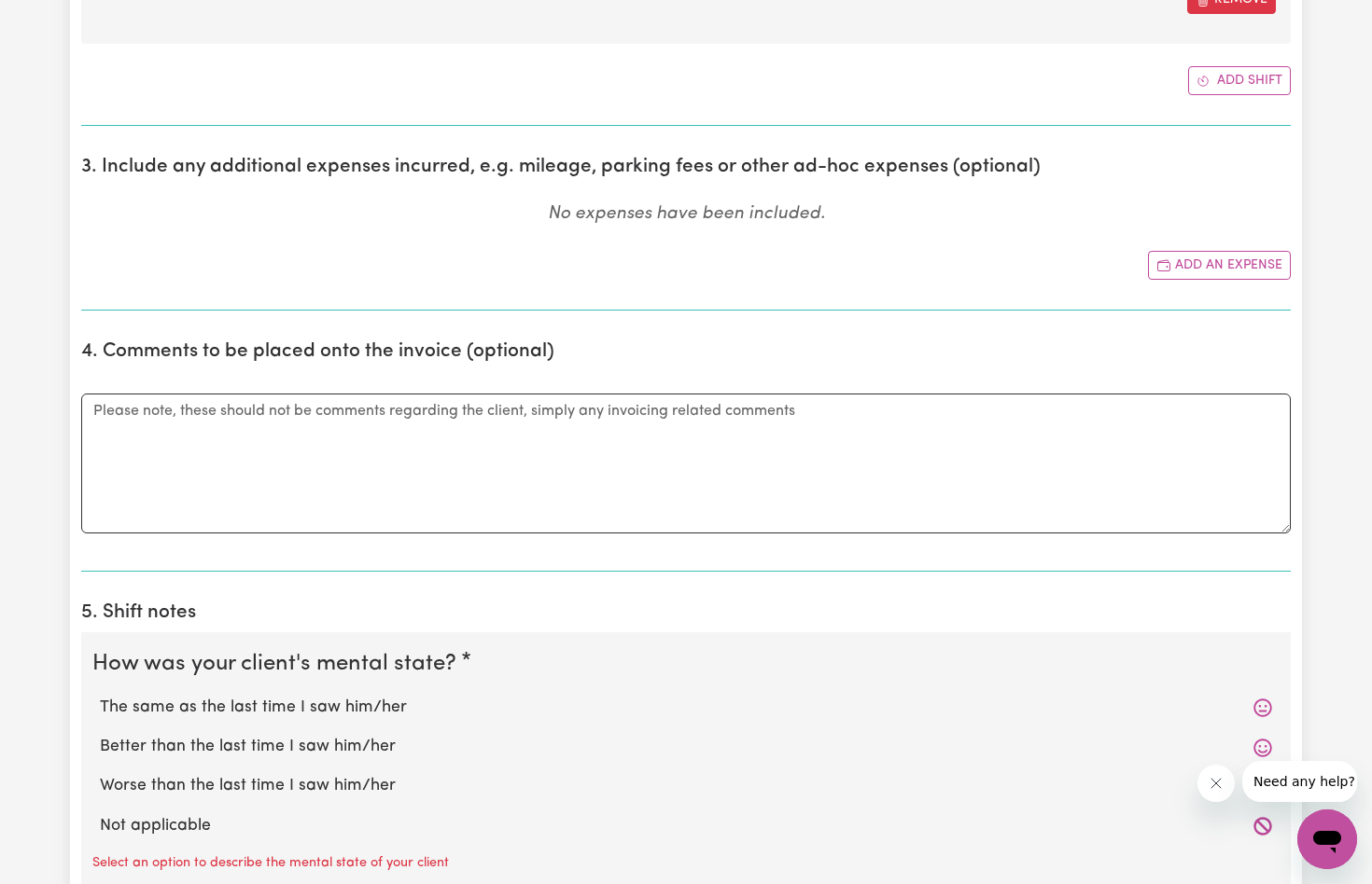
scroll to position [2096, 0]
click at [1233, 75] on button "Add shift" at bounding box center [1239, 80] width 103 height 29
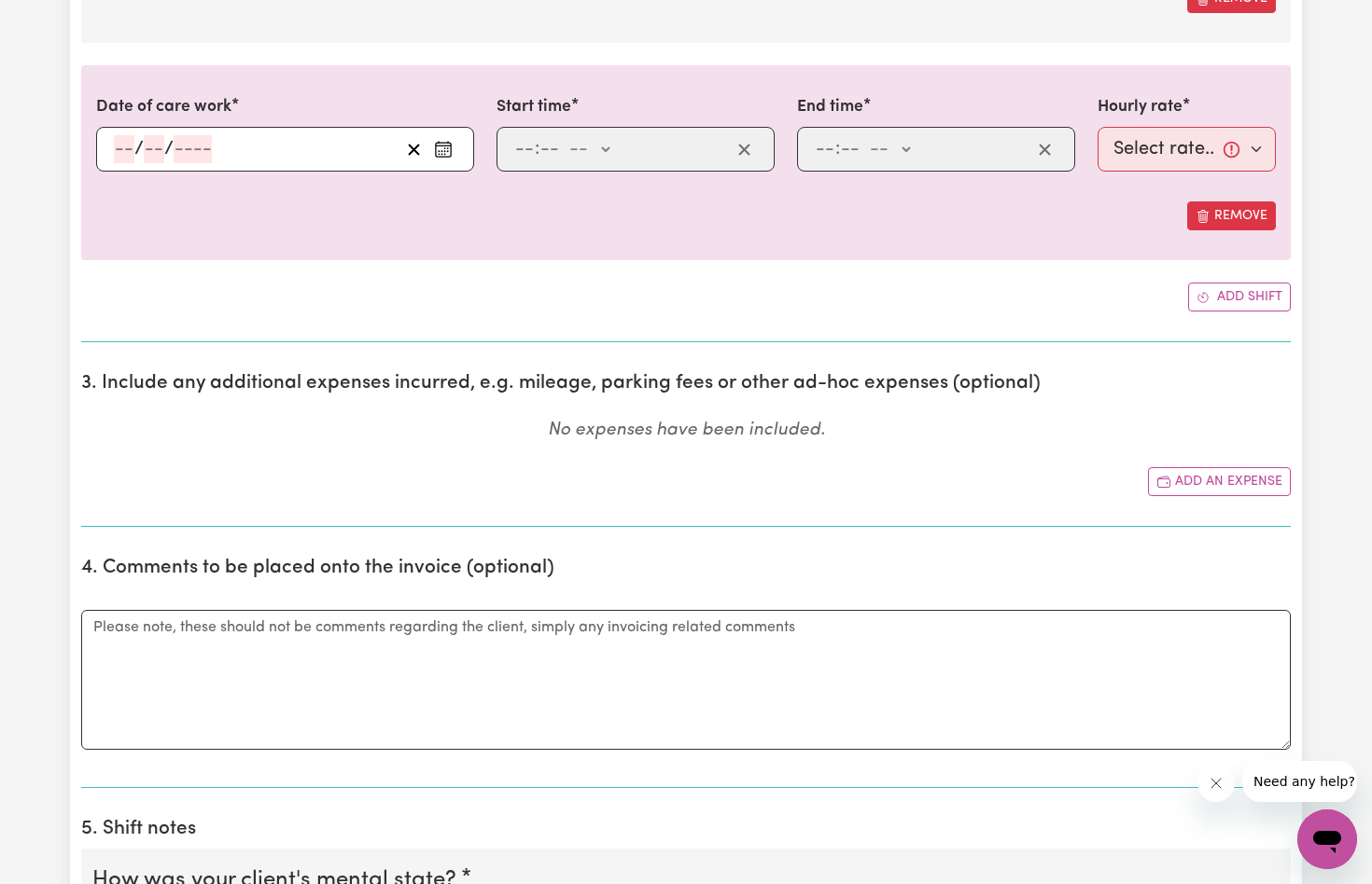
click at [444, 140] on icon "Enter the date of care work" at bounding box center [443, 148] width 19 height 19
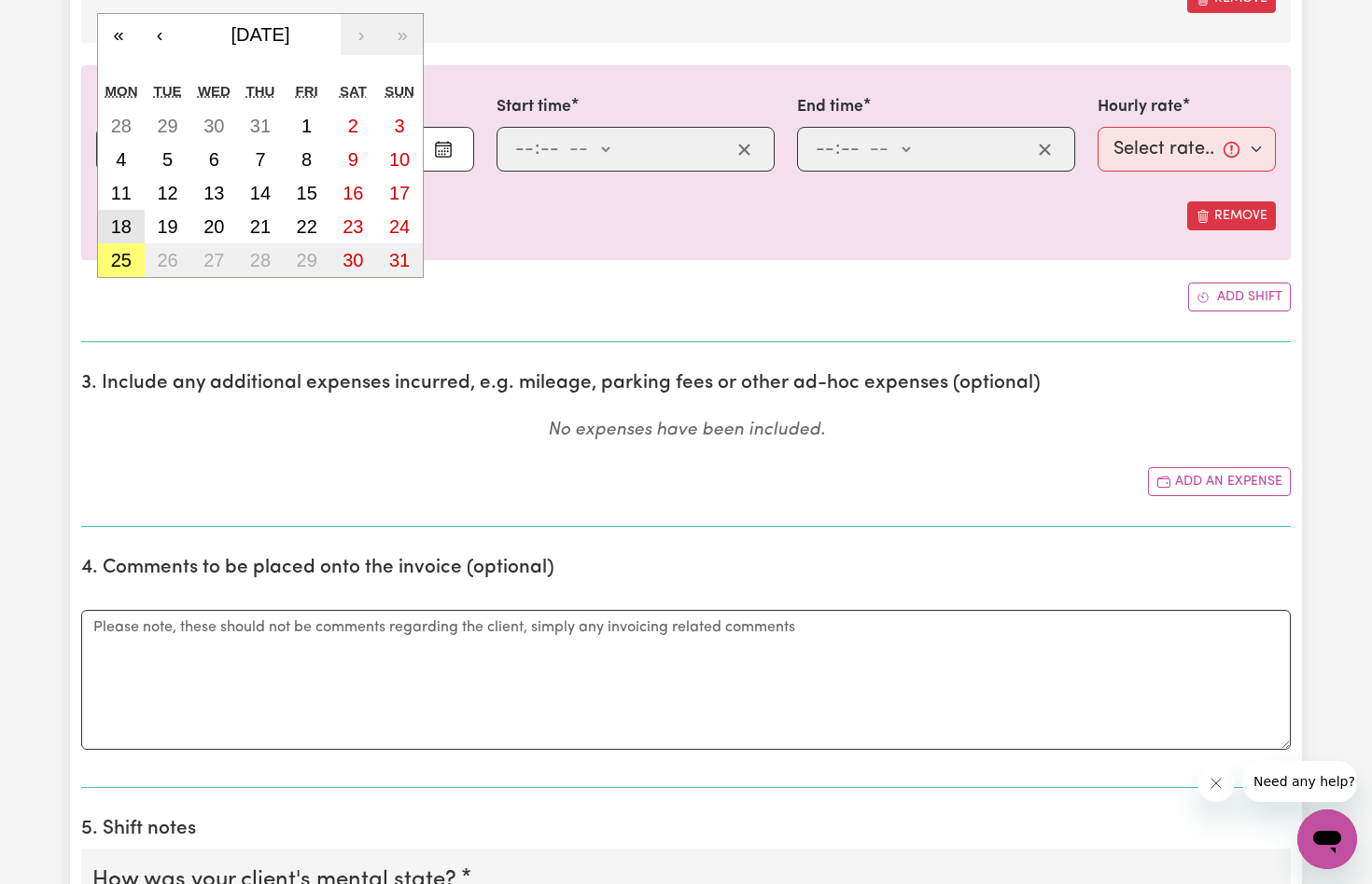
click at [124, 221] on abbr "18" at bounding box center [121, 226] width 21 height 21
type input "[DATE]"
type input "18"
type input "8"
type input "2025"
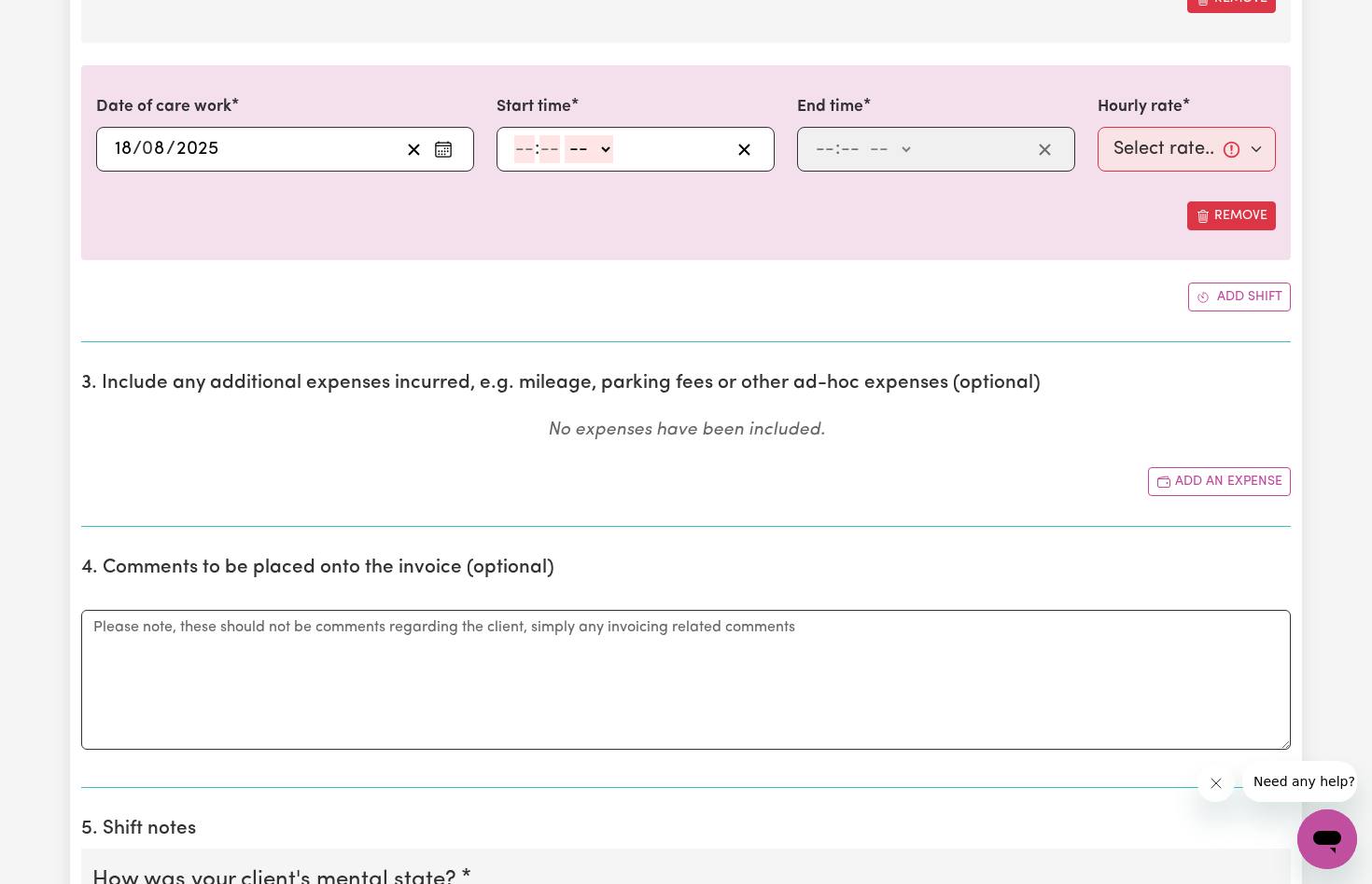
click at [518, 141] on input "number" at bounding box center [524, 149] width 21 height 28
type input "9"
type input "30"
select select "am"
type input "09:30"
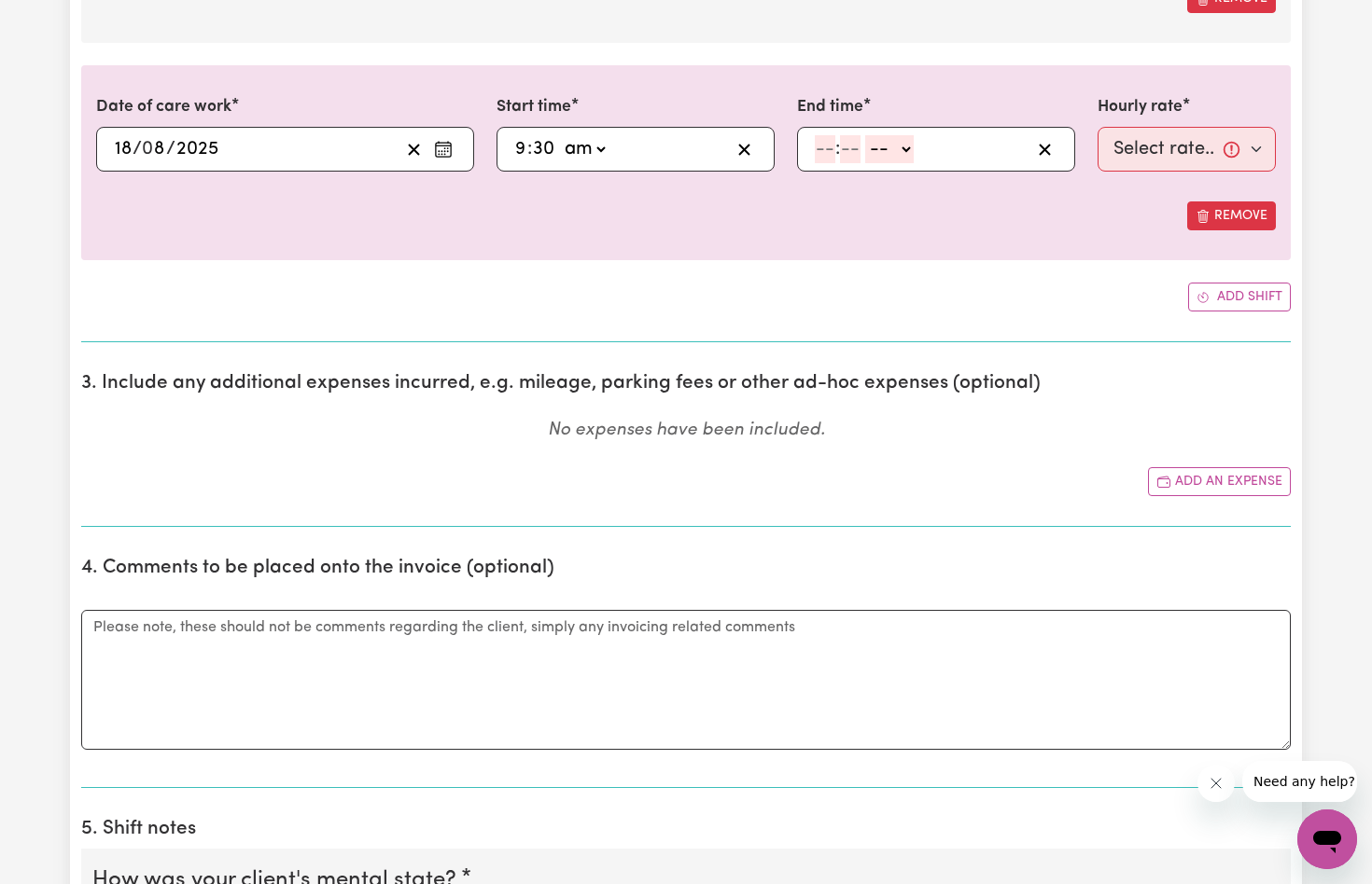
click at [825, 142] on input "number" at bounding box center [825, 149] width 21 height 28
type input "11"
type input "30"
select select "am"
type input "11:30"
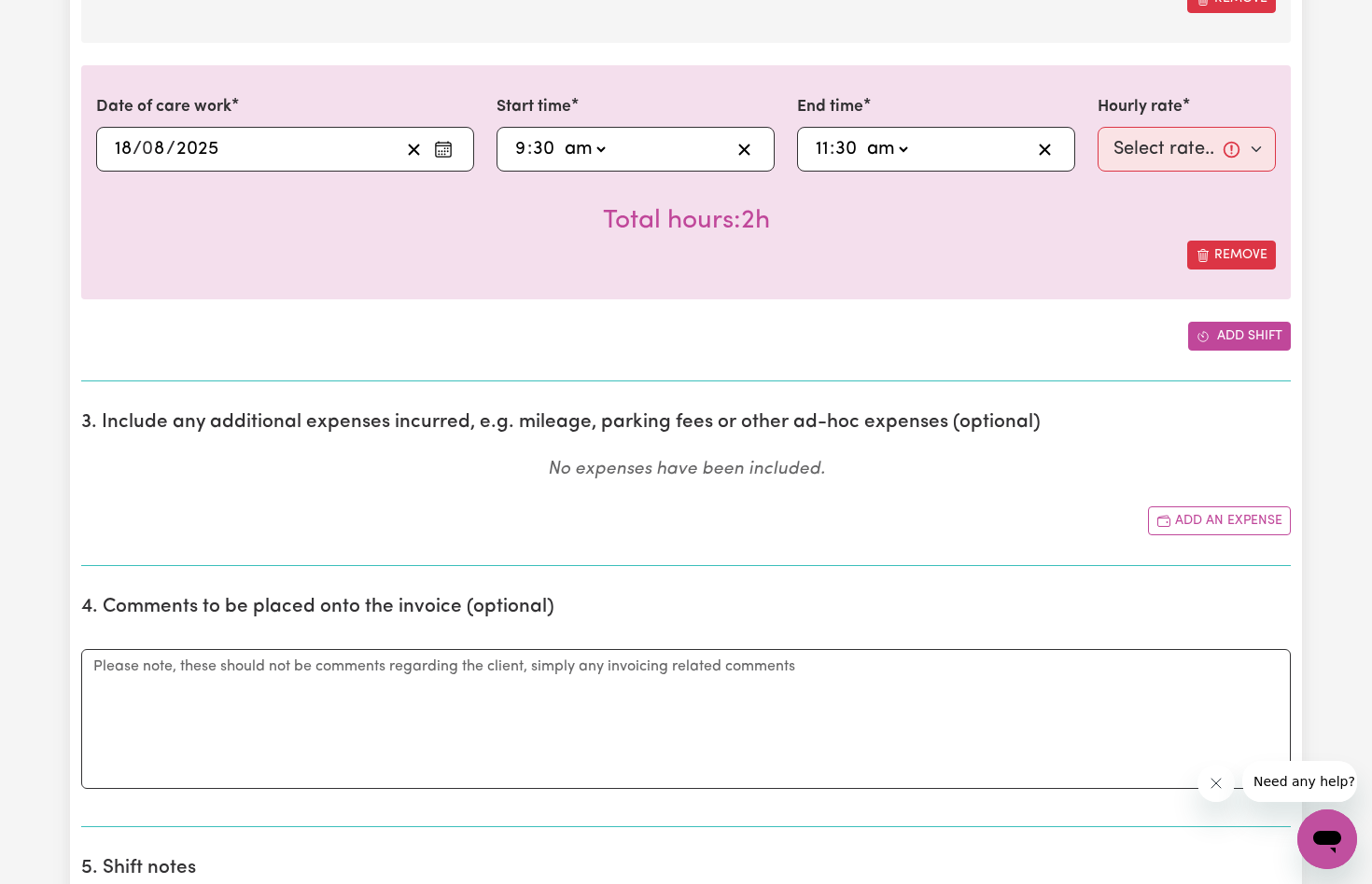
click at [1221, 332] on button "Add shift" at bounding box center [1239, 336] width 103 height 29
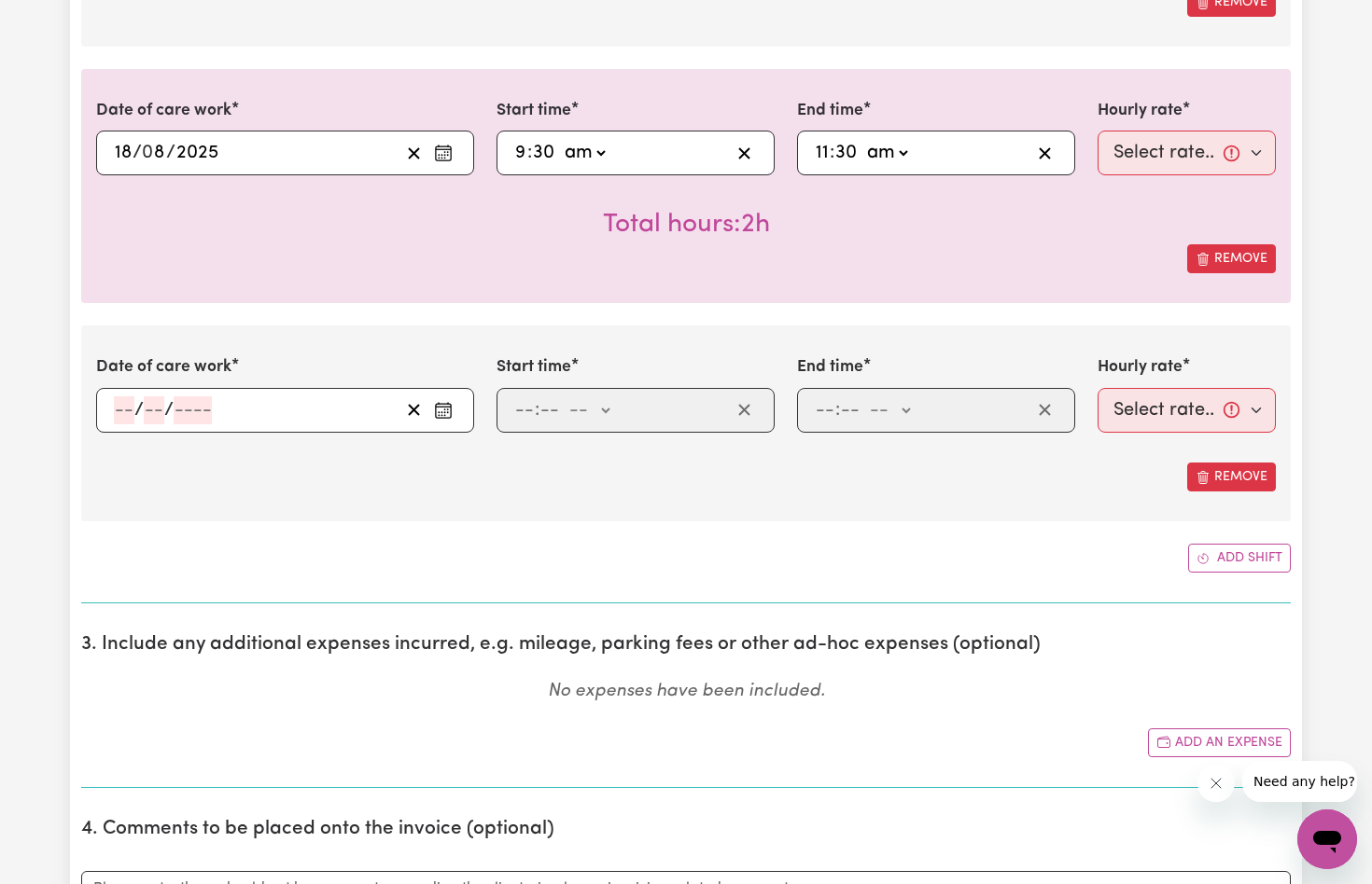
scroll to position [2091, 0]
click at [446, 404] on icon "Enter the date of care work" at bounding box center [443, 412] width 19 height 19
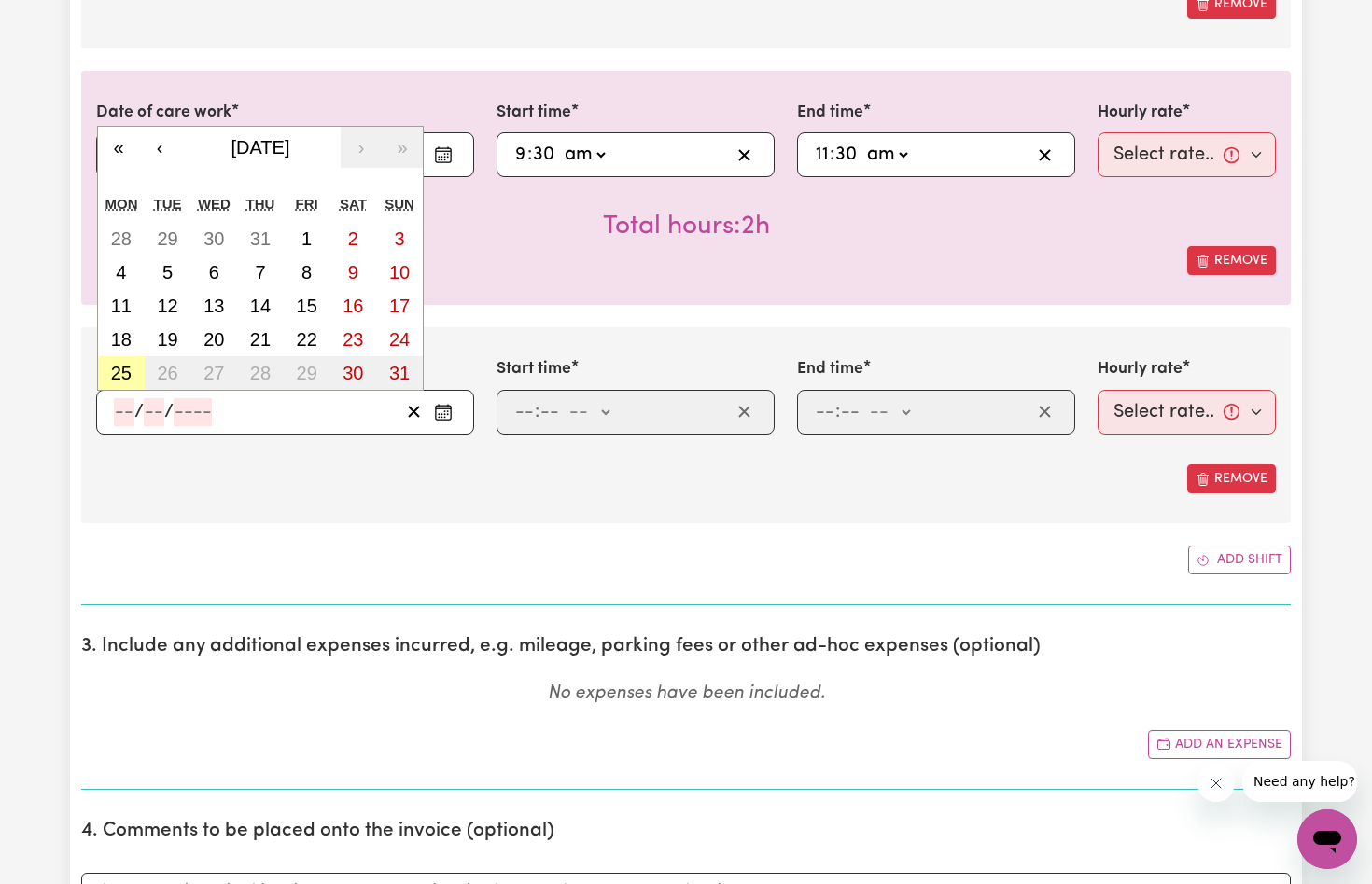
click at [123, 366] on abbr "25" at bounding box center [121, 373] width 21 height 21
type input "[DATE]"
type input "25"
type input "8"
type input "2025"
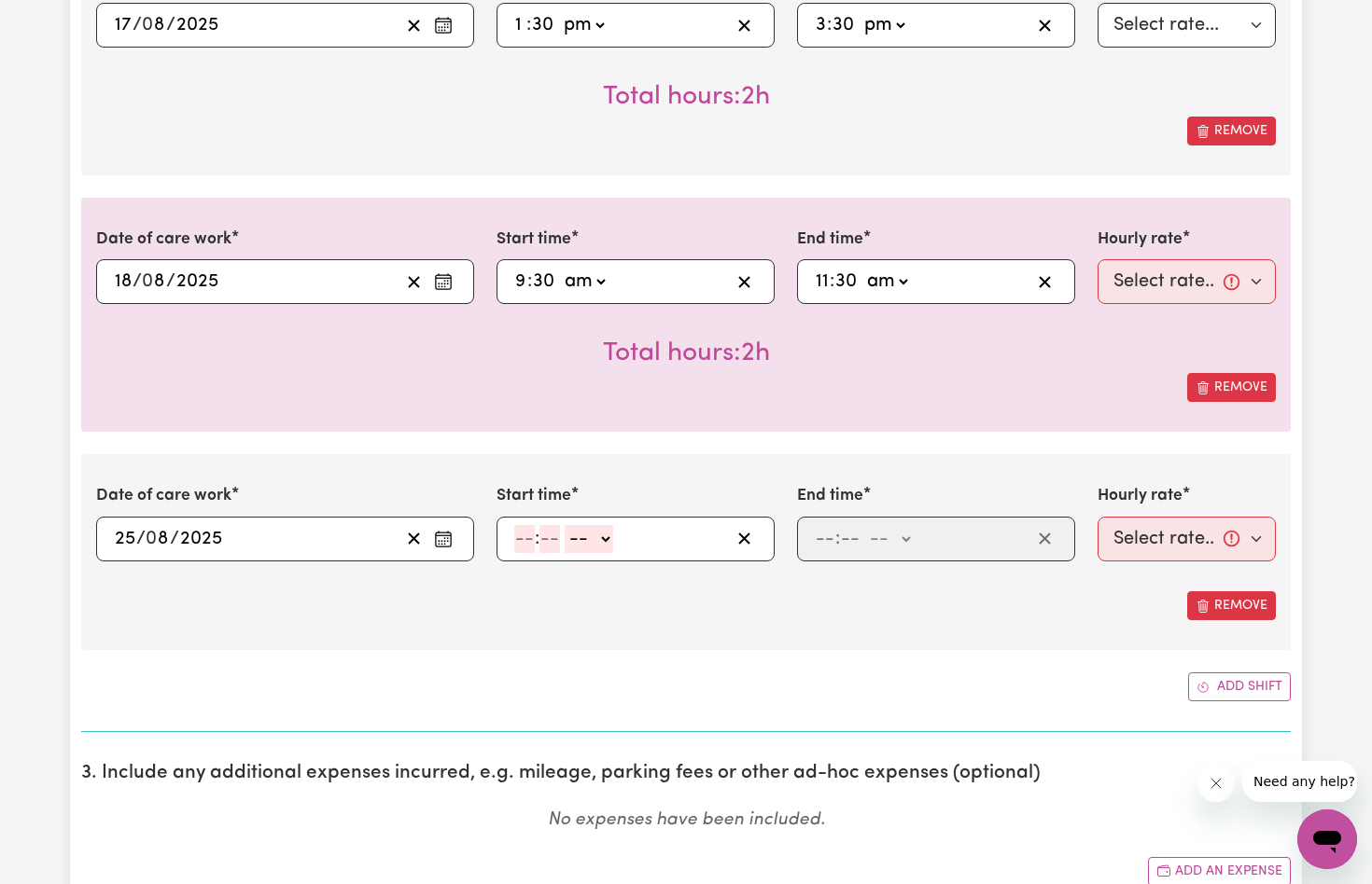
scroll to position [1929, 0]
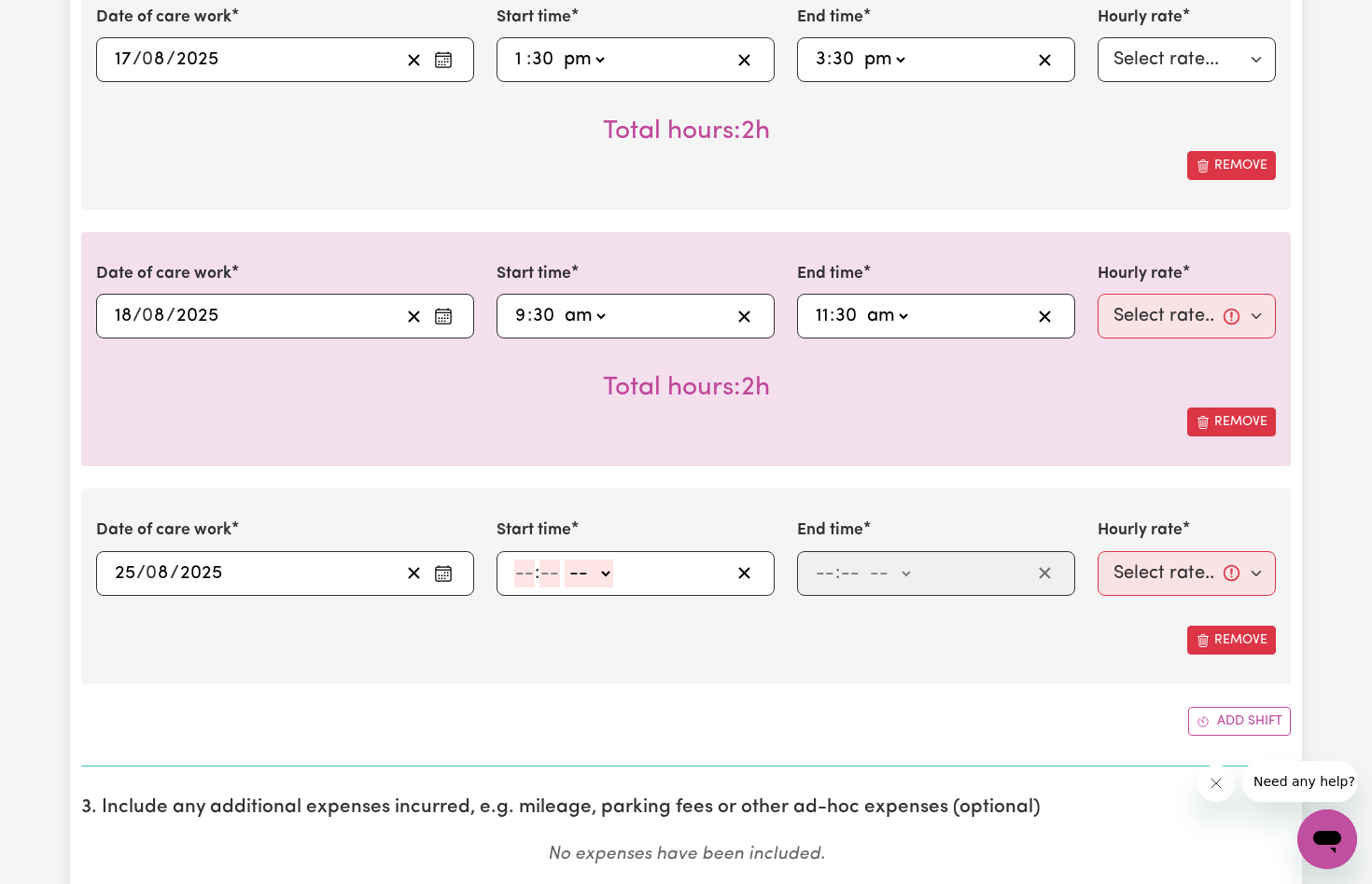
click at [525, 567] on input "number" at bounding box center [524, 574] width 21 height 28
type input "8"
type input "0"
select select "am"
type input "08:00"
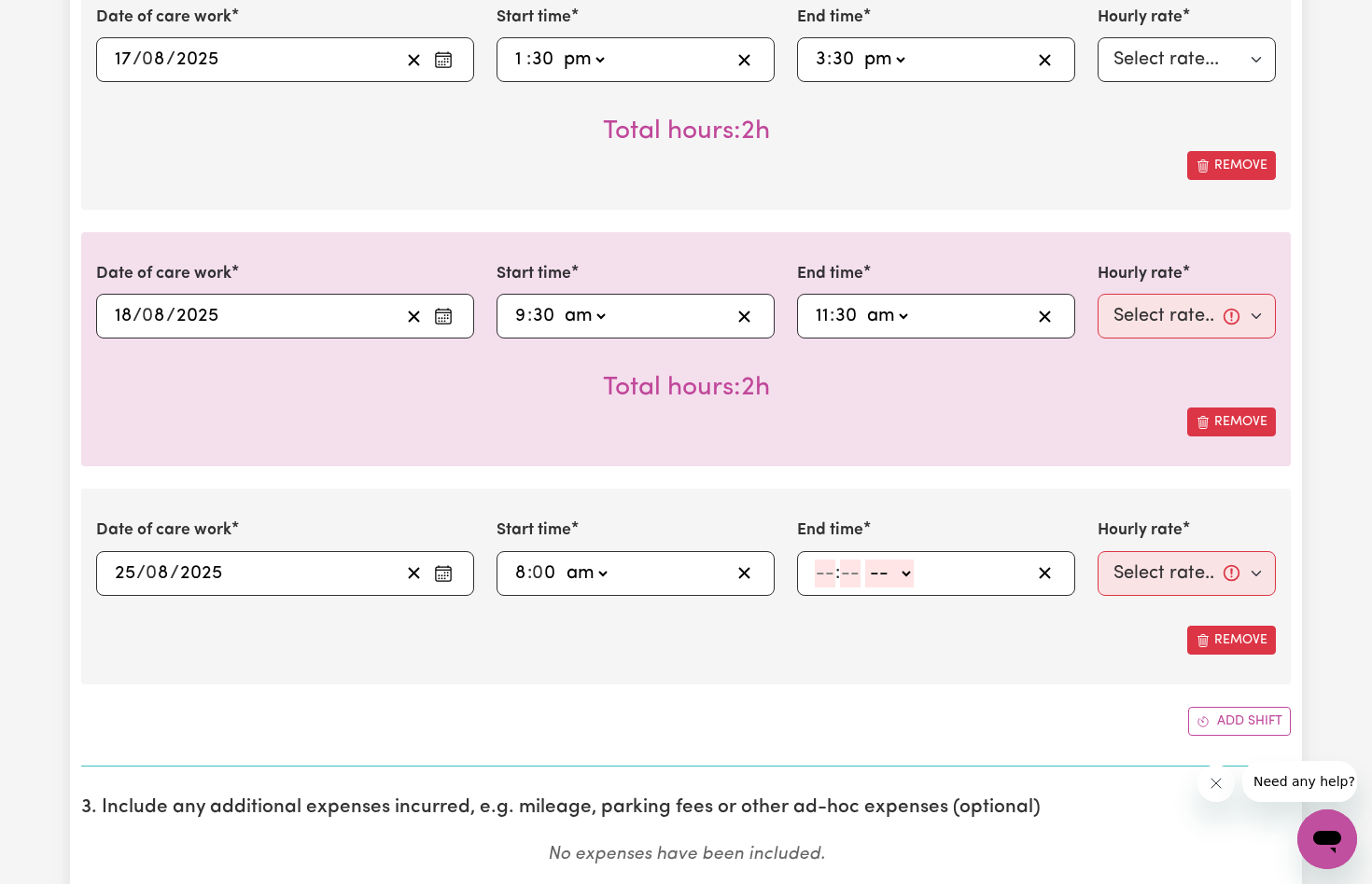
click at [823, 564] on input "number" at bounding box center [825, 574] width 21 height 28
type input "11"
type input "0"
select select "am"
type input "11:00"
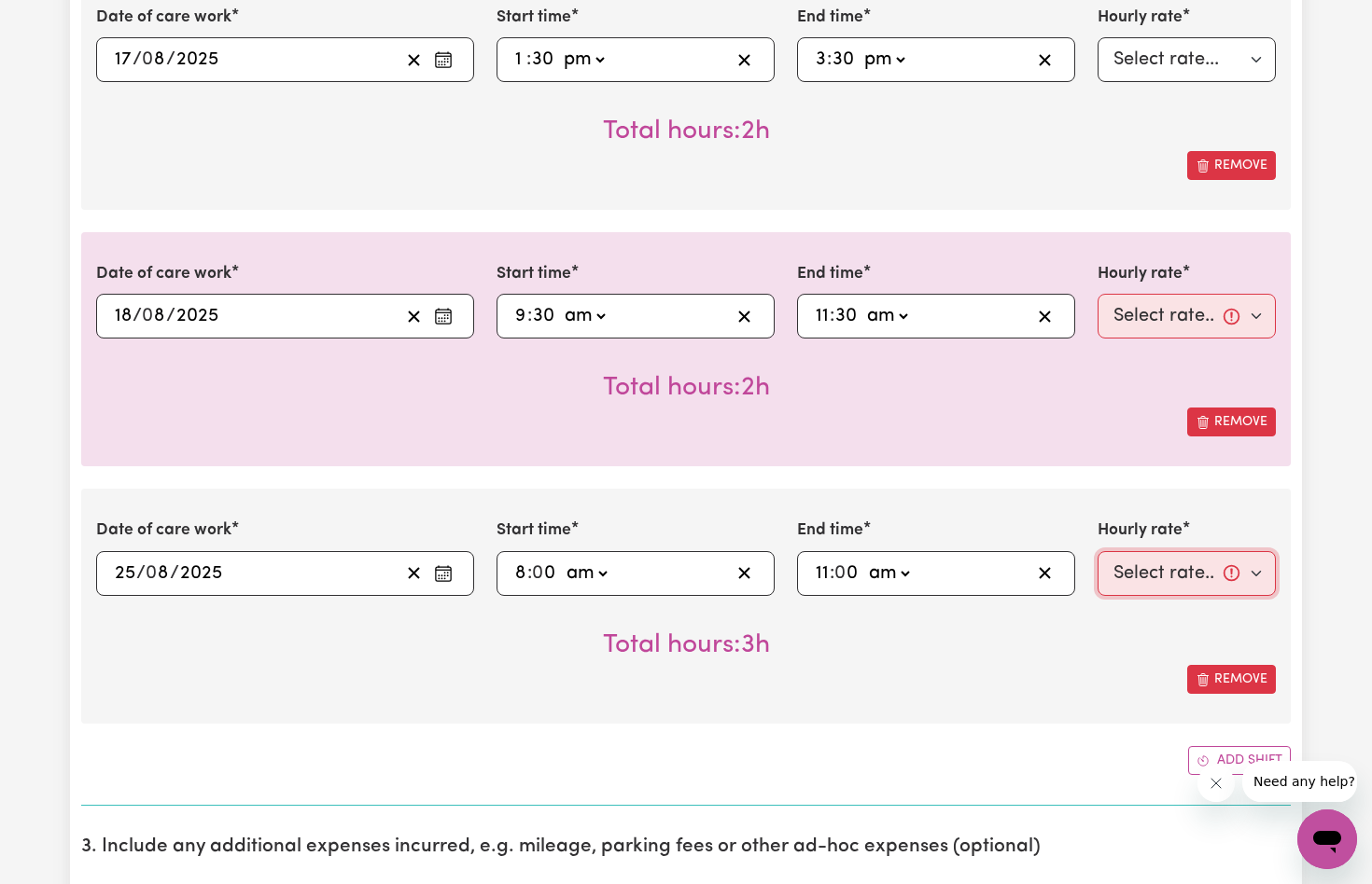
select select "82-[DATE]"
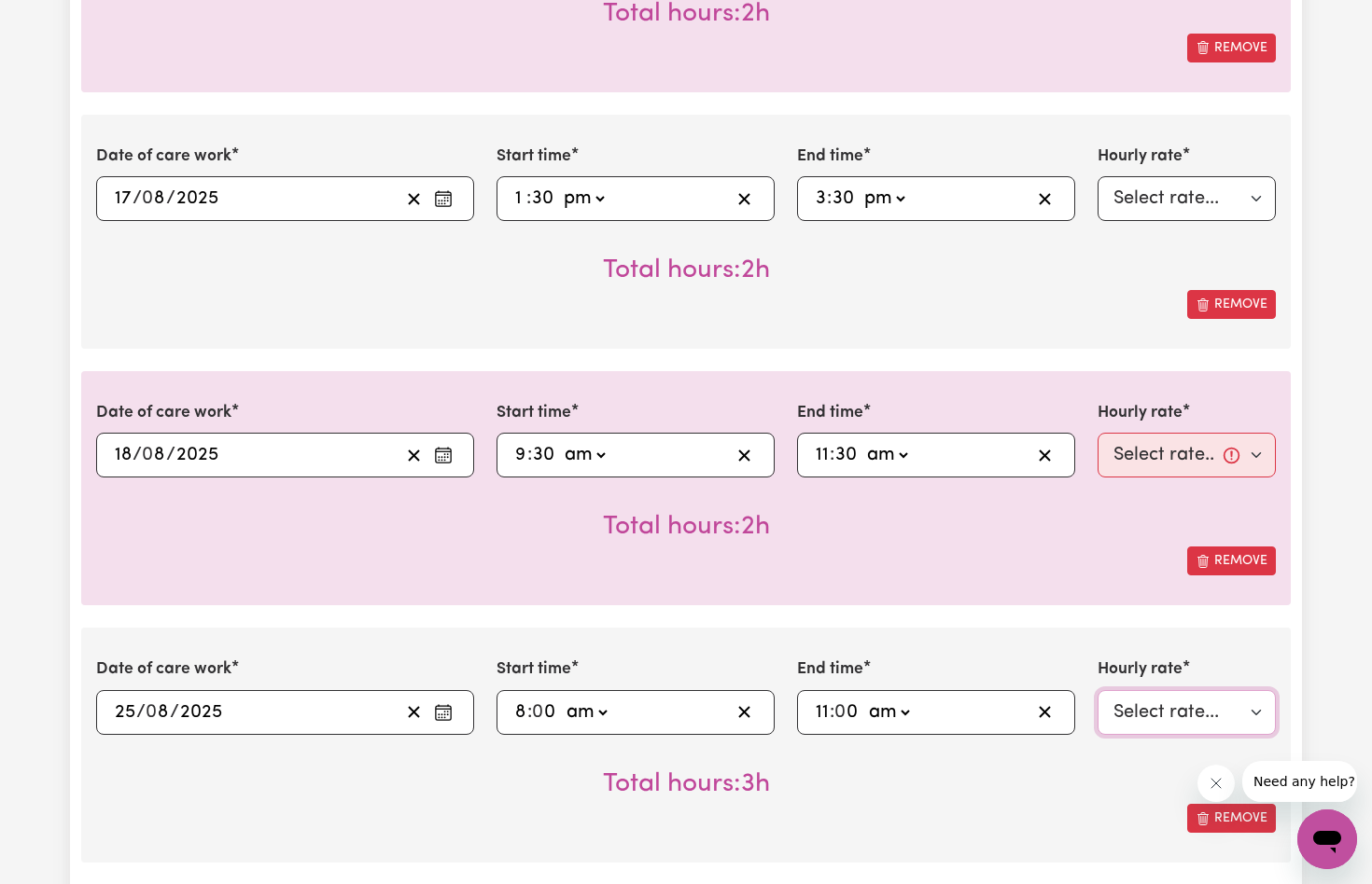
scroll to position [1814, 0]
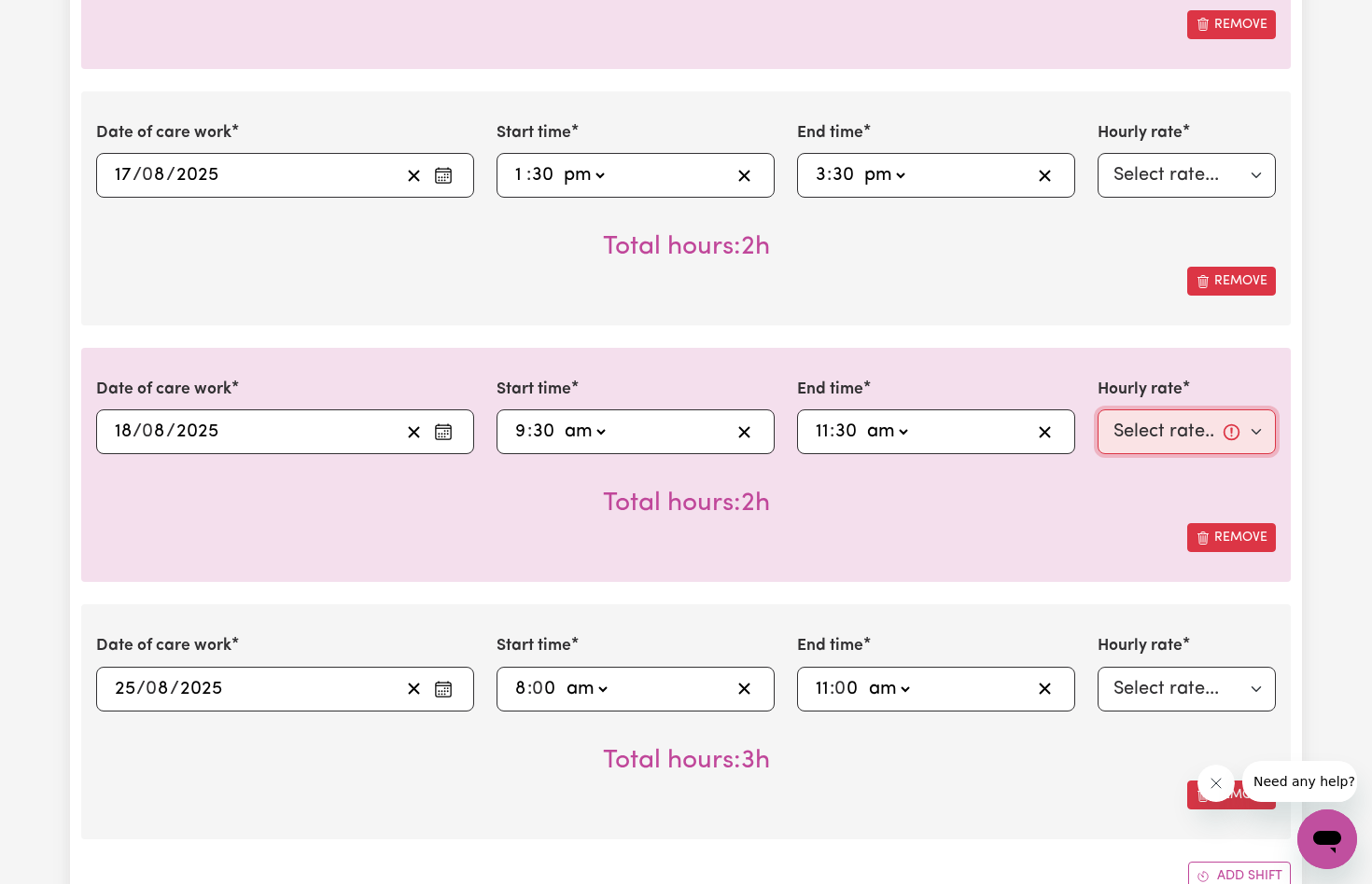
select select "82-[DATE]"
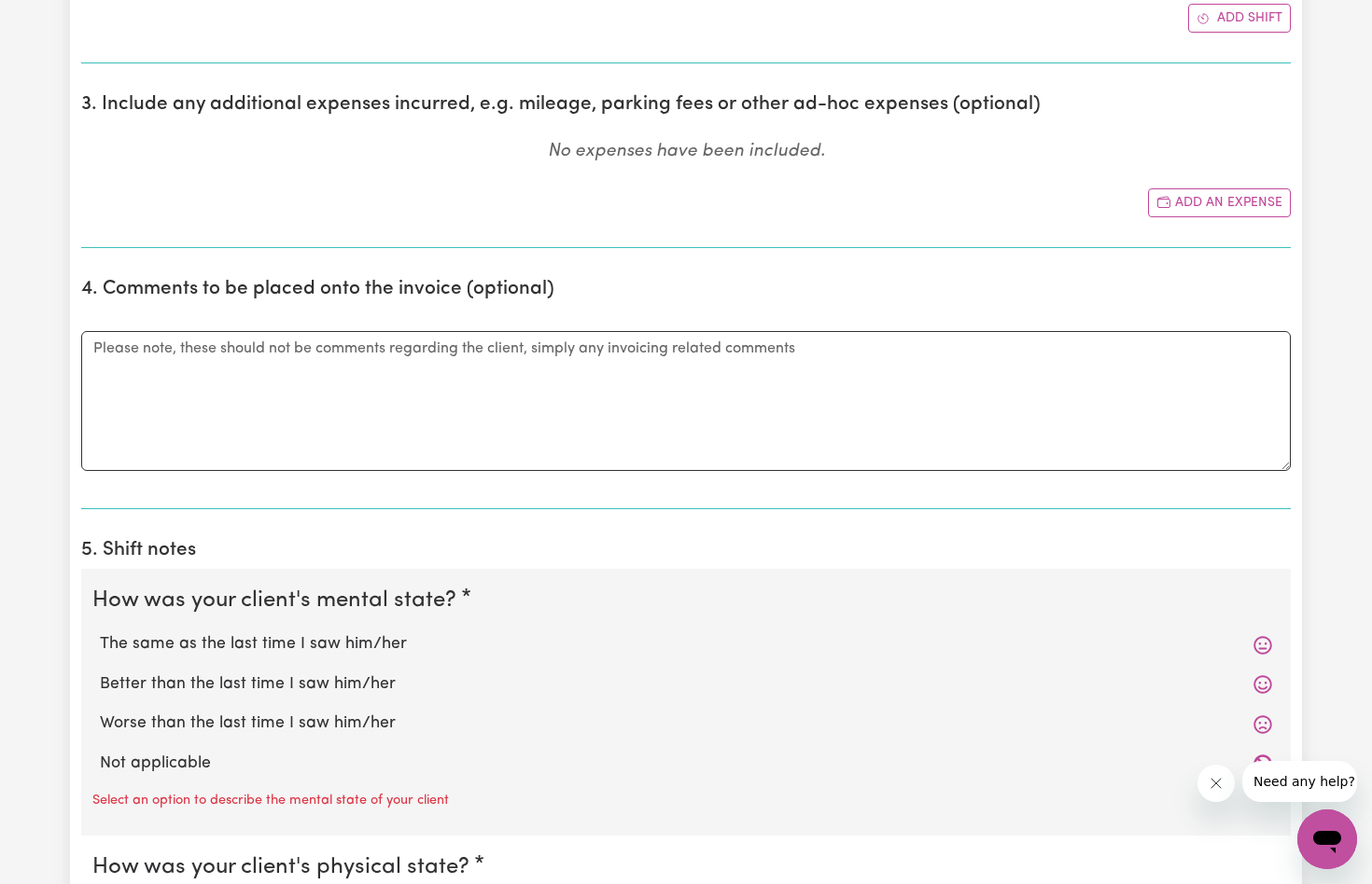
scroll to position [2663, 0]
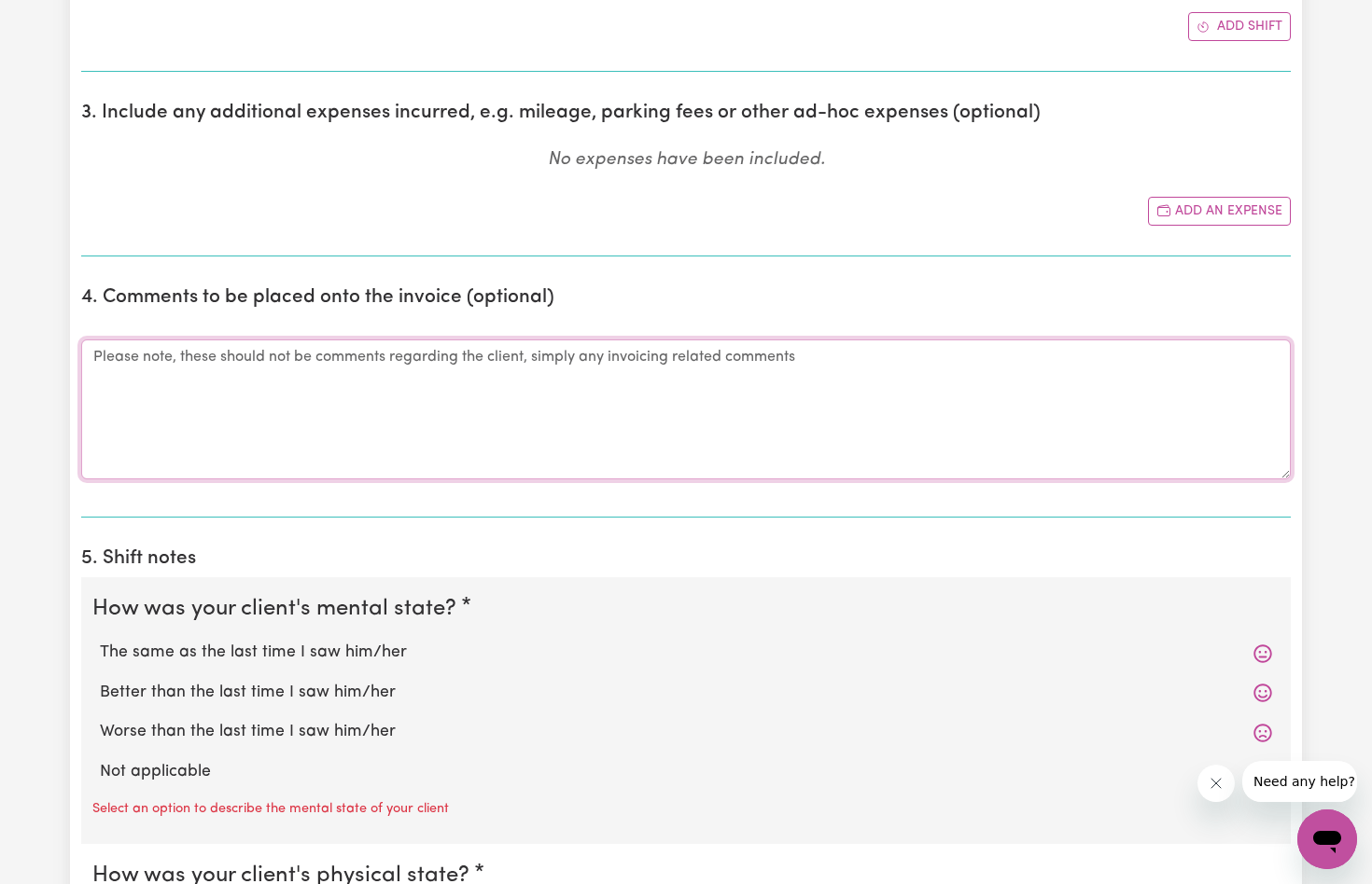
click at [123, 383] on textarea "Comments" at bounding box center [685, 410] width 1209 height 140
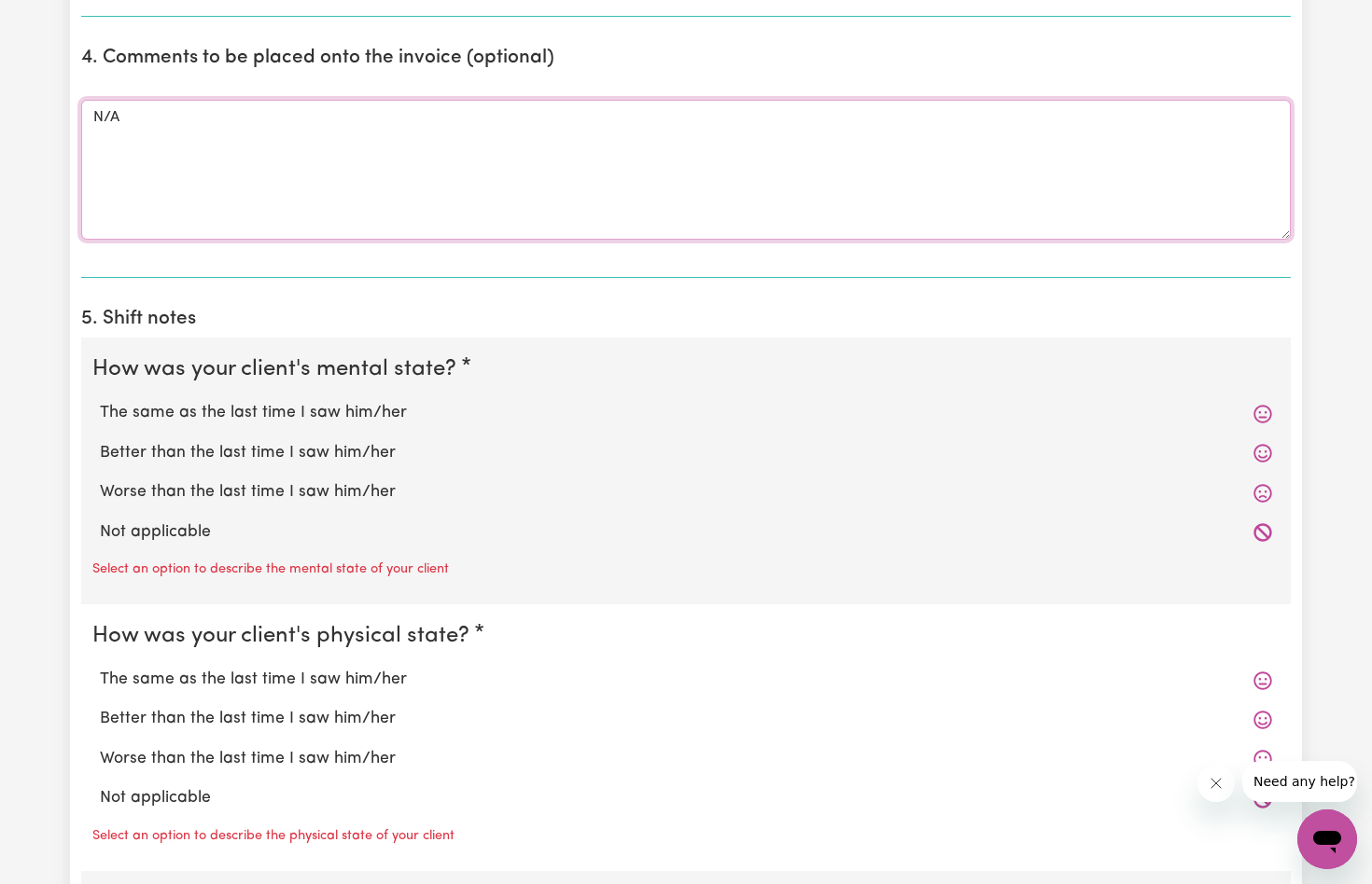
scroll to position [2932, 0]
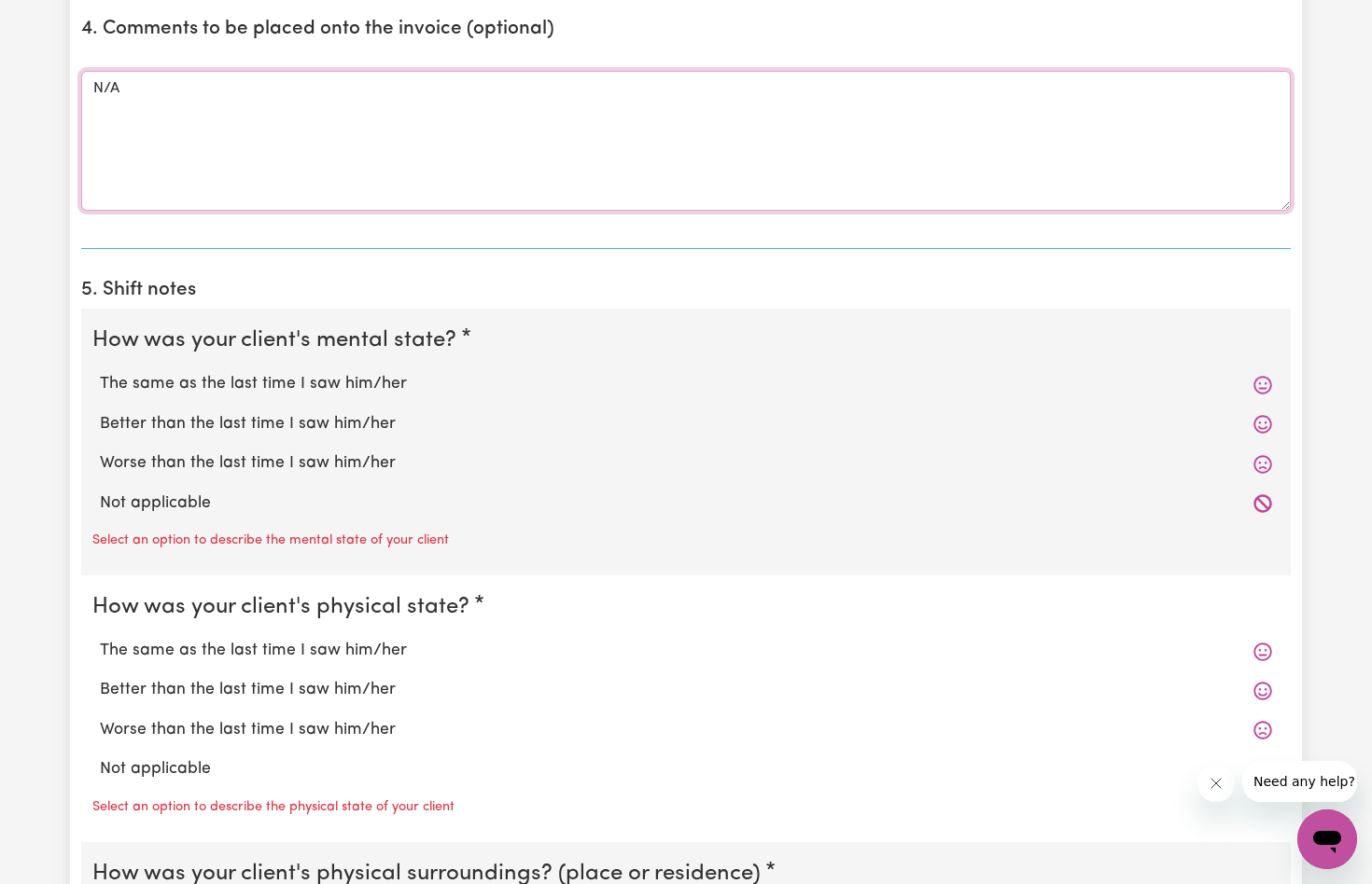
type textarea "N/A"
click at [155, 491] on label "Not applicable" at bounding box center [686, 503] width 1173 height 24
click at [100, 490] on input "Not applicable" at bounding box center [99, 490] width 1 height 1
radio input "true"
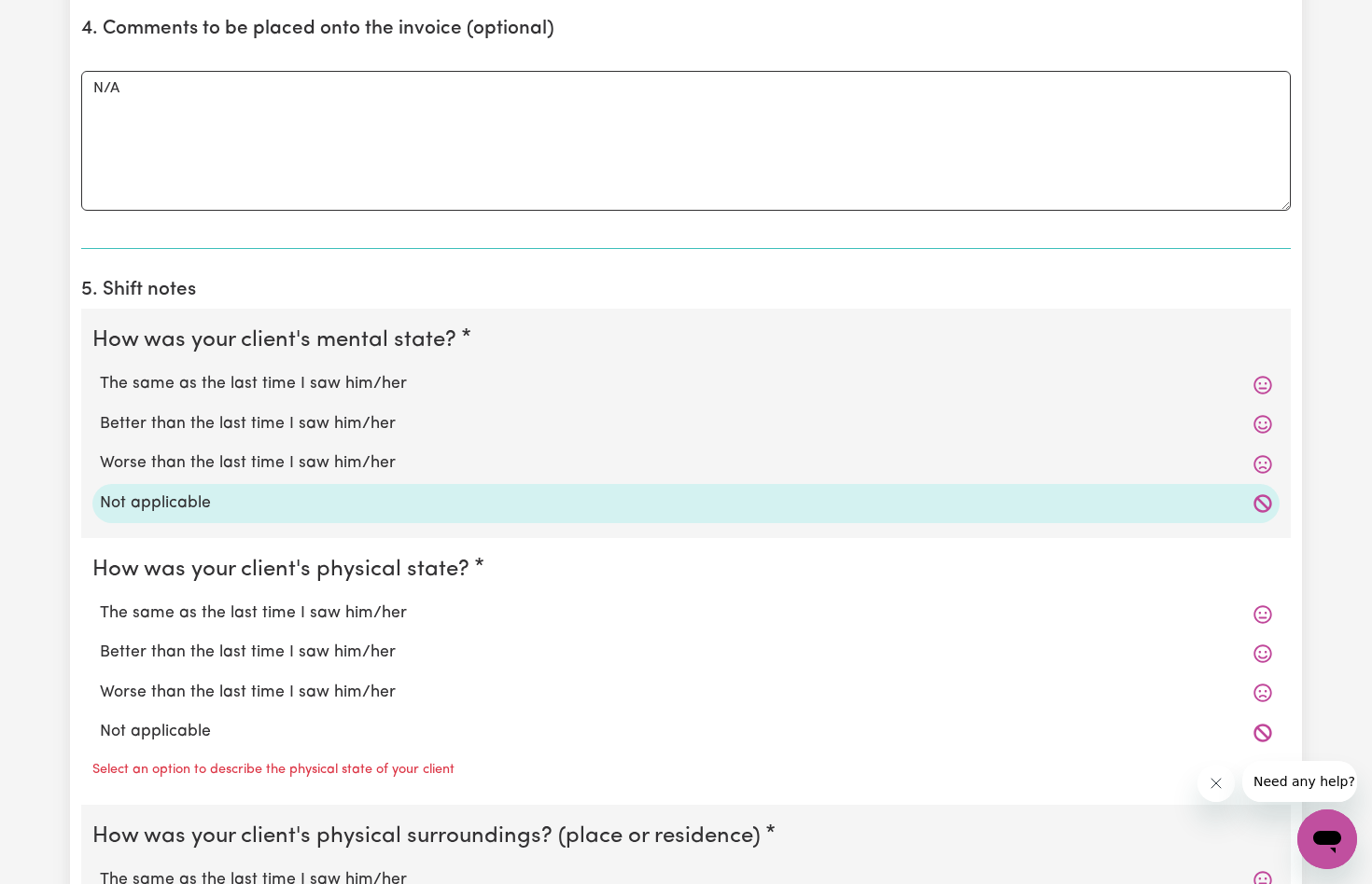
click at [173, 721] on label "Not applicable" at bounding box center [686, 733] width 1173 height 24
click at [100, 720] on input "Not applicable" at bounding box center [99, 720] width 1 height 1
radio input "true"
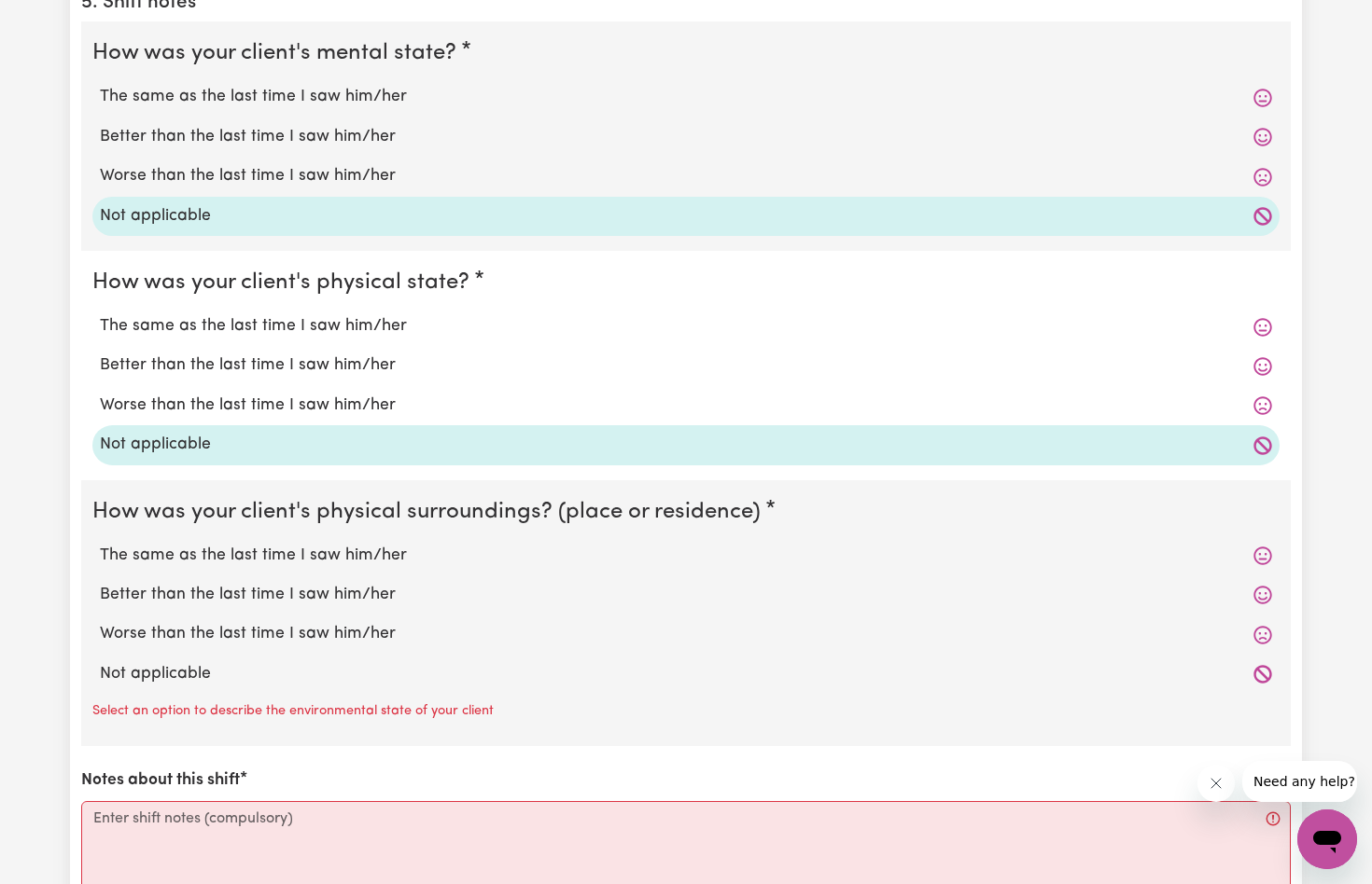
scroll to position [3225, 0]
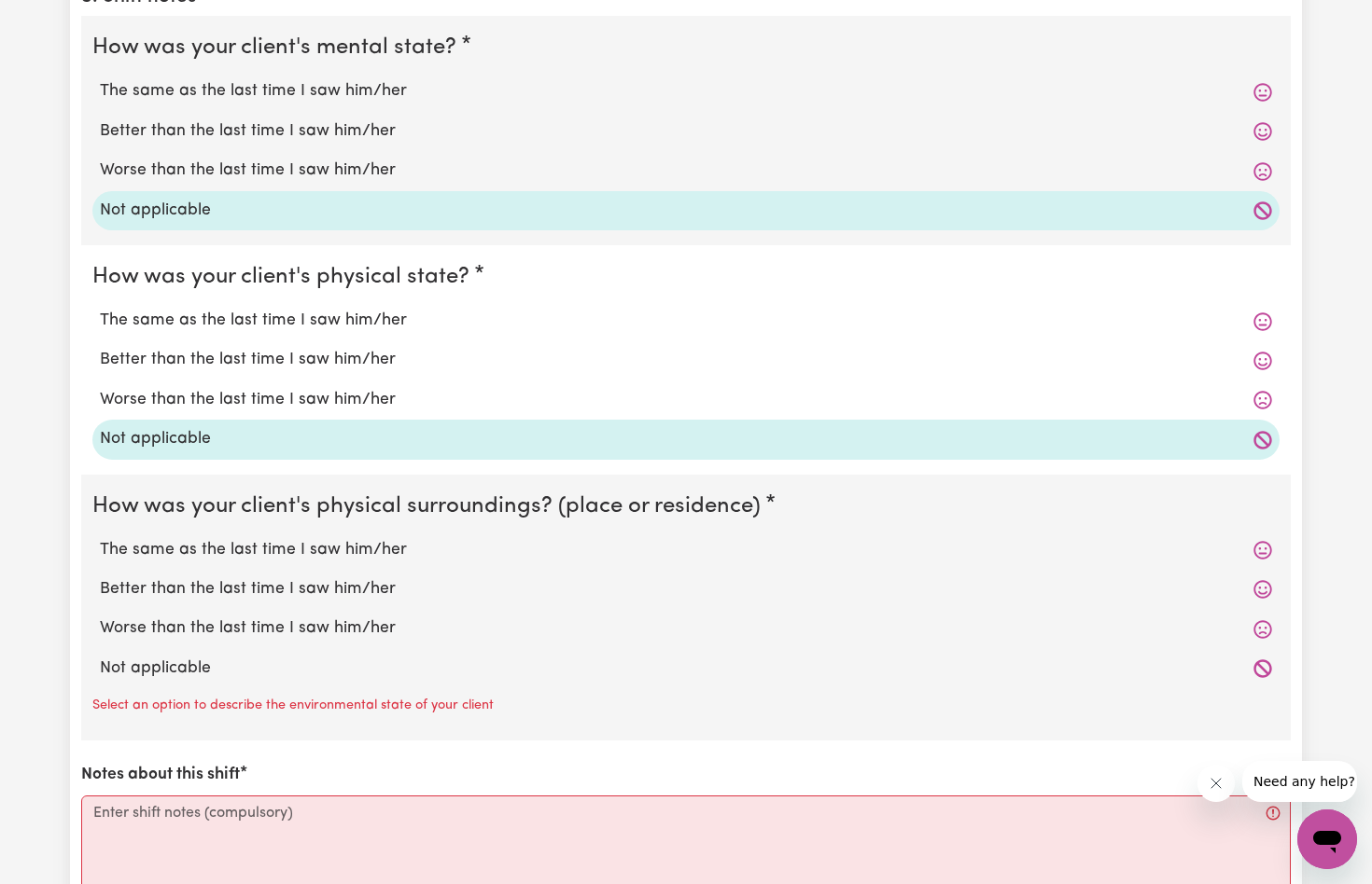
click at [168, 657] on label "Not applicable" at bounding box center [686, 669] width 1173 height 24
click at [100, 656] on input "Not applicable" at bounding box center [99, 656] width 1 height 1
radio input "true"
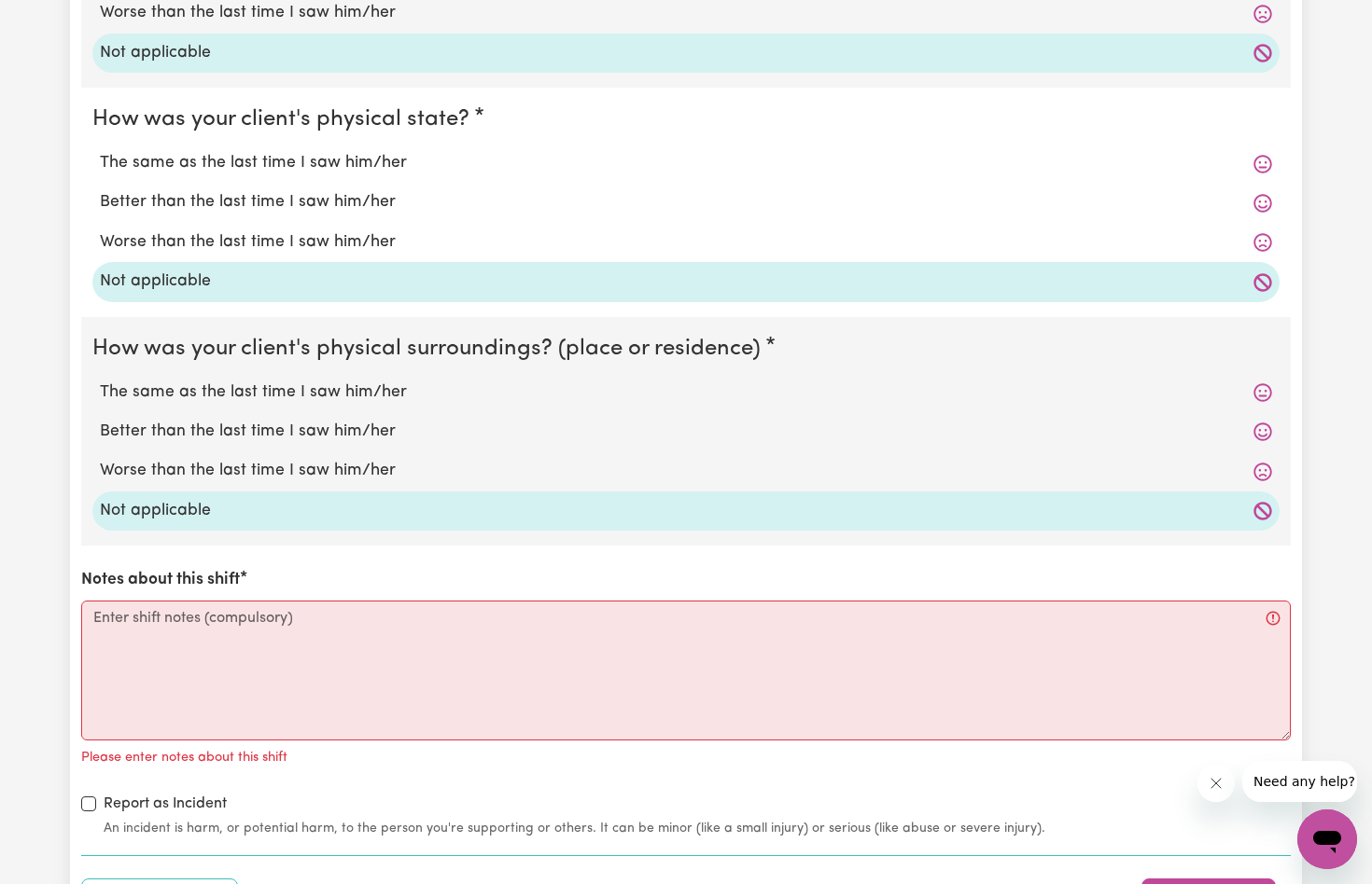
scroll to position [3384, 0]
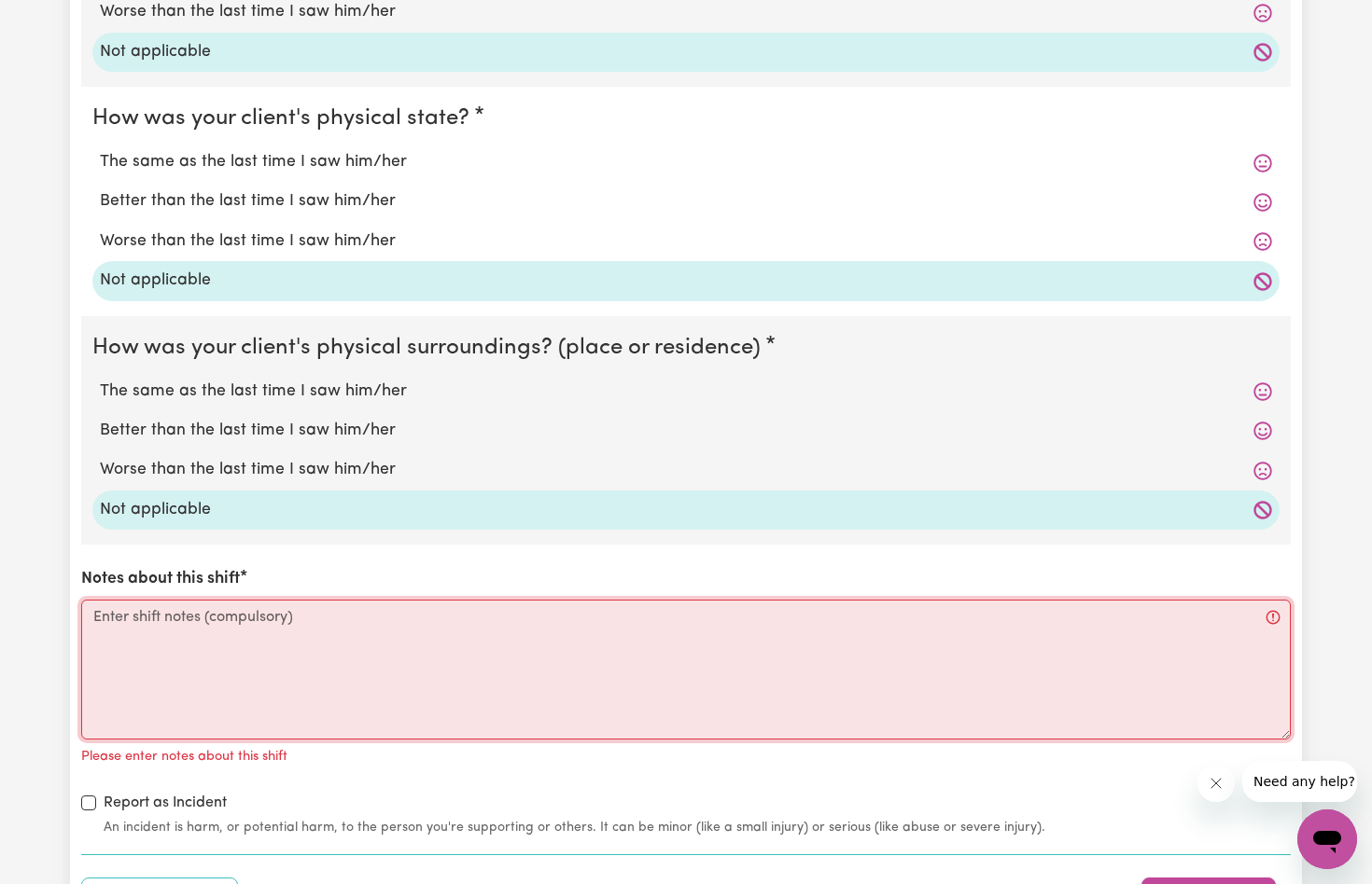
click at [120, 604] on textarea "Notes about this shift" at bounding box center [685, 670] width 1209 height 140
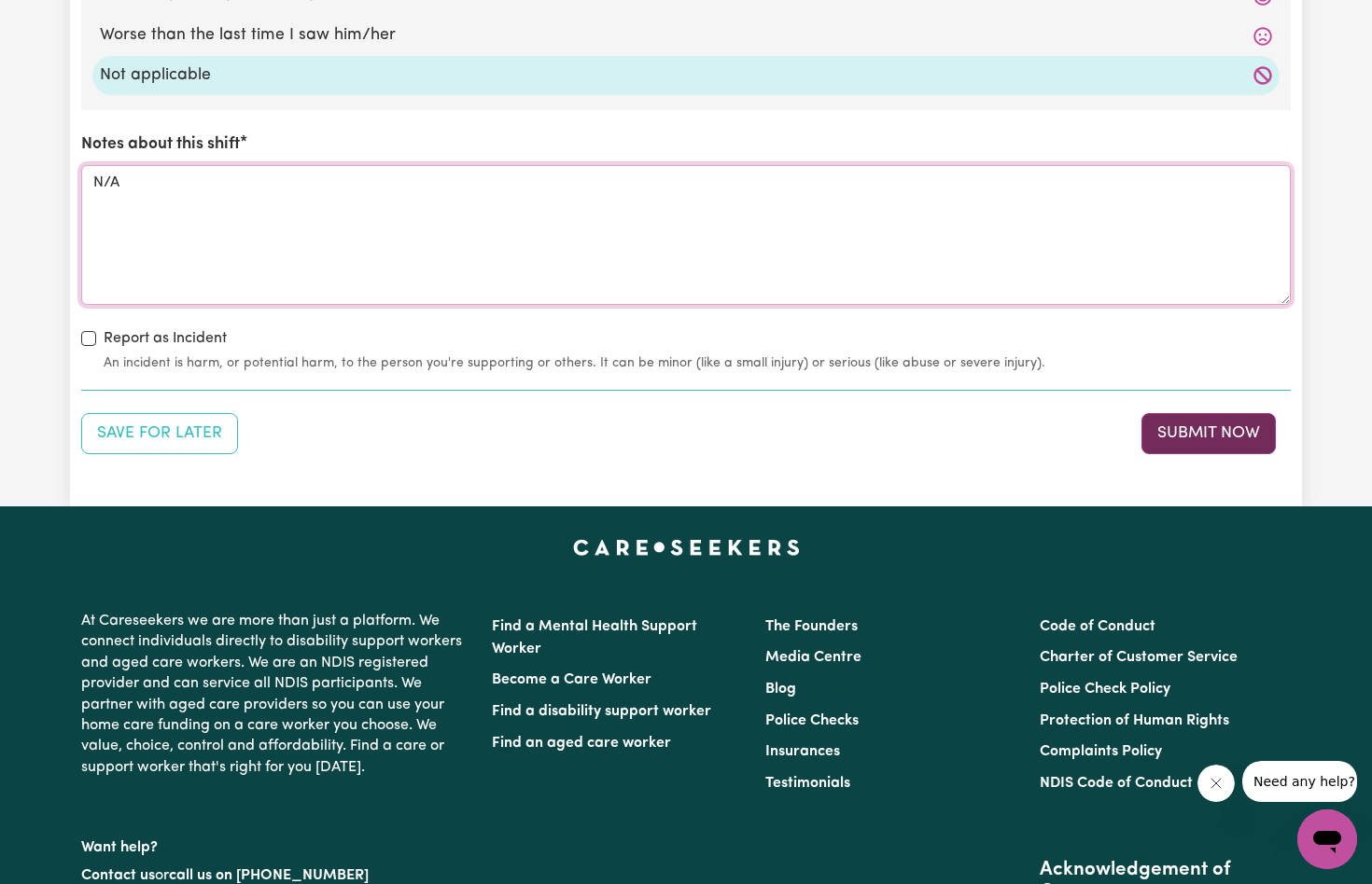
scroll to position [3826, 0]
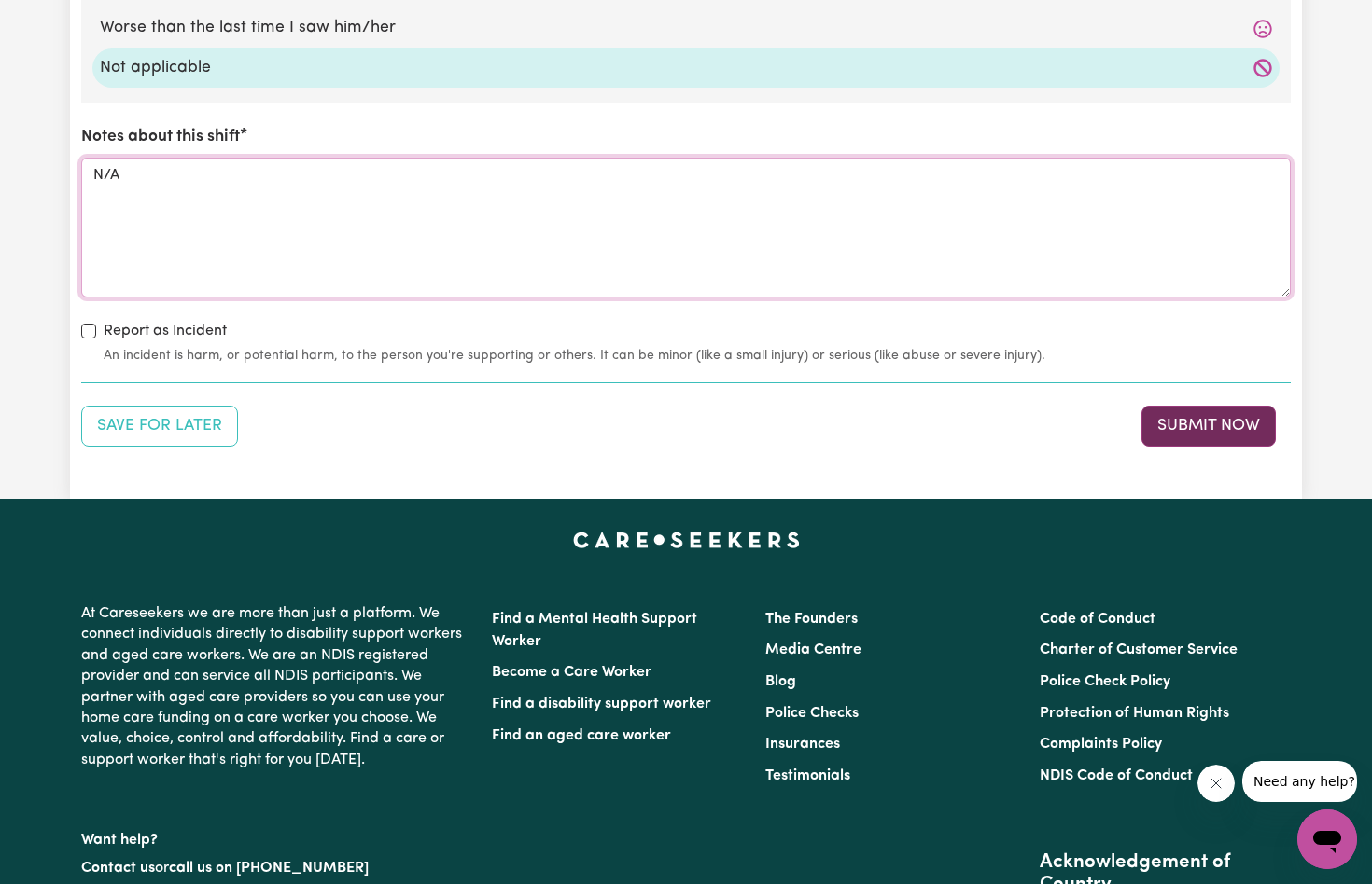
type textarea "N/A"
click at [1228, 406] on button "Submit Now" at bounding box center [1208, 426] width 135 height 41
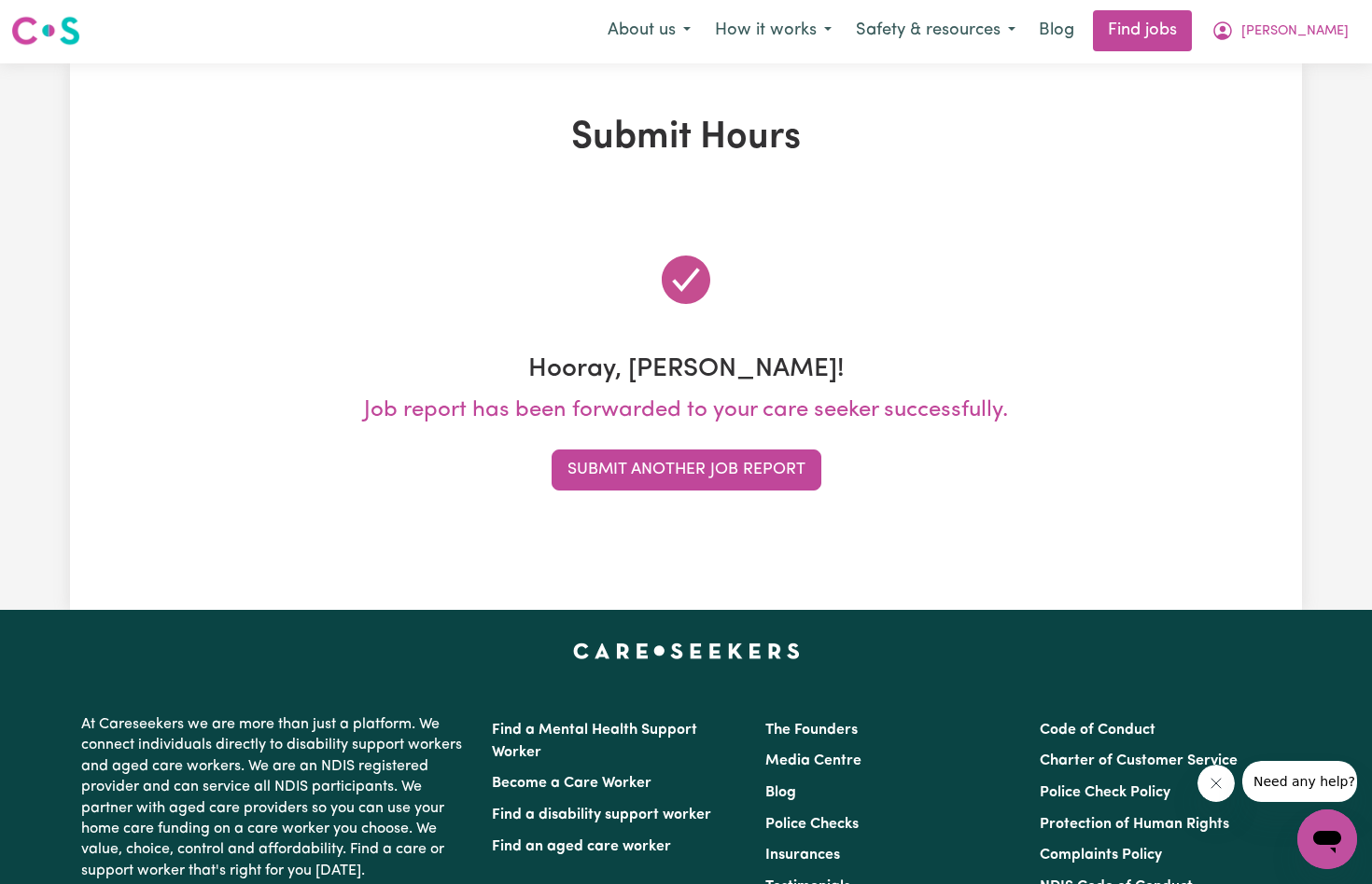
scroll to position [0, 0]
